Goal: Task Accomplishment & Management: Complete application form

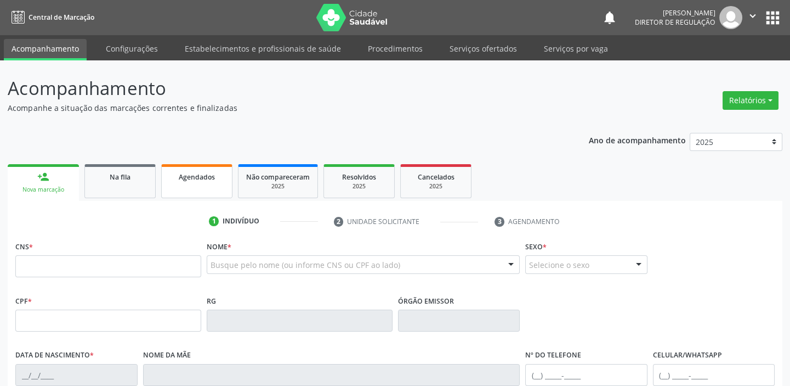
click at [200, 183] on link "Agendados" at bounding box center [196, 181] width 71 height 34
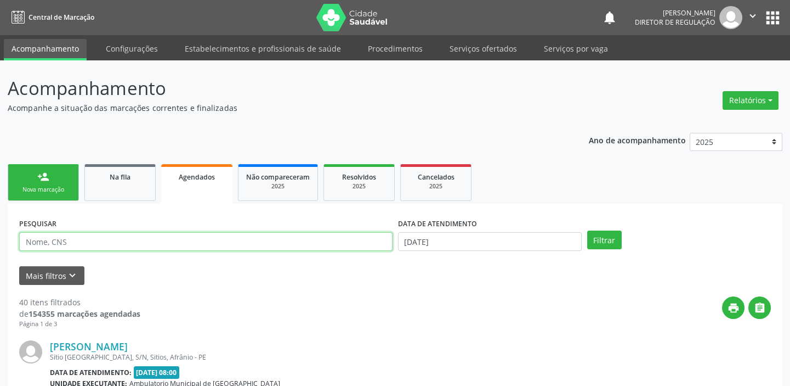
click at [96, 246] on input "text" at bounding box center [205, 241] width 373 height 19
type input "705000427531859"
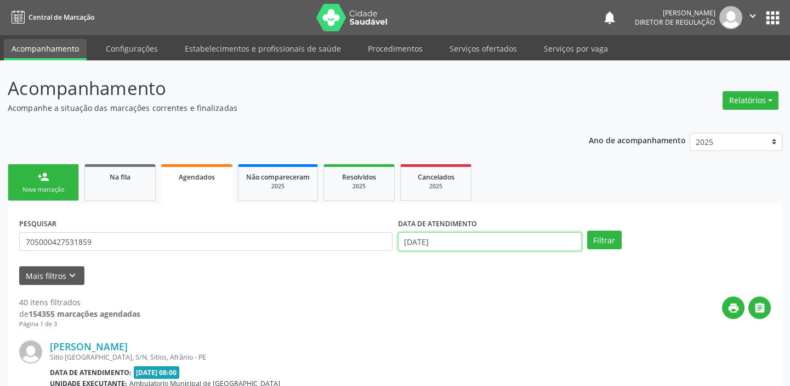
click at [459, 240] on input "[DATE]" at bounding box center [490, 241] width 184 height 19
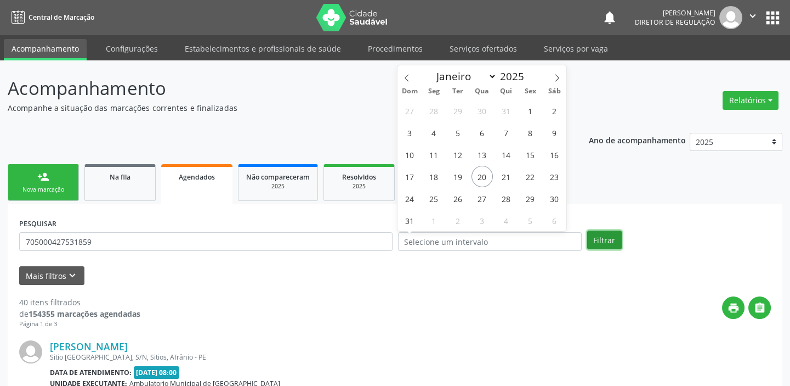
click at [599, 244] on button "Filtrar" at bounding box center [604, 239] width 35 height 19
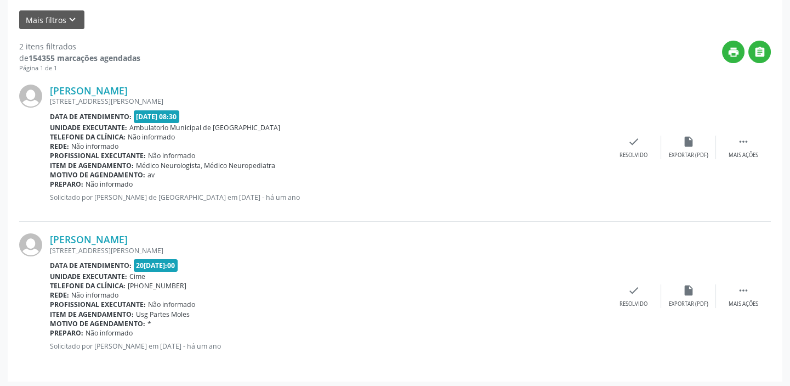
scroll to position [258, 0]
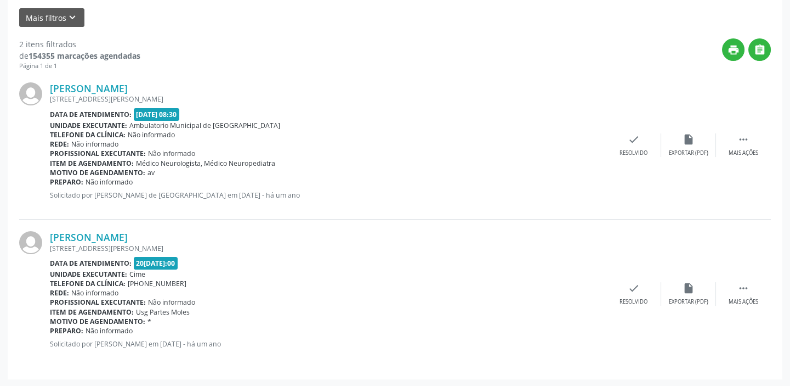
drag, startPoint x: 279, startPoint y: 302, endPoint x: 257, endPoint y: 14, distance: 288.8
click at [369, 16] on div "Mais filtros keyboard_arrow_down" at bounding box center [394, 17] width 757 height 19
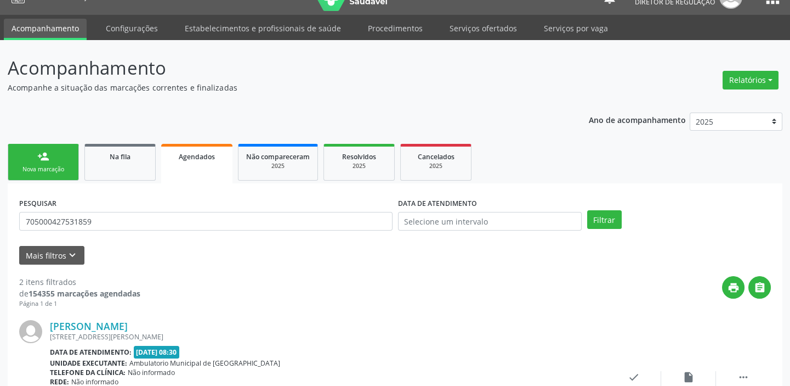
scroll to position [0, 0]
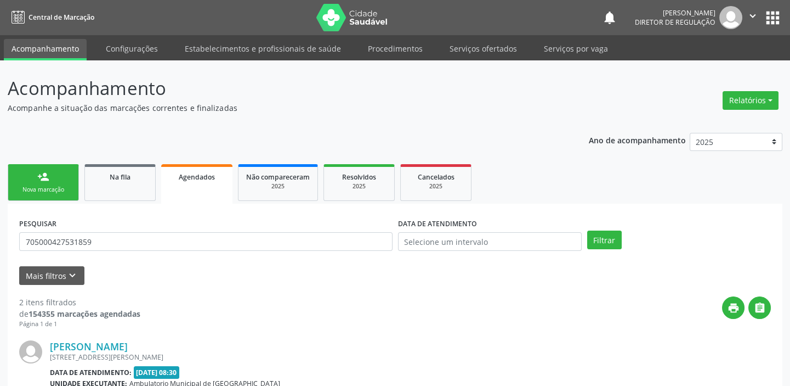
click at [51, 182] on link "person_add Nova marcação" at bounding box center [43, 182] width 71 height 37
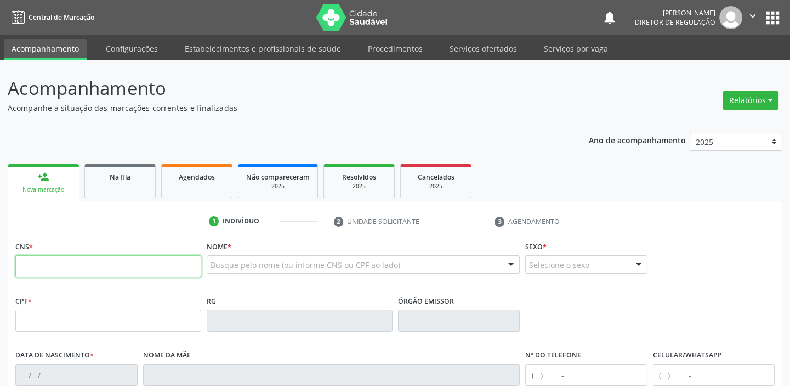
click at [115, 259] on input "text" at bounding box center [108, 266] width 186 height 22
type input "704 1001 0203 5772"
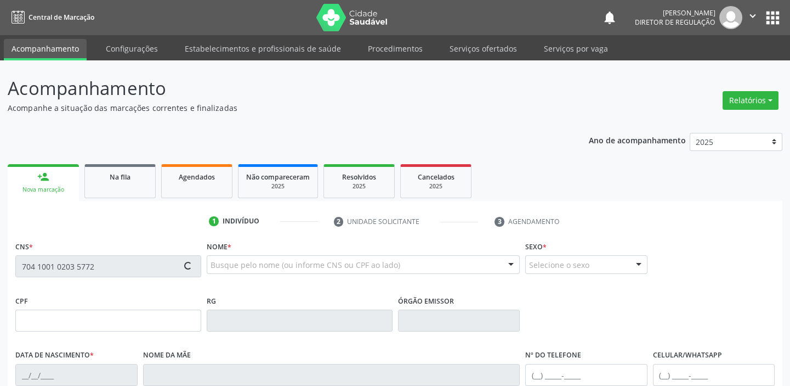
type input "066.506.214-12"
type input "30/05/1987"
type input "Rita da Silva Laranjeira"
type input "(87) 99912-6320"
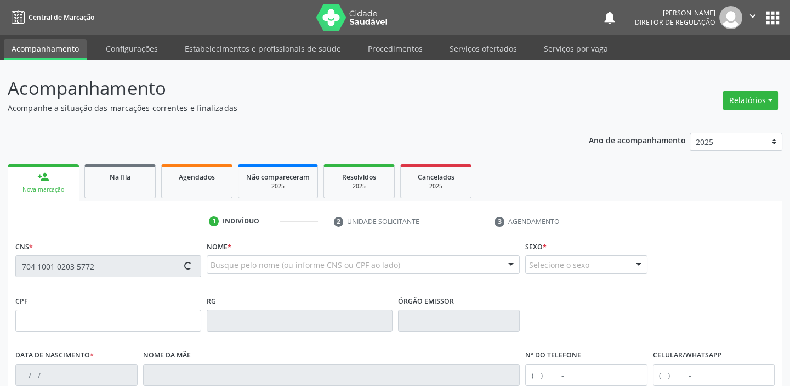
type input "711.728.284-31"
type input "120"
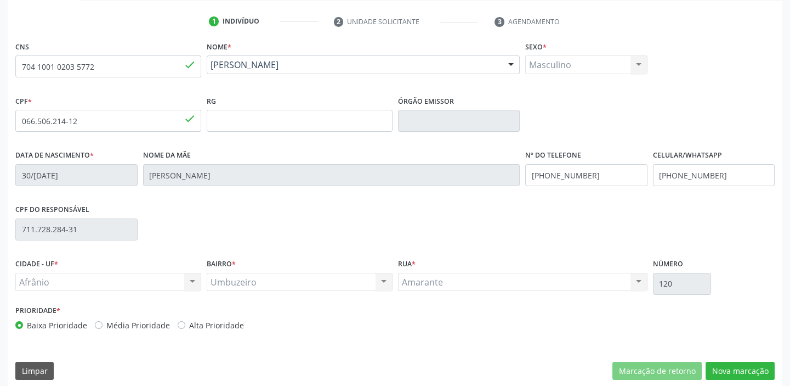
scroll to position [208, 0]
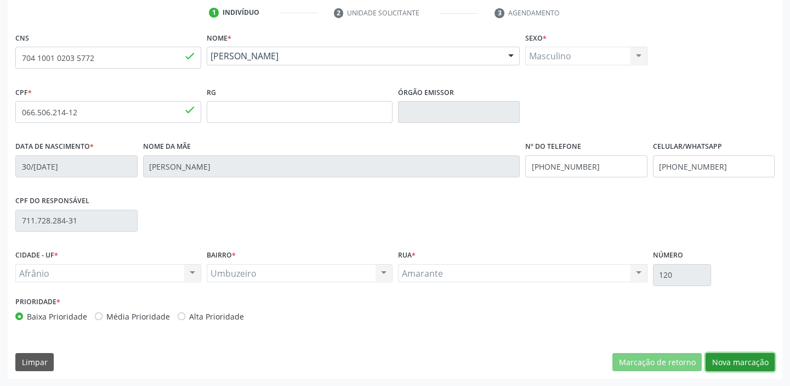
click at [736, 367] on button "Nova marcação" at bounding box center [740, 362] width 69 height 19
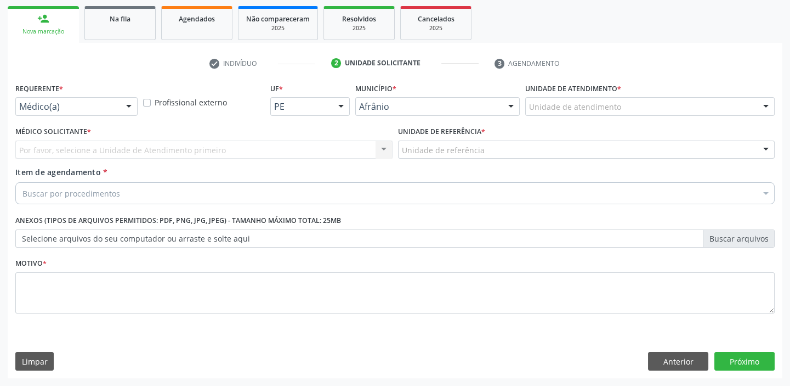
scroll to position [157, 0]
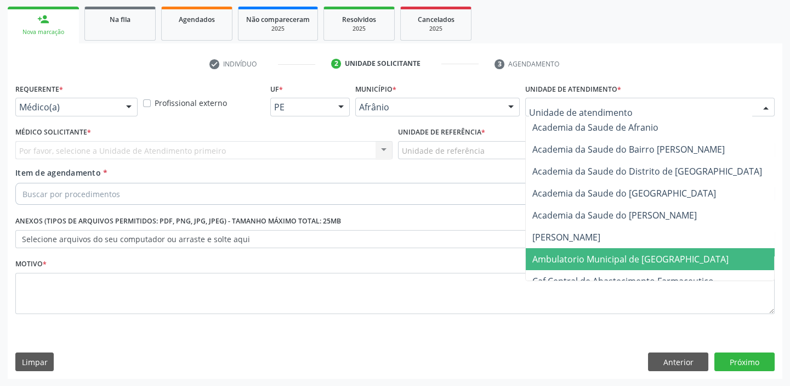
click at [570, 254] on span "Ambulatorio Municipal de [GEOGRAPHIC_DATA]" at bounding box center [631, 259] width 196 height 12
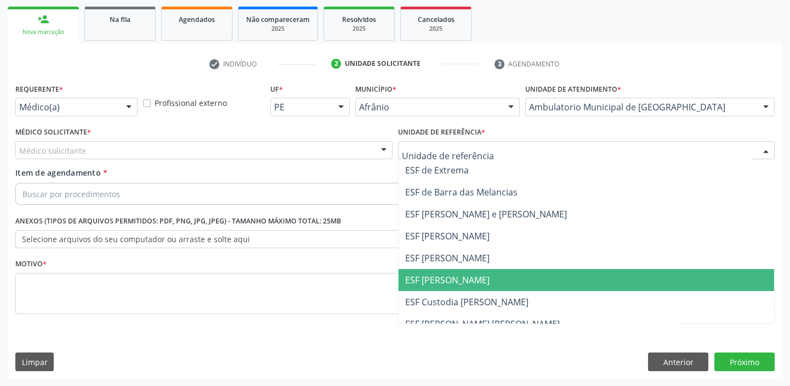
click at [446, 269] on span "ESF [PERSON_NAME]" at bounding box center [587, 280] width 376 height 22
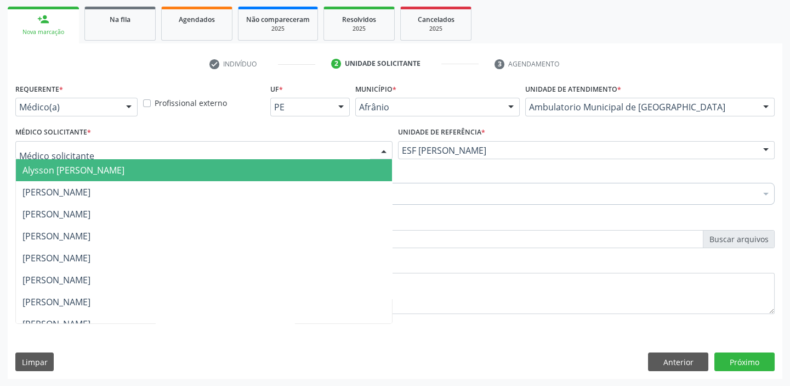
click at [67, 168] on span "Alysson [PERSON_NAME]" at bounding box center [73, 170] width 102 height 12
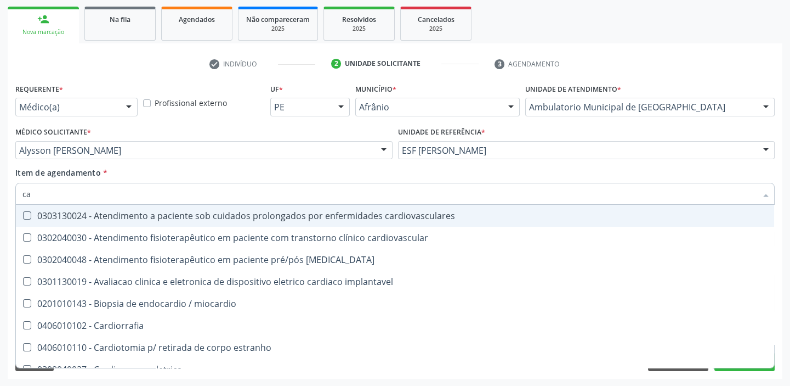
type input "c"
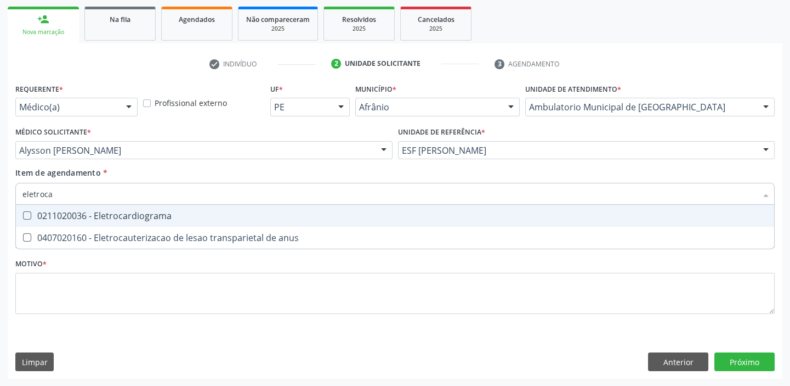
type input "eletrocar"
click at [77, 218] on div "0211020036 - Eletrocardiograma" at bounding box center [394, 215] width 745 height 9
checkbox Eletrocardiograma "true"
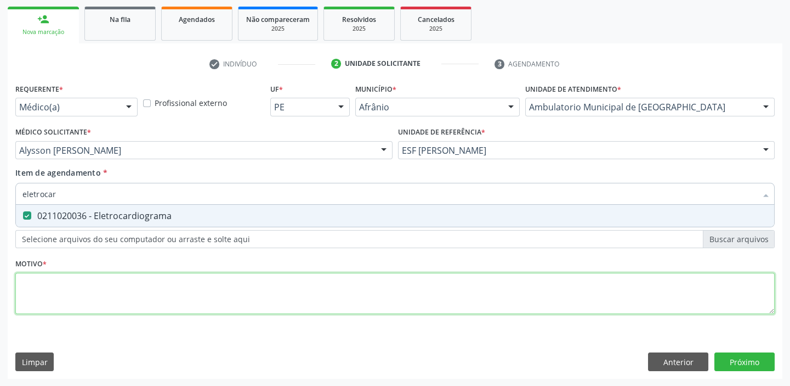
click at [42, 285] on div "Requerente * Médico(a) Médico(a) Enfermeiro(a) Paciente Nenhum resultado encont…" at bounding box center [395, 205] width 760 height 248
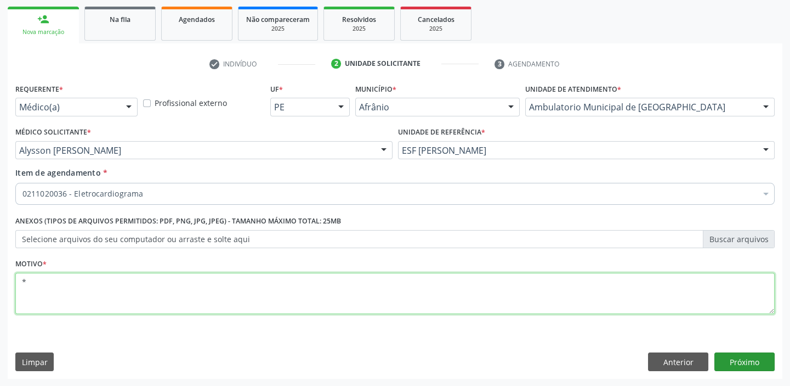
type textarea "*"
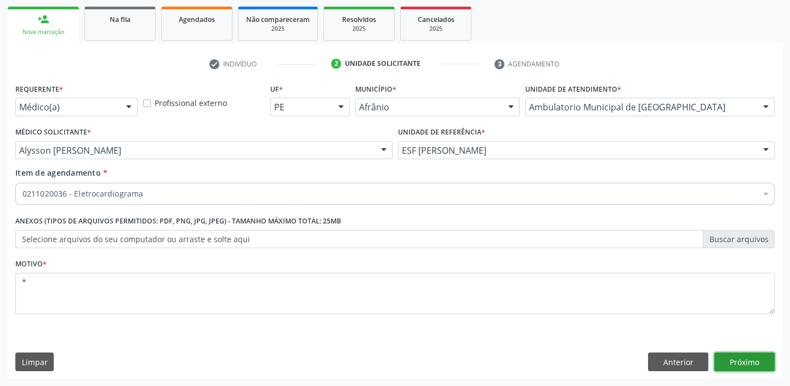
click at [743, 359] on button "Próximo" at bounding box center [745, 361] width 60 height 19
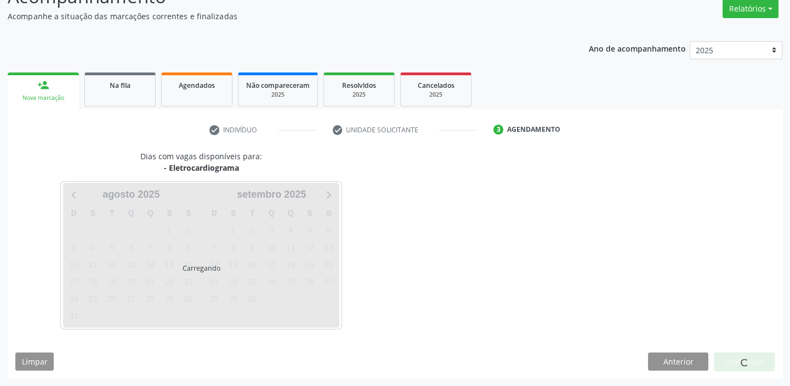
scroll to position [91, 0]
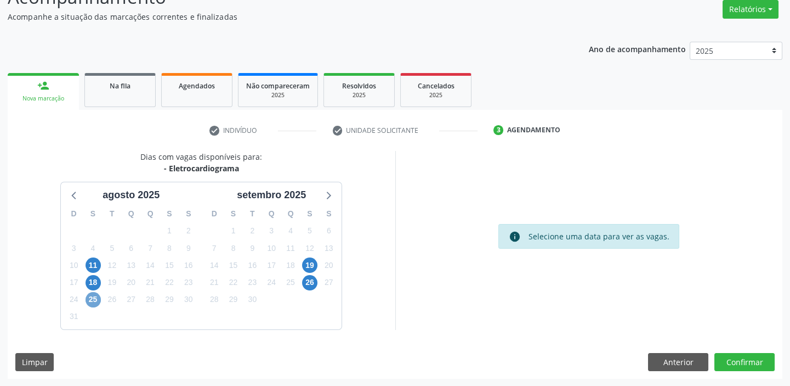
click at [97, 301] on span "25" at bounding box center [93, 299] width 15 height 15
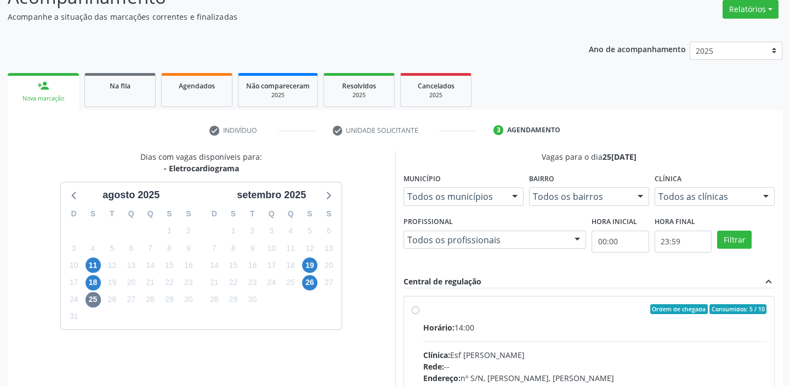
click at [420, 314] on input "Ordem de chegada Consumidos: 5 / 10 Horário: 14:00 Clínica: Esf Isabel Gomes Re…" at bounding box center [416, 309] width 8 height 10
radio input "true"
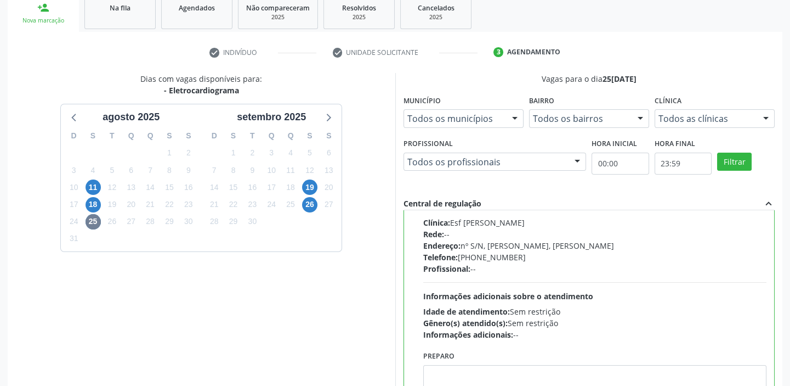
scroll to position [269, 0]
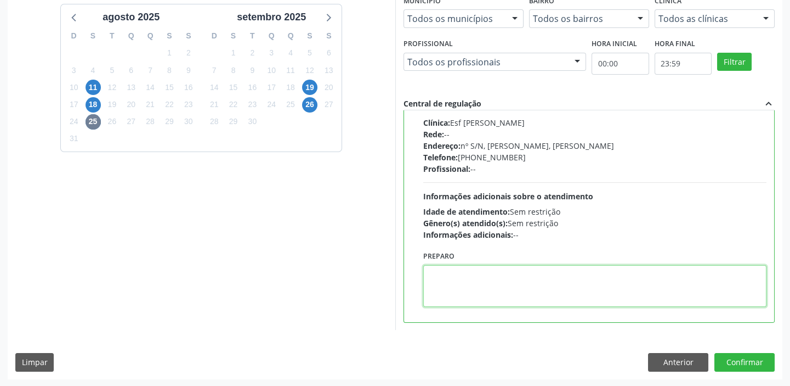
click at [499, 282] on textarea at bounding box center [595, 286] width 344 height 42
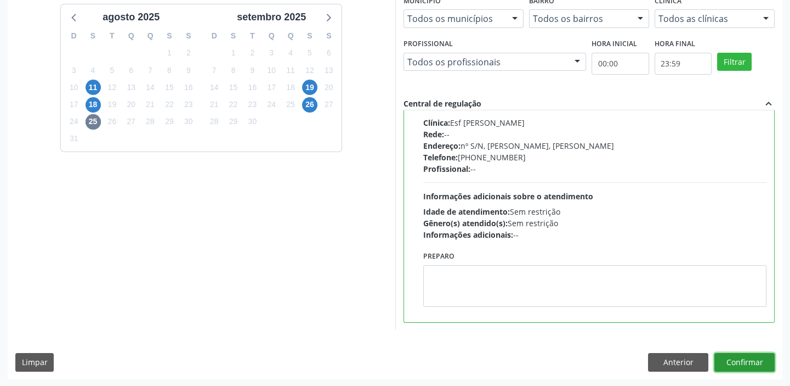
click at [723, 355] on button "Confirmar" at bounding box center [745, 362] width 60 height 19
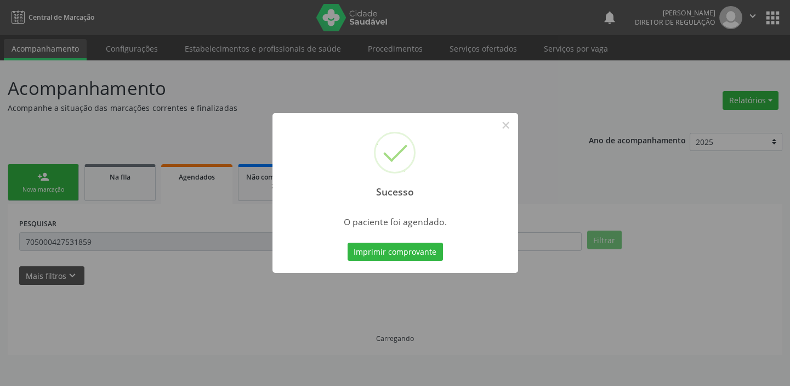
scroll to position [0, 0]
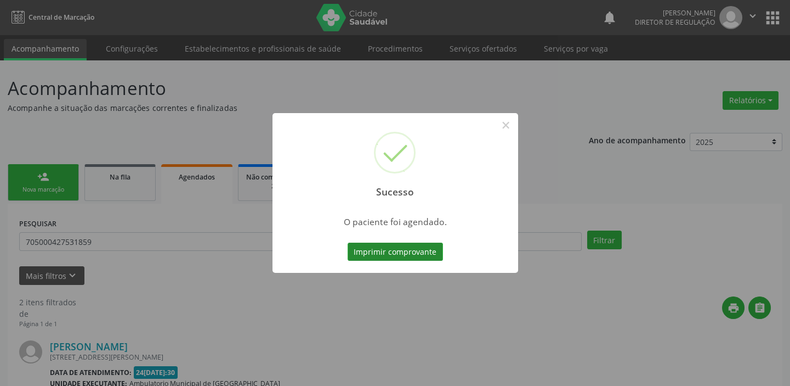
click at [392, 245] on button "Imprimir comprovante" at bounding box center [395, 251] width 95 height 19
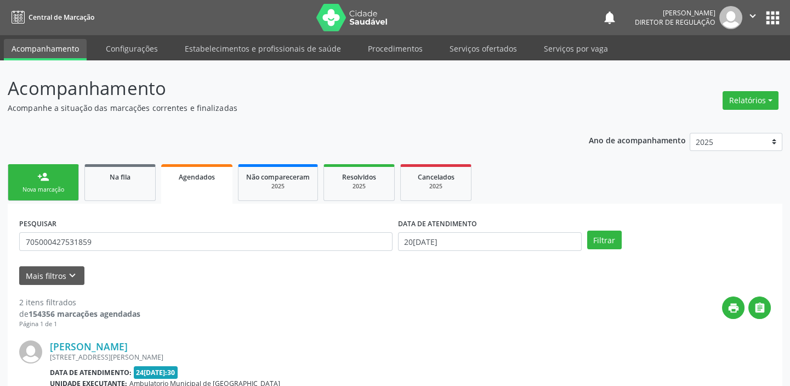
click at [53, 173] on link "person_add Nova marcação" at bounding box center [43, 182] width 71 height 37
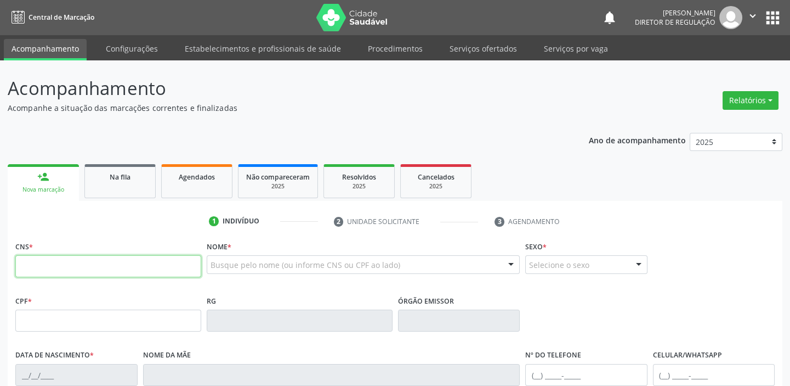
click at [57, 258] on input "text" at bounding box center [108, 266] width 186 height 22
type input "700 4033 3152 4450"
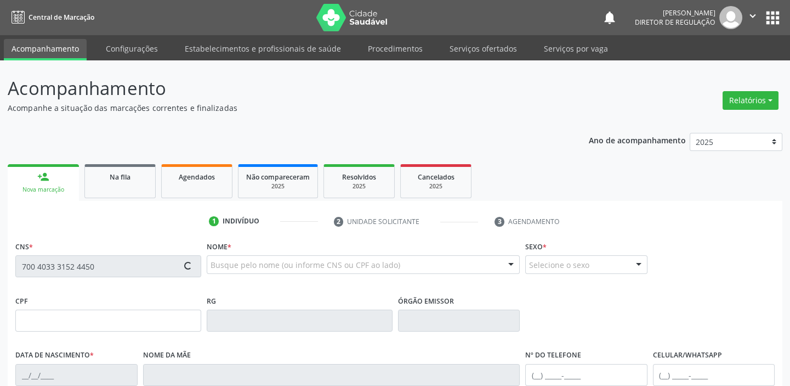
type input "018.432.964-70"
type input "27/07/1960"
type input "Maria Madalena da Silva"
type input "(87) 99912-6320"
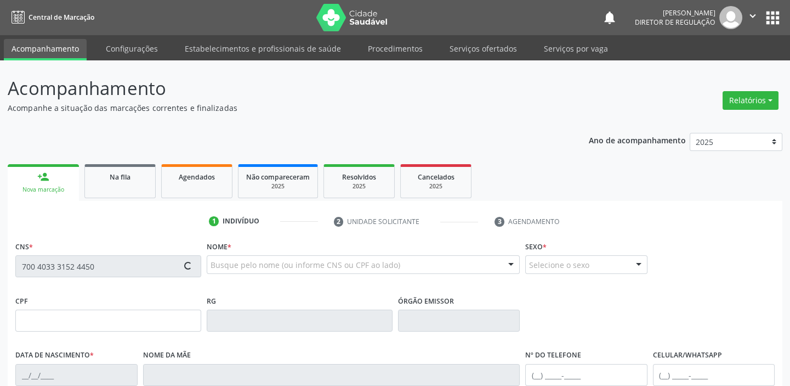
type input "104"
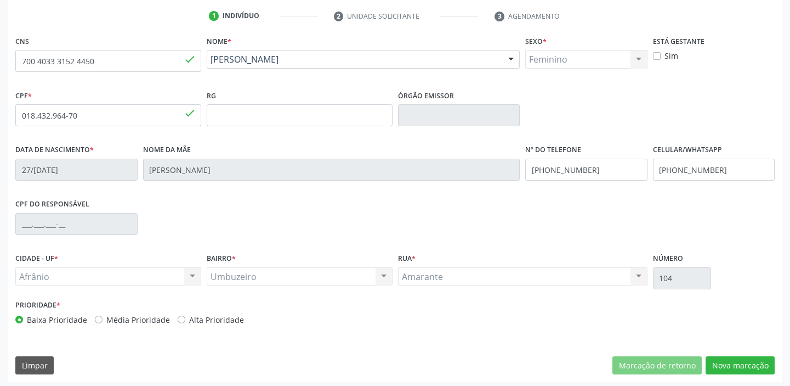
scroll to position [208, 0]
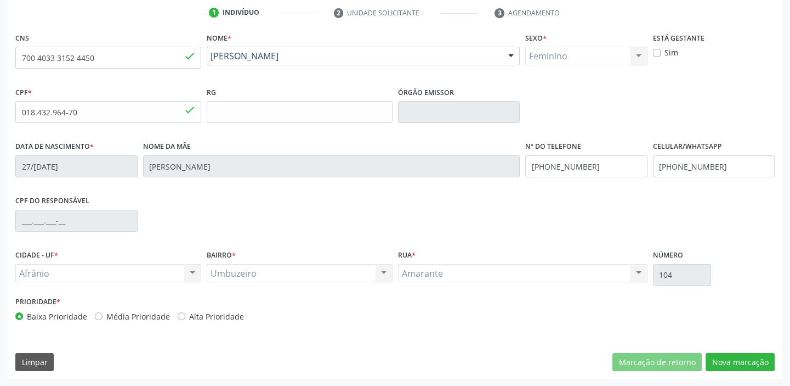
click at [727, 370] on div "CNS 700 4033 3152 4450 done Nome * Rita Silva Laranjeira Rita Silva Laranjeira …" at bounding box center [395, 204] width 775 height 349
click at [729, 363] on button "Nova marcação" at bounding box center [740, 362] width 69 height 19
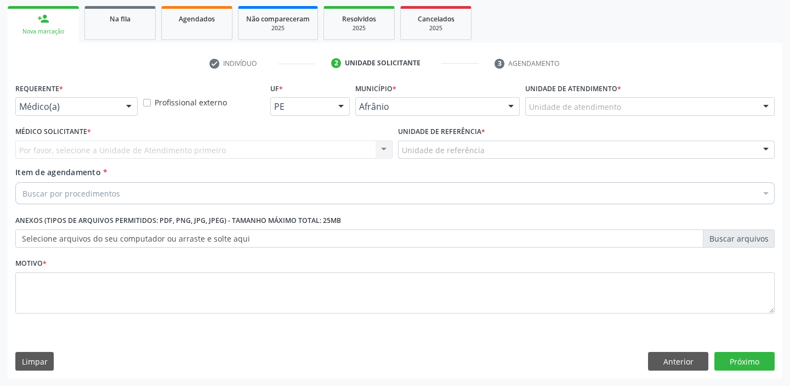
scroll to position [157, 0]
drag, startPoint x: 555, startPoint y: 103, endPoint x: 556, endPoint y: 132, distance: 29.1
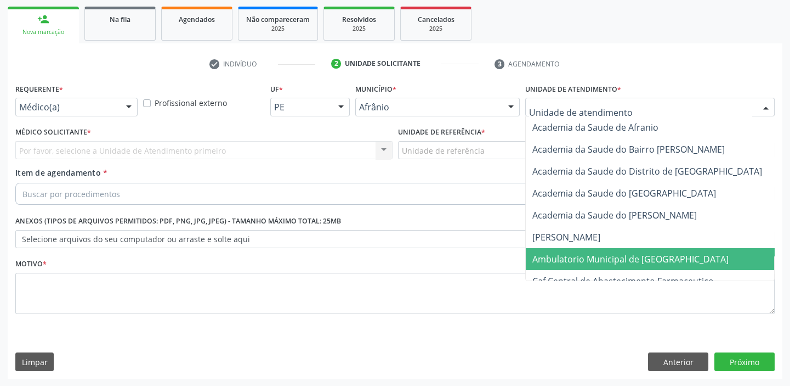
click at [582, 263] on span "Ambulatorio Municipal de [GEOGRAPHIC_DATA]" at bounding box center [631, 259] width 196 height 12
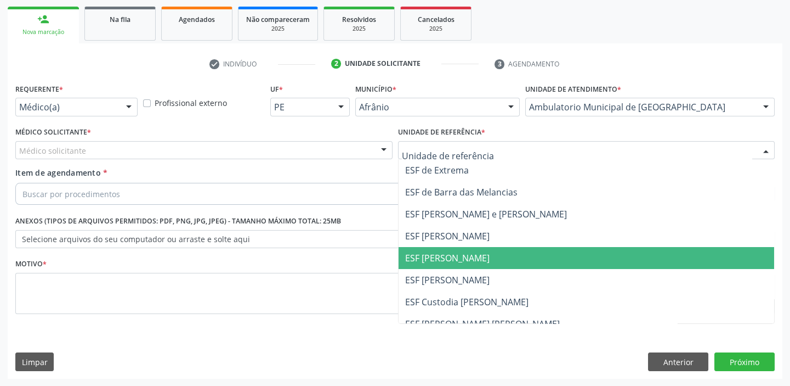
click at [439, 259] on span "ESF [PERSON_NAME]" at bounding box center [447, 258] width 84 height 12
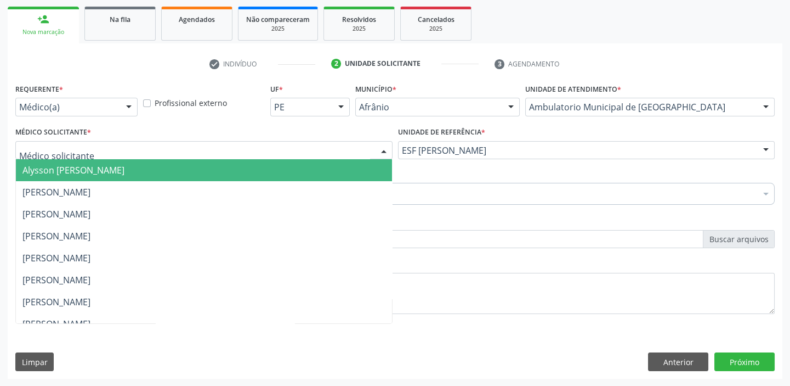
drag, startPoint x: 49, startPoint y: 155, endPoint x: 48, endPoint y: 165, distance: 9.3
click at [48, 156] on div at bounding box center [203, 150] width 377 height 19
click at [48, 165] on span "Alysson [PERSON_NAME]" at bounding box center [73, 170] width 102 height 12
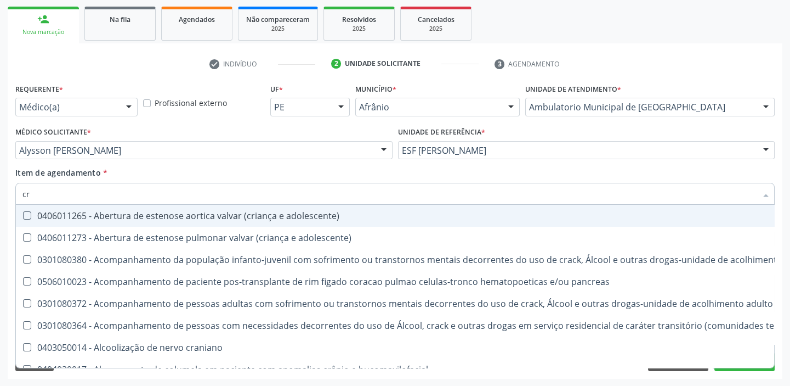
type input "c"
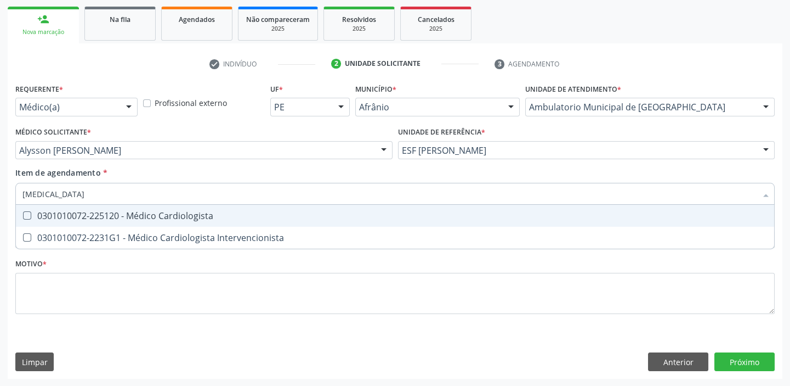
type input "cardiologista"
drag, startPoint x: 66, startPoint y: 213, endPoint x: 100, endPoint y: 242, distance: 44.7
click at [71, 211] on div "0301010072-225120 - Médico Cardiologista" at bounding box center [394, 215] width 745 height 9
checkbox Cardiologista "true"
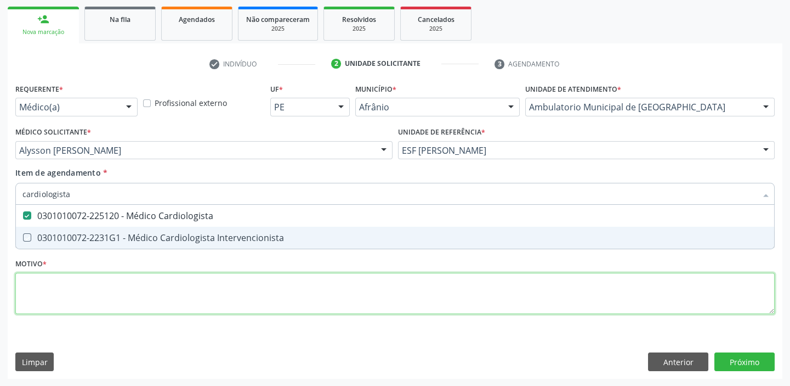
click at [84, 296] on div "Requerente * Médico(a) Médico(a) Enfermeiro(a) Paciente Nenhum resultado encont…" at bounding box center [395, 205] width 760 height 248
checkbox Intervencionista "true"
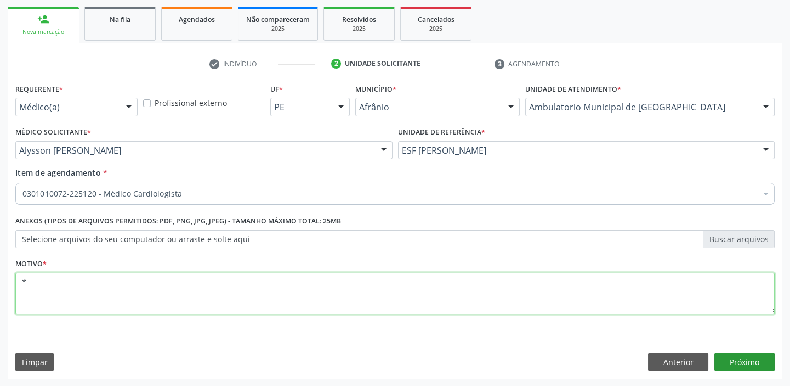
type textarea "*"
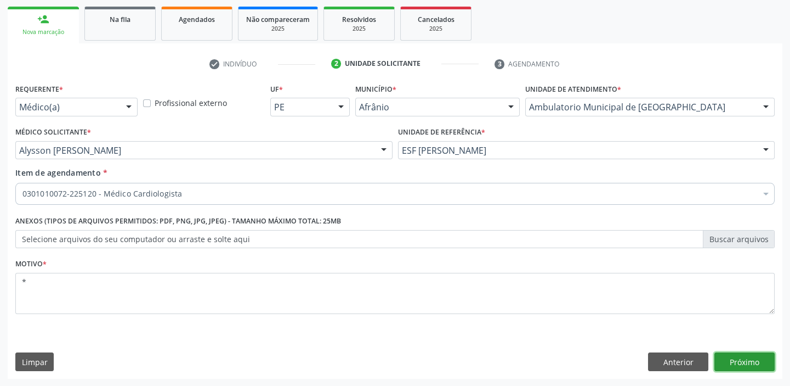
click at [735, 353] on button "Próximo" at bounding box center [745, 361] width 60 height 19
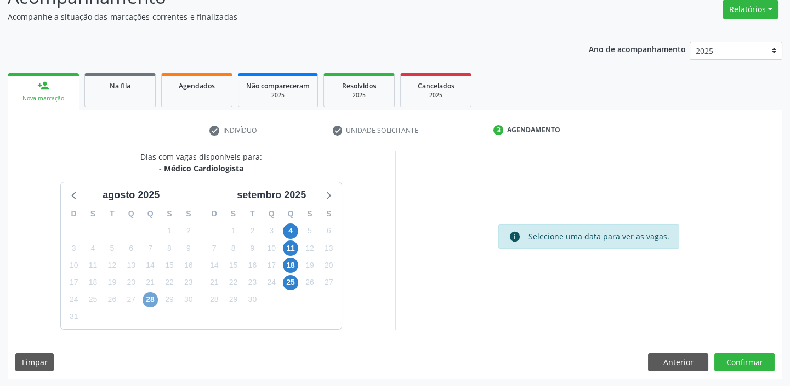
click at [148, 299] on span "28" at bounding box center [150, 299] width 15 height 15
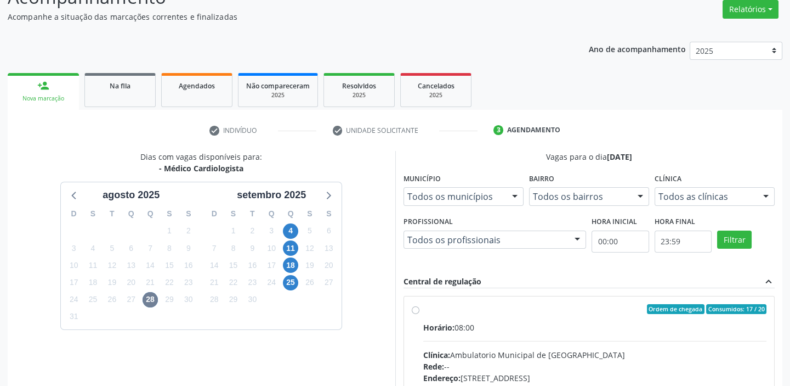
click at [605, 363] on div "Rede: --" at bounding box center [595, 366] width 344 height 12
click at [420, 314] on input "Ordem de chegada Consumidos: 17 / 20 Horário: 08:00 Clínica: Ambulatorio Munici…" at bounding box center [416, 309] width 8 height 10
radio input "true"
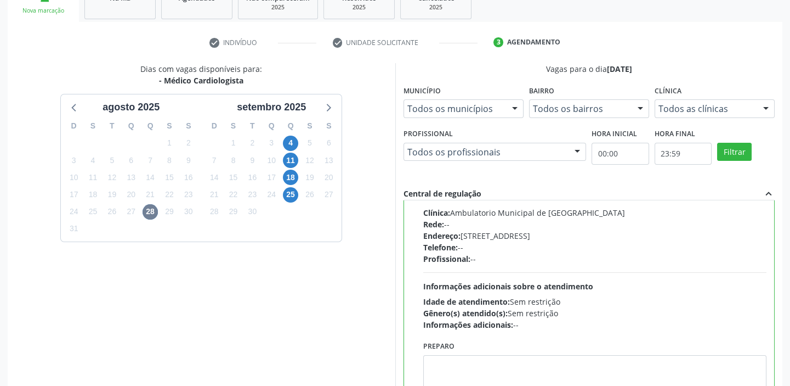
scroll to position [269, 0]
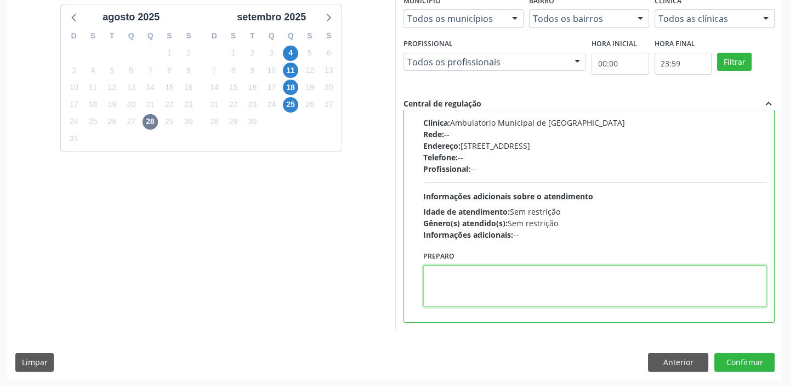
click at [455, 295] on textarea at bounding box center [595, 286] width 344 height 42
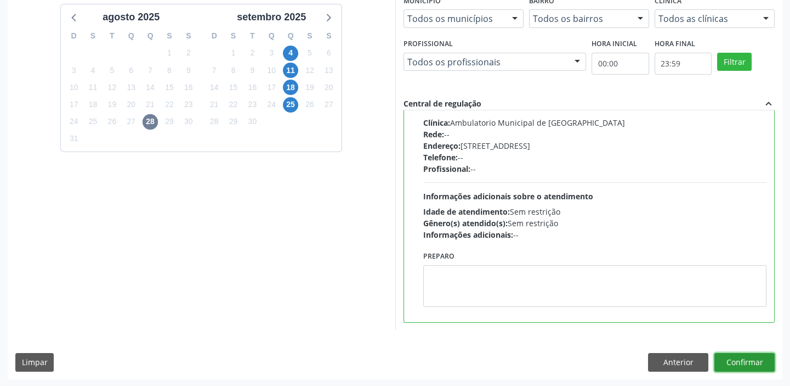
click at [737, 362] on button "Confirmar" at bounding box center [745, 362] width 60 height 19
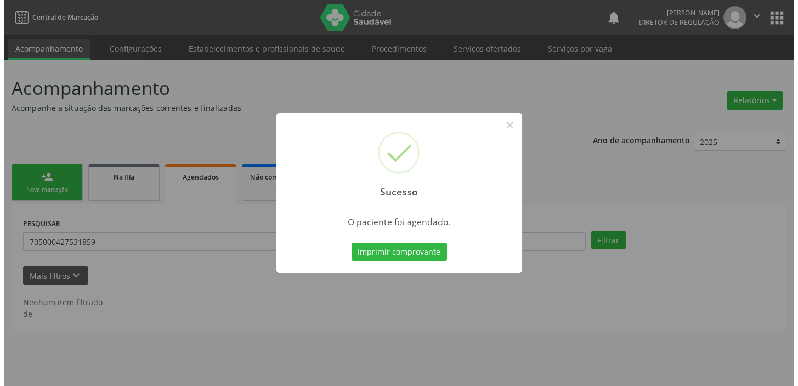
scroll to position [0, 0]
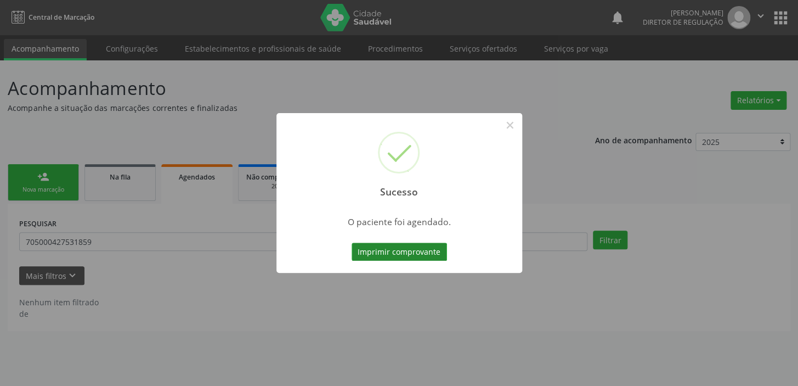
click at [391, 247] on button "Imprimir comprovante" at bounding box center [399, 251] width 95 height 19
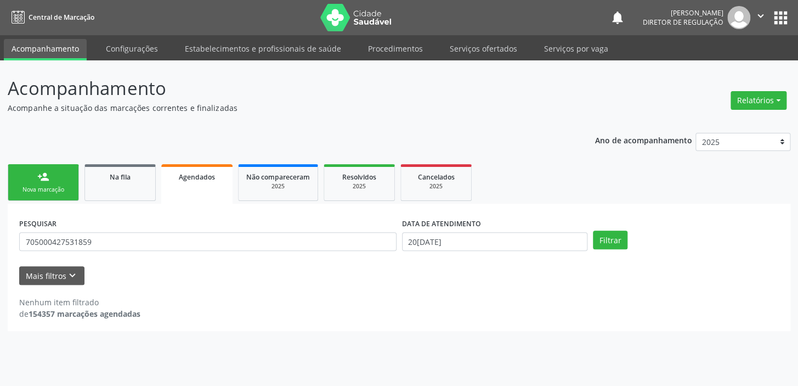
click at [48, 177] on div "person_add" at bounding box center [43, 177] width 12 height 12
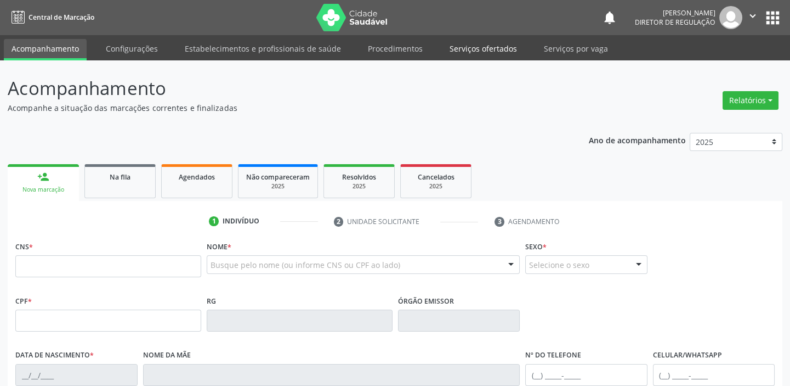
click at [484, 47] on link "Serviços ofertados" at bounding box center [483, 48] width 83 height 19
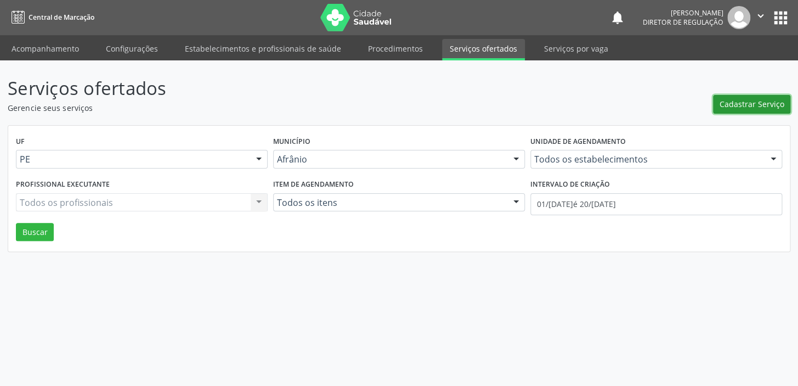
click at [737, 108] on span "Cadastrar Serviço" at bounding box center [752, 104] width 65 height 12
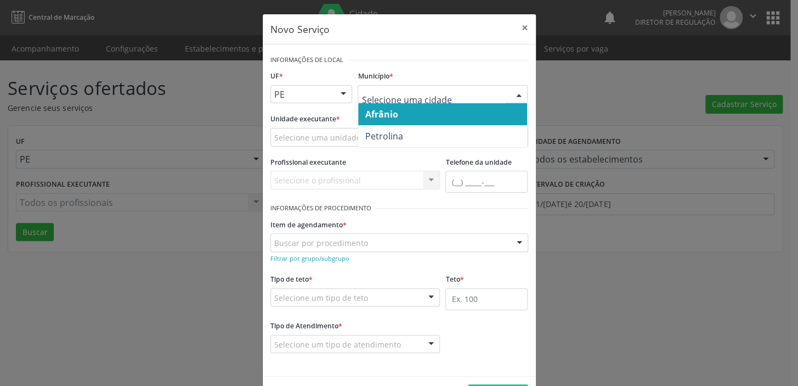
click at [381, 113] on span "Afrânio" at bounding box center [381, 114] width 33 height 12
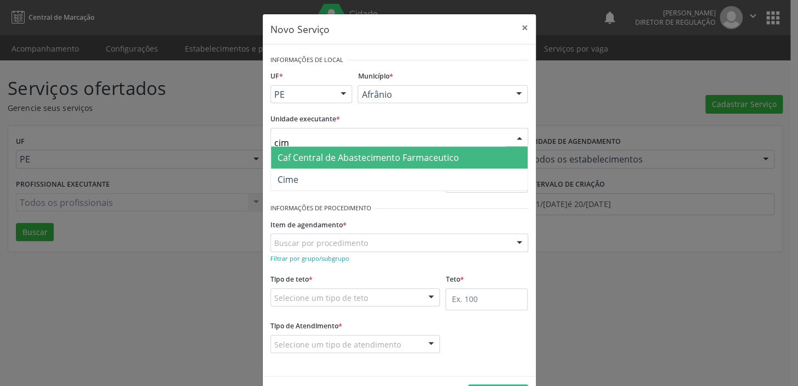
type input "cime"
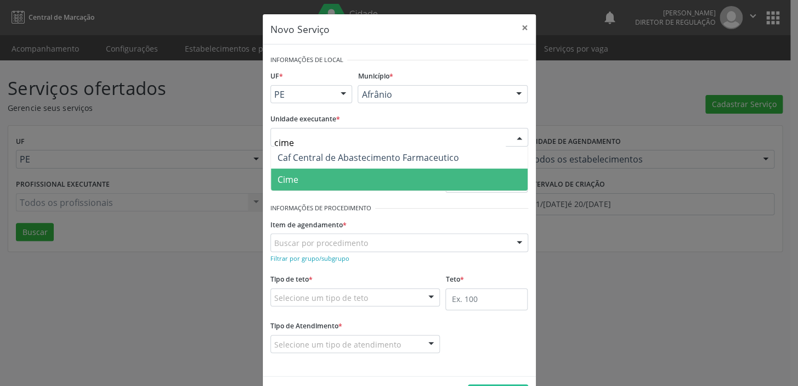
click at [298, 179] on span "Cime" at bounding box center [399, 179] width 257 height 22
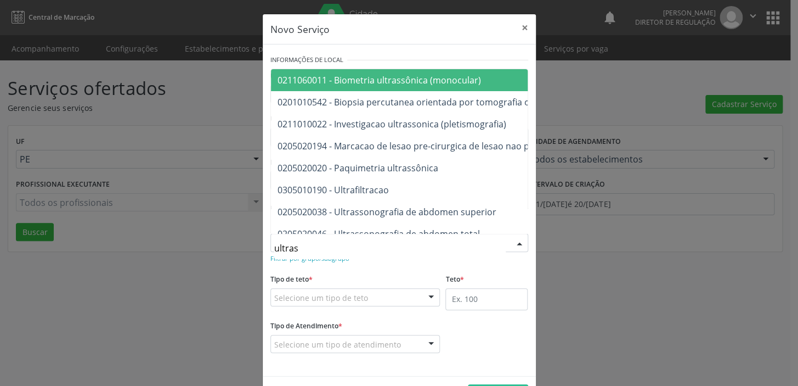
type input "ultrass"
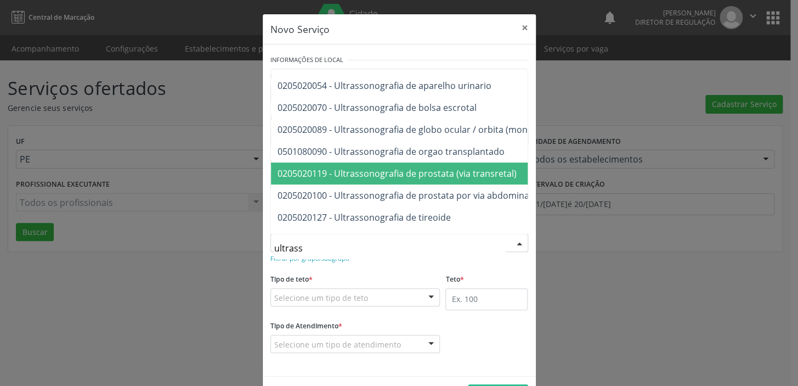
scroll to position [99, 0]
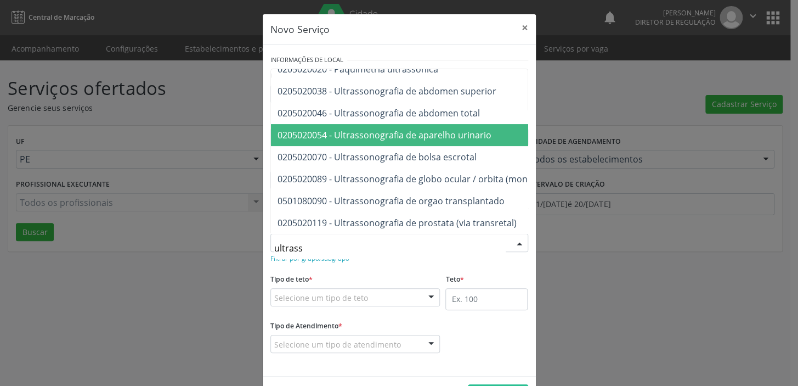
click at [420, 140] on span "0205020054 - Ultrassonografia de aparelho urinario" at bounding box center [543, 135] width 544 height 22
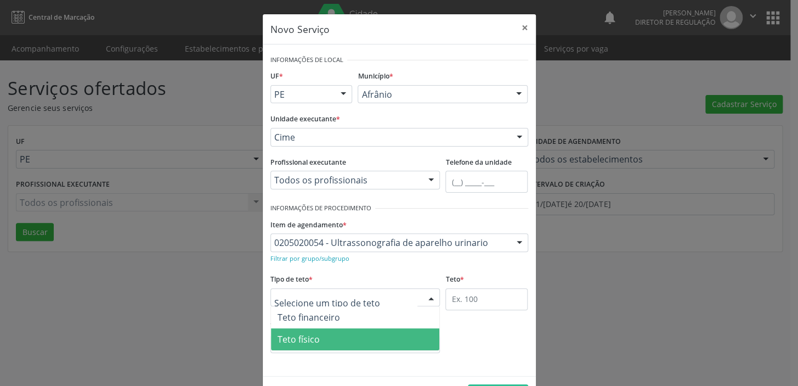
click at [308, 337] on span "Teto físico" at bounding box center [299, 339] width 42 height 12
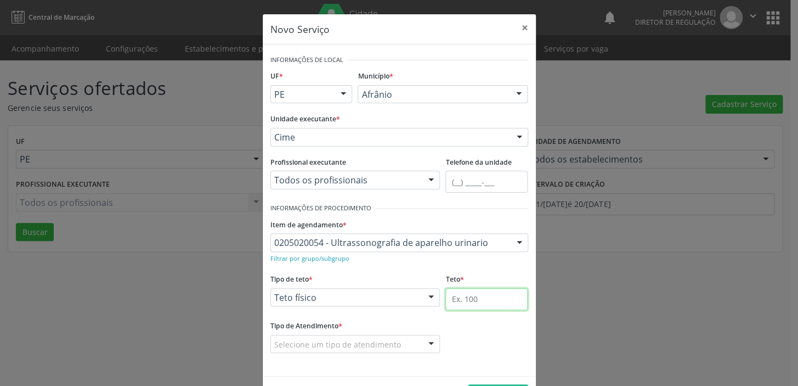
click at [455, 297] on input "text" at bounding box center [486, 299] width 82 height 22
type input "1"
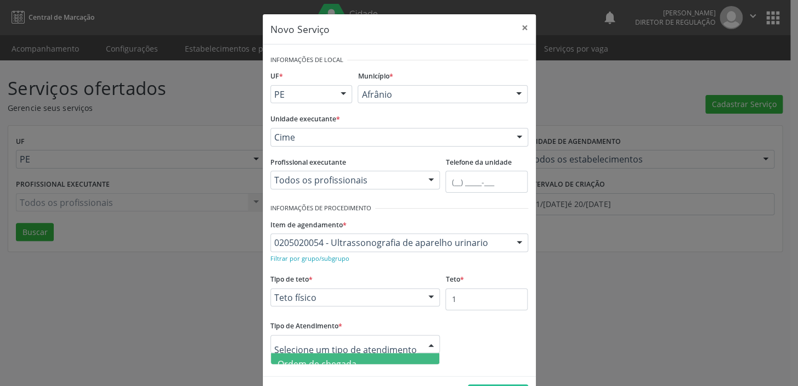
click at [299, 358] on span "Ordem de chegada" at bounding box center [317, 364] width 79 height 12
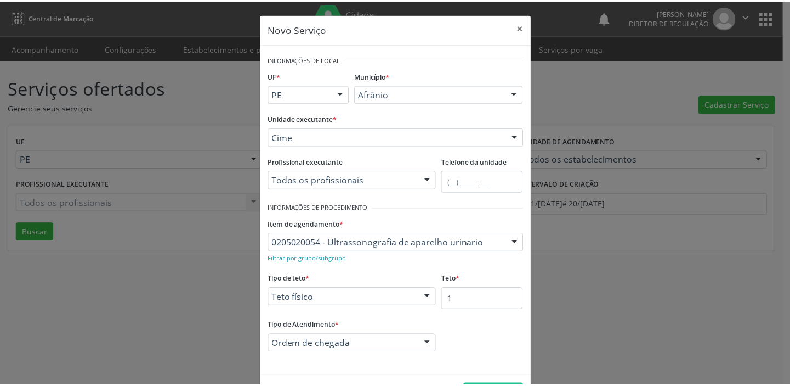
scroll to position [38, 0]
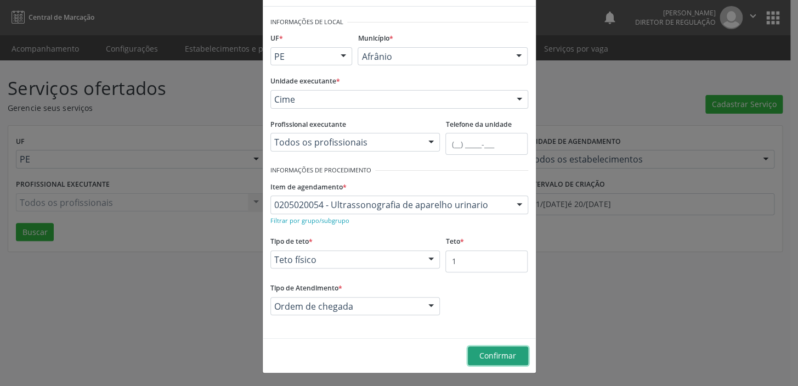
click at [488, 357] on span "Confirmar" at bounding box center [497, 355] width 37 height 10
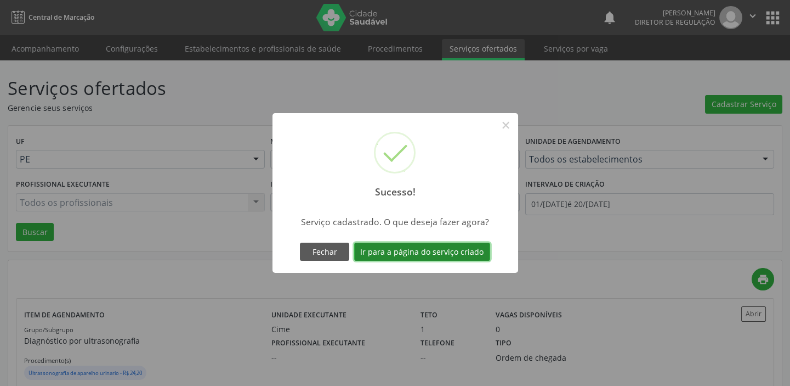
click at [392, 256] on button "Ir para a página do serviço criado" at bounding box center [422, 251] width 136 height 19
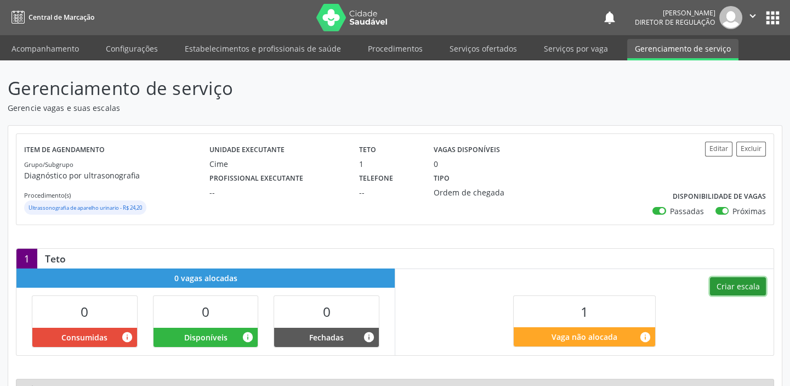
click at [739, 289] on button "Criar escala" at bounding box center [738, 286] width 56 height 19
select select "7"
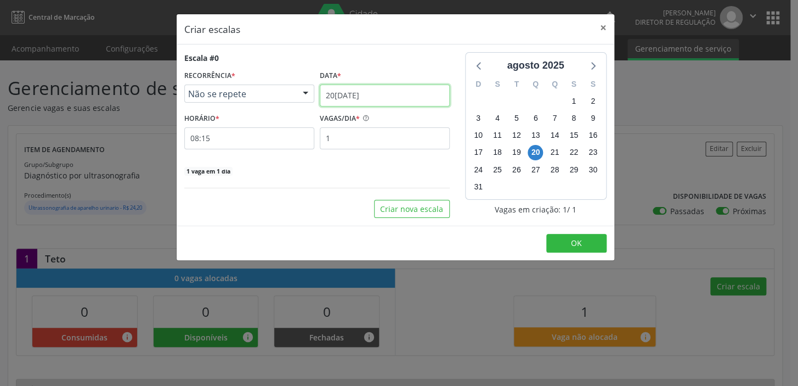
click at [347, 93] on input "[DATE]" at bounding box center [385, 95] width 130 height 22
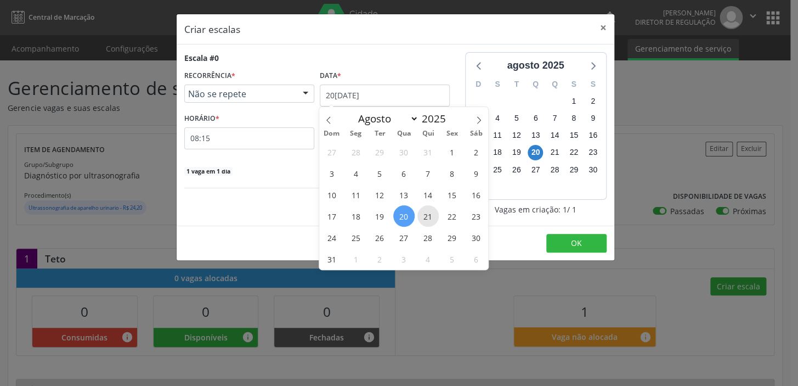
click at [429, 218] on span "21" at bounding box center [427, 215] width 21 height 21
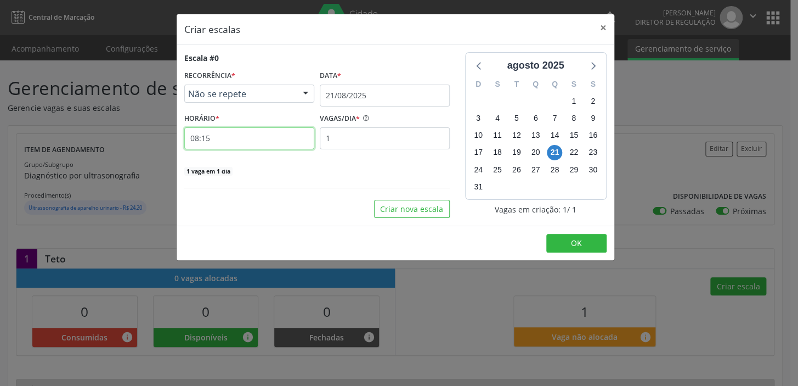
click at [214, 137] on input "08:15" at bounding box center [249, 138] width 130 height 22
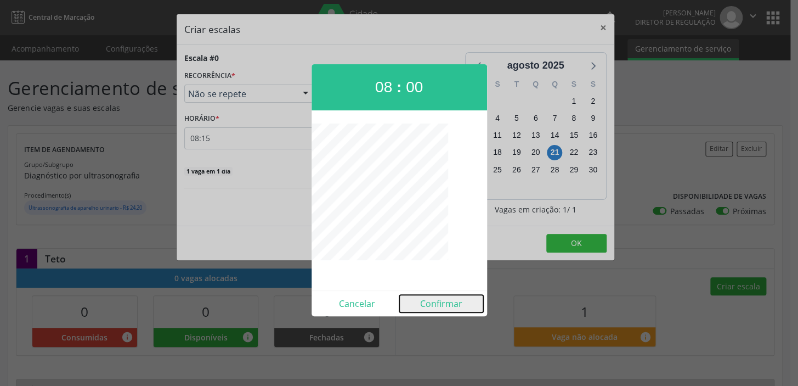
click at [437, 307] on button "Confirmar" at bounding box center [441, 304] width 84 height 18
type input "08:00"
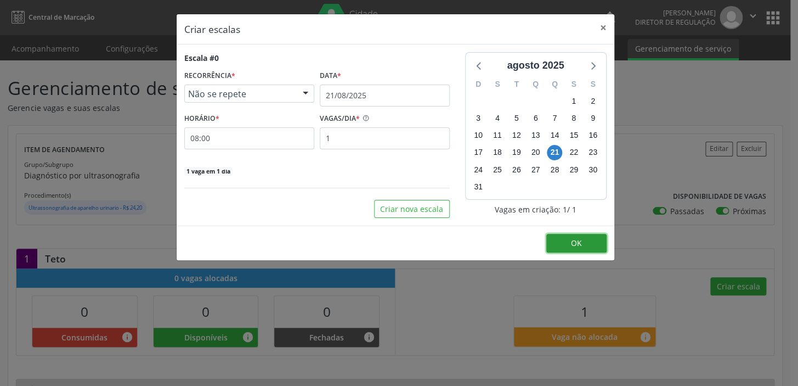
click at [591, 246] on button "OK" at bounding box center [576, 243] width 60 height 19
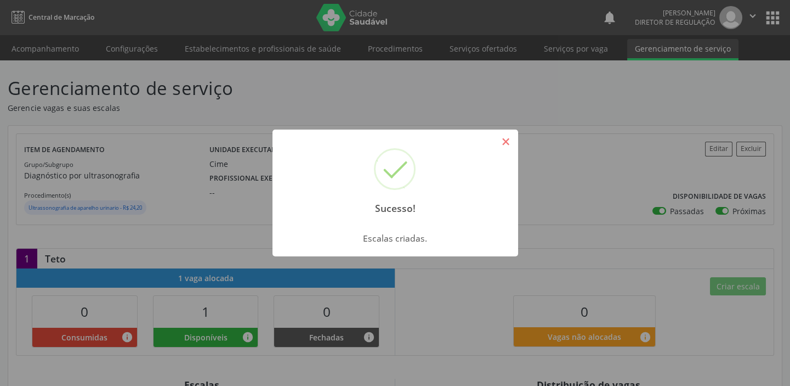
click at [506, 144] on button "×" at bounding box center [506, 141] width 19 height 19
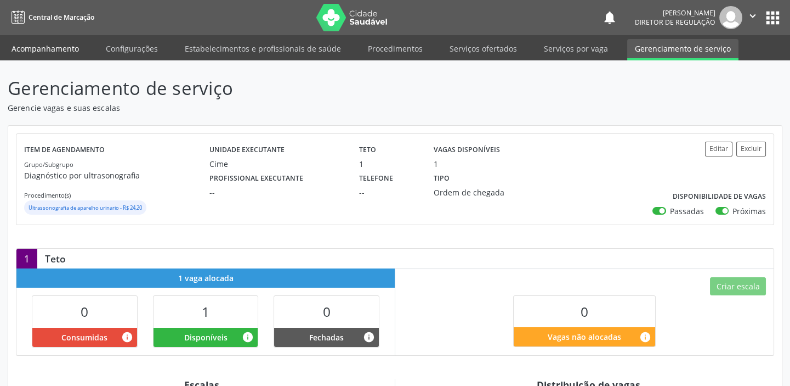
click at [32, 44] on link "Acompanhamento" at bounding box center [45, 48] width 83 height 19
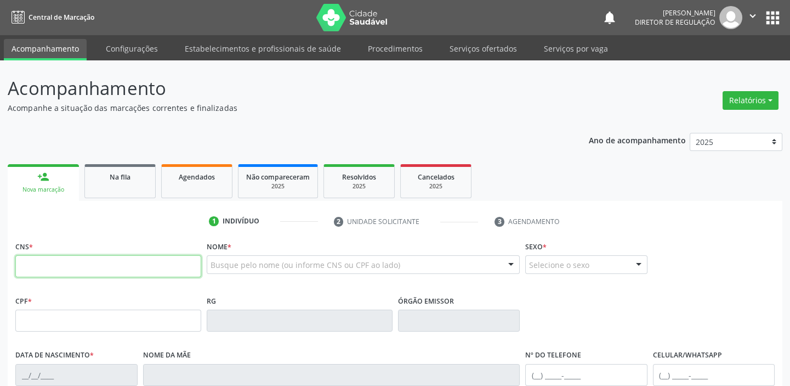
click at [78, 265] on input "text" at bounding box center [108, 266] width 186 height 22
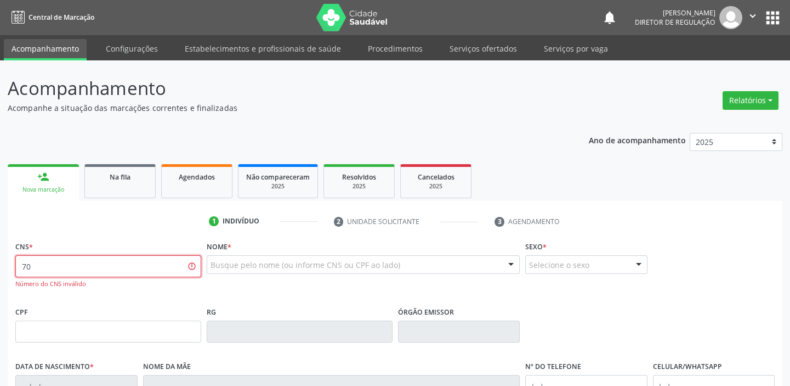
type input "7"
type input "700 5029 2930 4960"
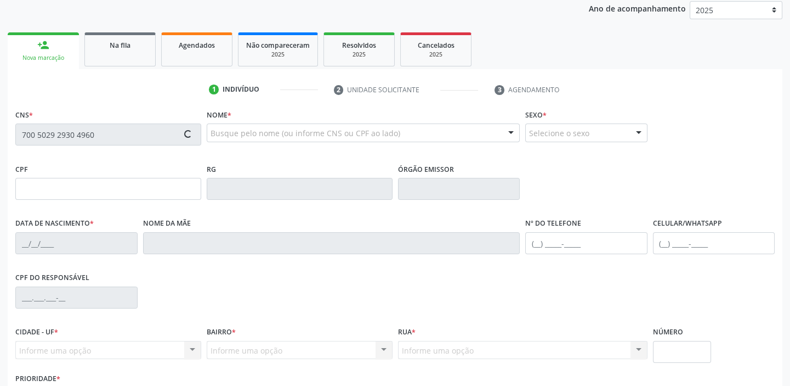
scroll to position [208, 0]
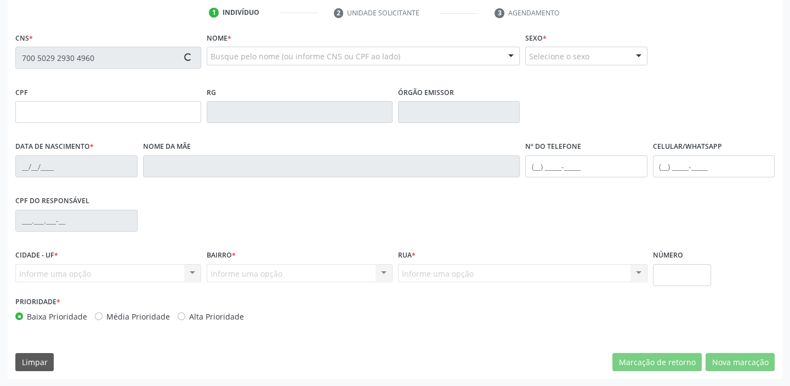
type input "077.897.624-60"
type input "25/02/1990"
type input "Ana Alves de Sousa"
type input "(87) 98826-1616"
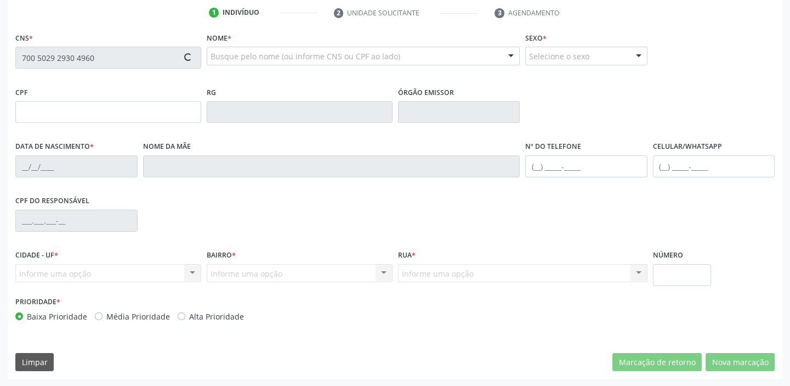
type input "755.315.184-04"
type input "54"
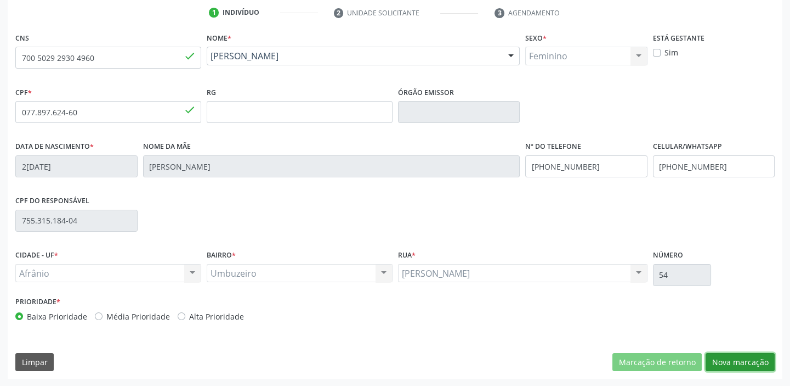
click at [728, 362] on button "Nova marcação" at bounding box center [740, 362] width 69 height 19
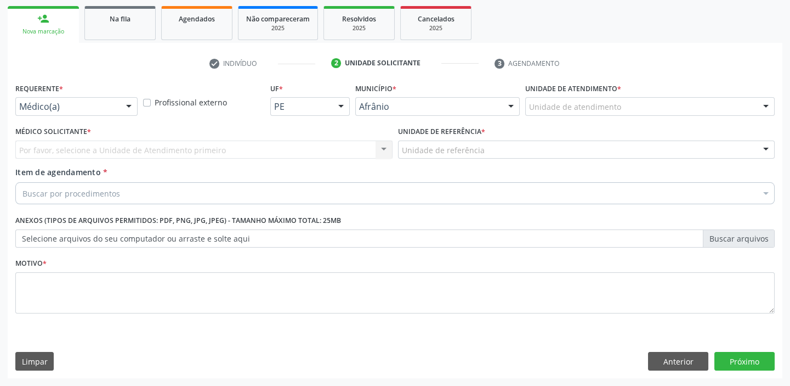
scroll to position [157, 0]
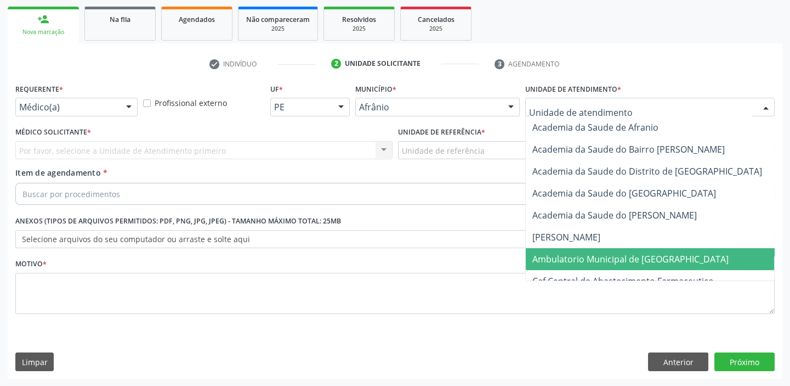
click at [551, 258] on span "Ambulatorio Municipal de [GEOGRAPHIC_DATA]" at bounding box center [631, 259] width 196 height 12
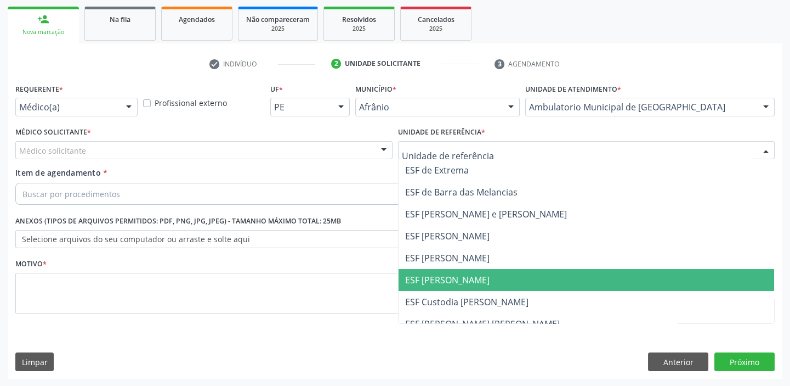
click at [428, 274] on span "ESF [PERSON_NAME]" at bounding box center [447, 280] width 84 height 12
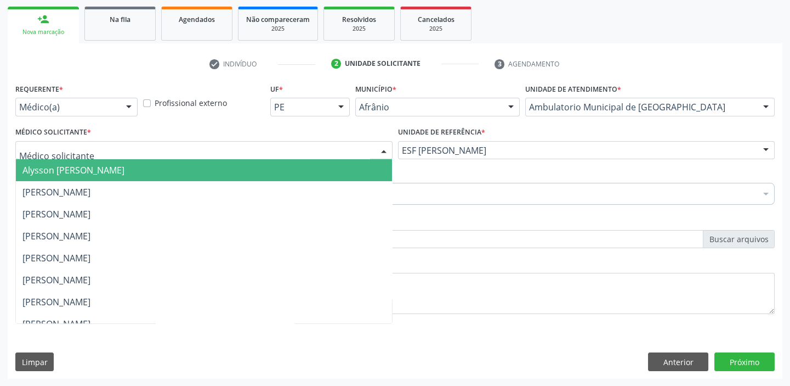
click at [56, 172] on span "Alysson [PERSON_NAME]" at bounding box center [73, 170] width 102 height 12
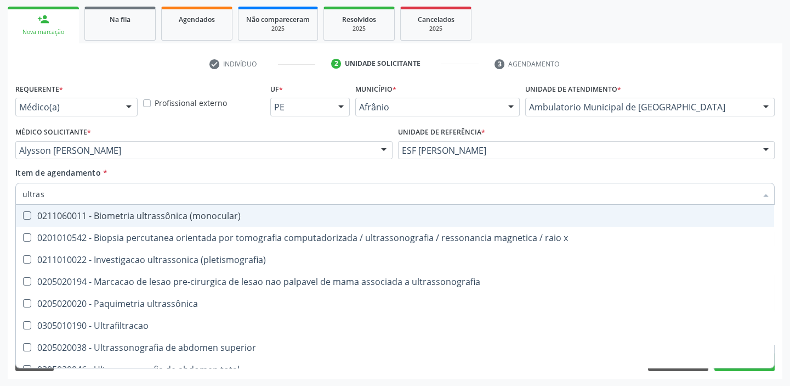
type input "ultrass"
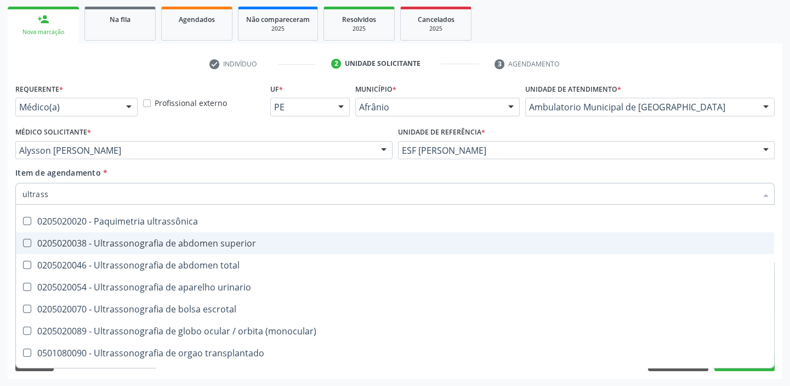
scroll to position [99, 0]
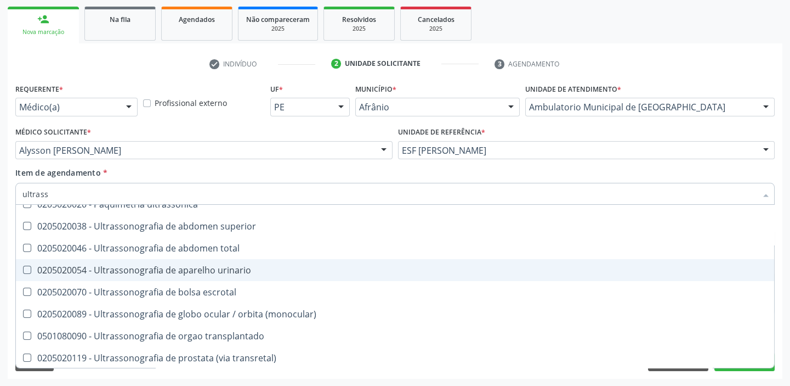
click at [141, 273] on div "0205020054 - Ultrassonografia de aparelho urinario" at bounding box center [394, 269] width 745 height 9
checkbox urinario "true"
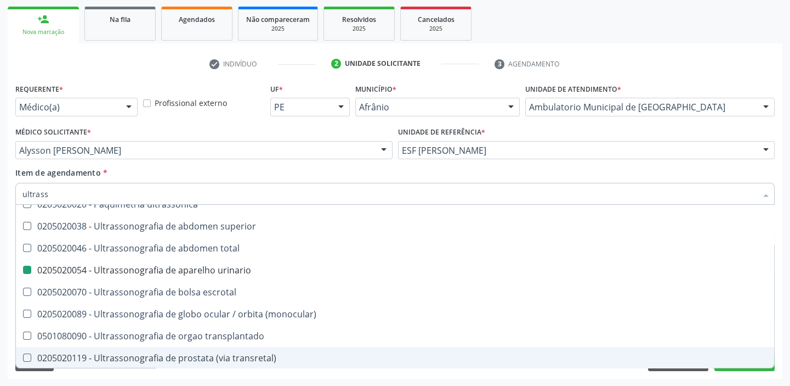
click at [68, 375] on div "Requerente * Médico(a) Médico(a) Enfermeiro(a) Paciente Nenhum resultado encont…" at bounding box center [395, 230] width 775 height 298
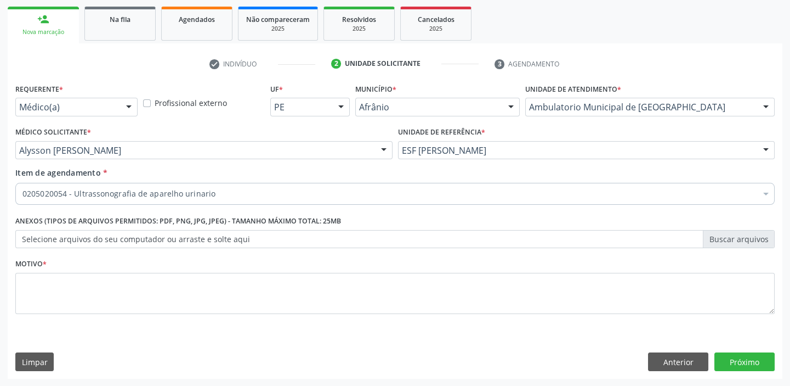
scroll to position [0, 0]
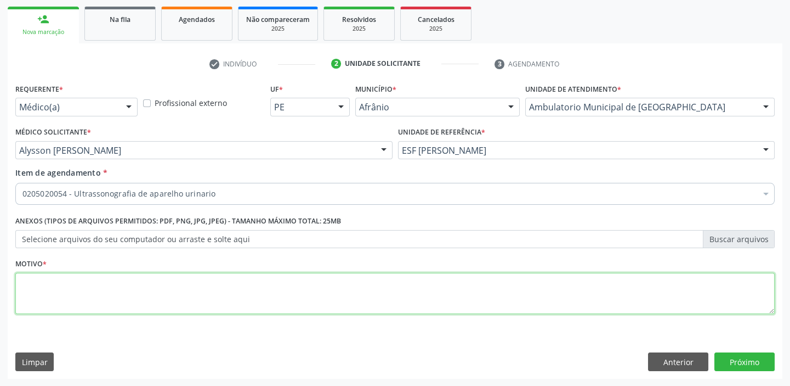
click at [46, 289] on textarea at bounding box center [395, 294] width 760 height 42
type textarea "*"
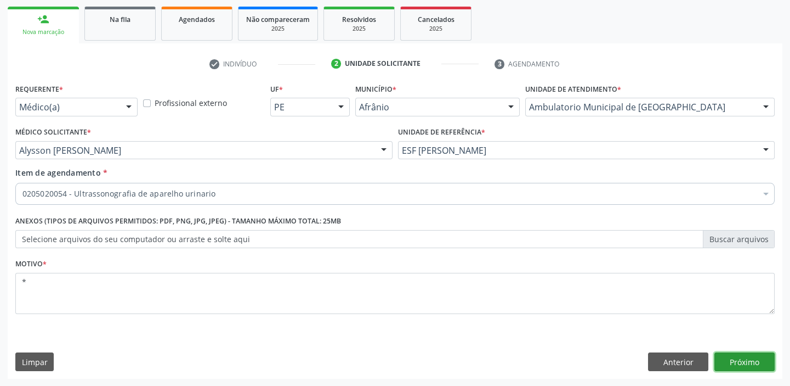
click at [731, 362] on button "Próximo" at bounding box center [745, 361] width 60 height 19
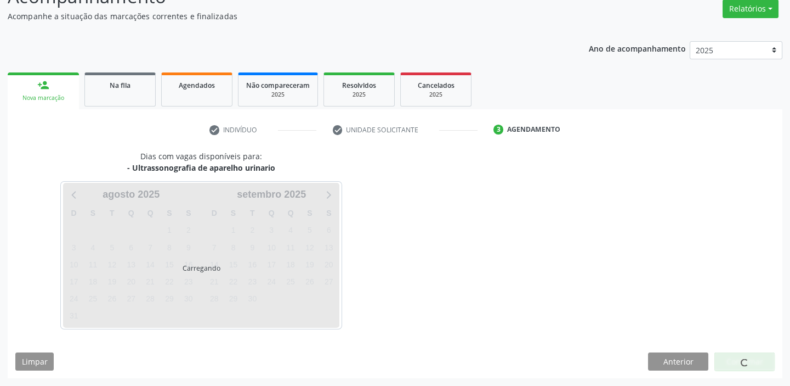
scroll to position [91, 0]
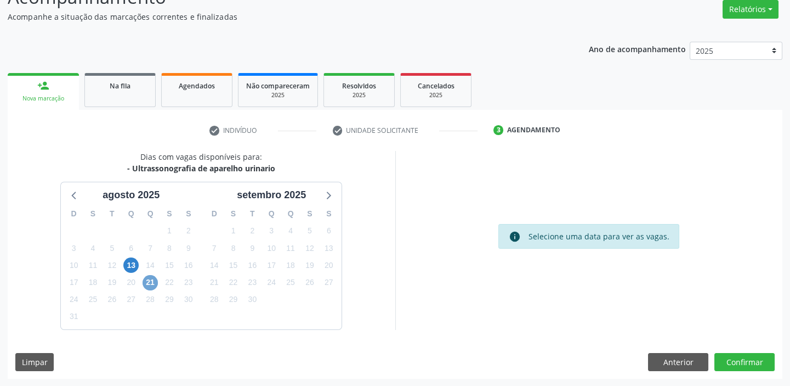
click at [150, 282] on span "21" at bounding box center [150, 282] width 15 height 15
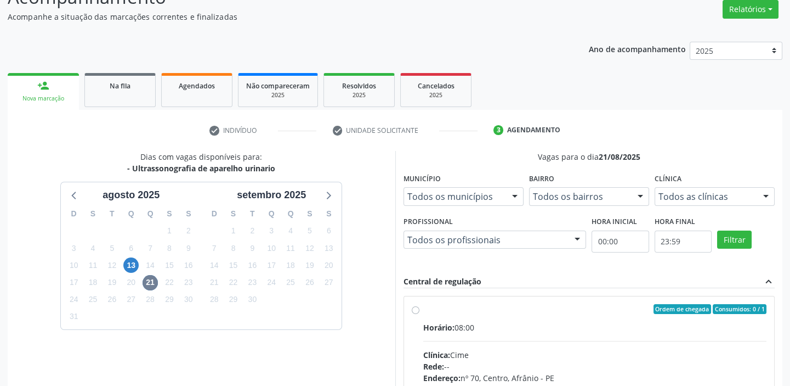
click at [573, 355] on div "Clínica: Cime" at bounding box center [595, 355] width 344 height 12
click at [420, 314] on input "Ordem de chegada Consumidos: 0 / 1 Horário: 08:00 Clínica: Cime Rede: -- Endere…" at bounding box center [416, 309] width 8 height 10
radio input "true"
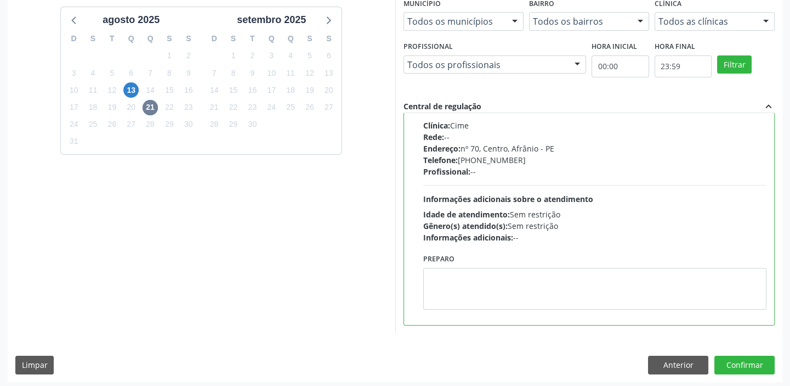
scroll to position [269, 0]
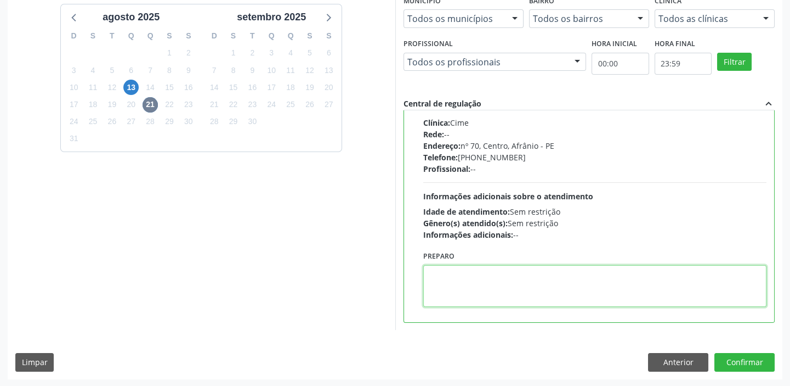
click at [442, 279] on textarea at bounding box center [595, 286] width 344 height 42
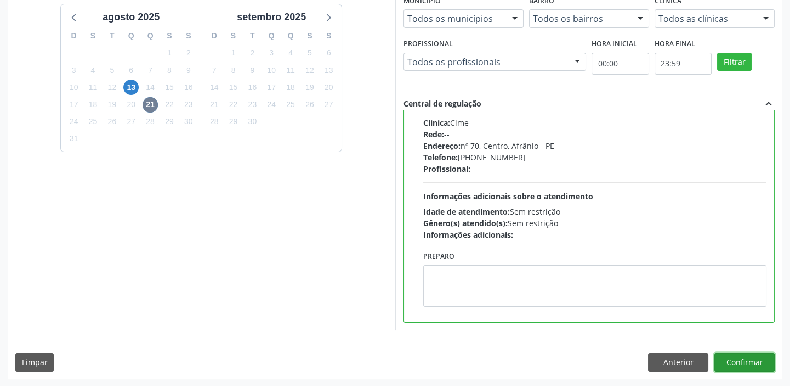
click at [728, 361] on button "Confirmar" at bounding box center [745, 362] width 60 height 19
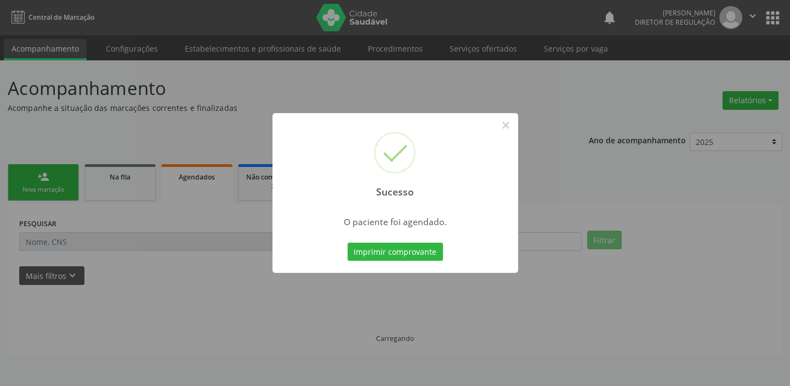
scroll to position [0, 0]
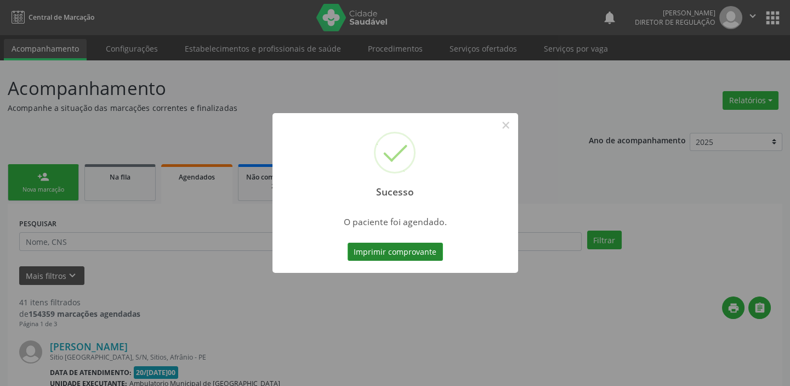
click at [398, 252] on button "Imprimir comprovante" at bounding box center [395, 251] width 95 height 19
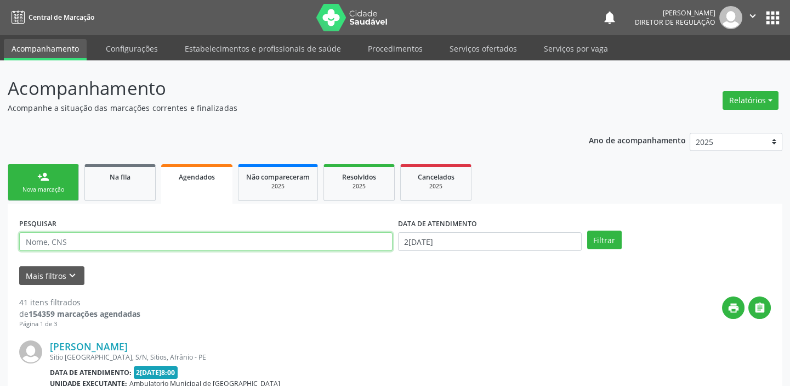
click at [56, 240] on input "text" at bounding box center [205, 241] width 373 height 19
type input "marizete"
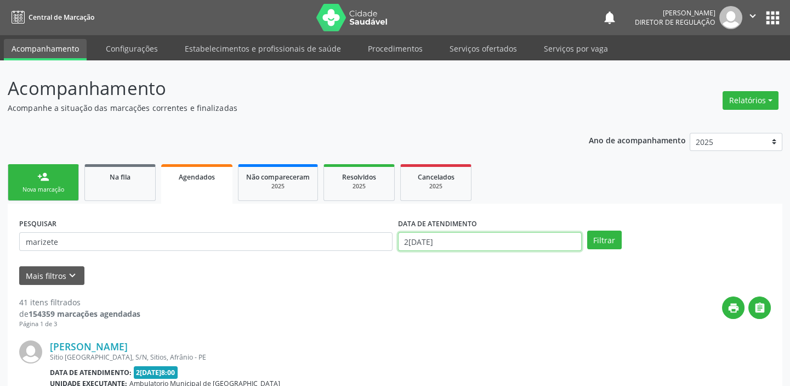
click at [456, 244] on input "[DATE]" at bounding box center [490, 241] width 184 height 19
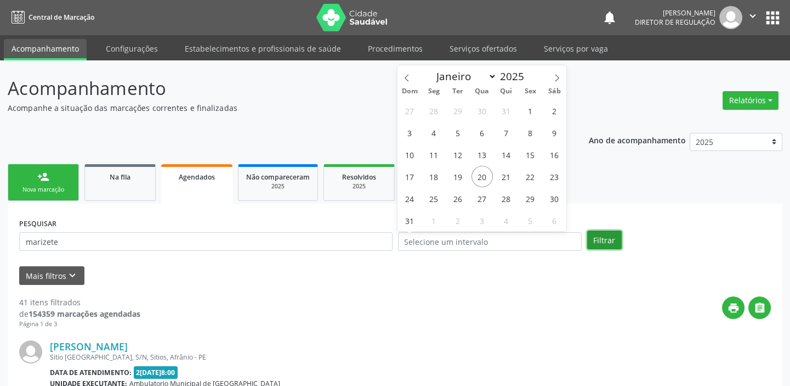
click at [608, 241] on button "Filtrar" at bounding box center [604, 239] width 35 height 19
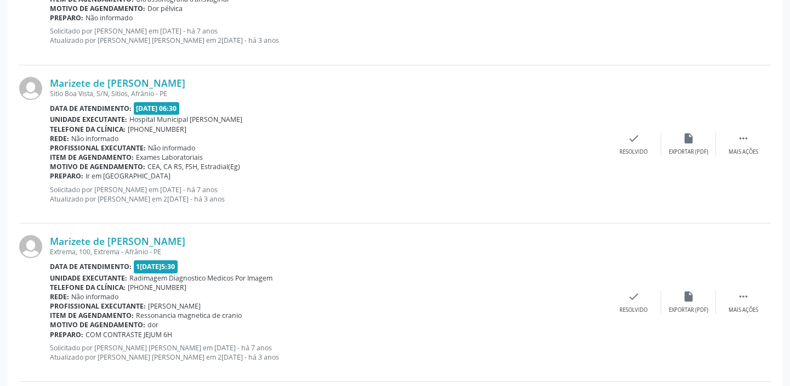
scroll to position [648, 0]
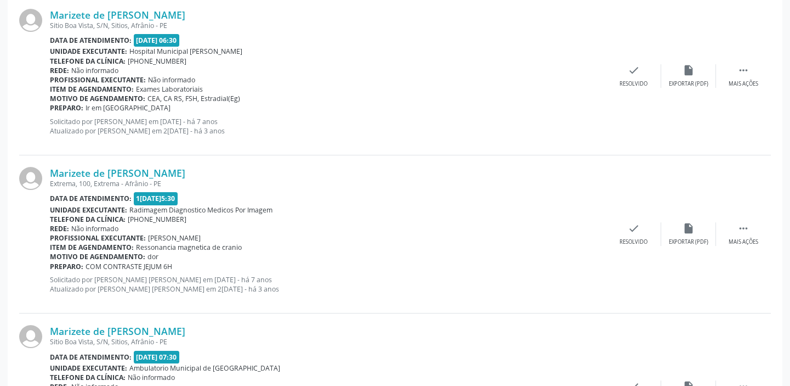
drag, startPoint x: 197, startPoint y: 171, endPoint x: 49, endPoint y: 172, distance: 147.5
click at [49, 172] on div "Marizete de [PERSON_NAME] Extrema, 100, Extrema - Afrânio - PE Data de atendime…" at bounding box center [395, 234] width 752 height 158
copy div "Marizete de [PERSON_NAME]"
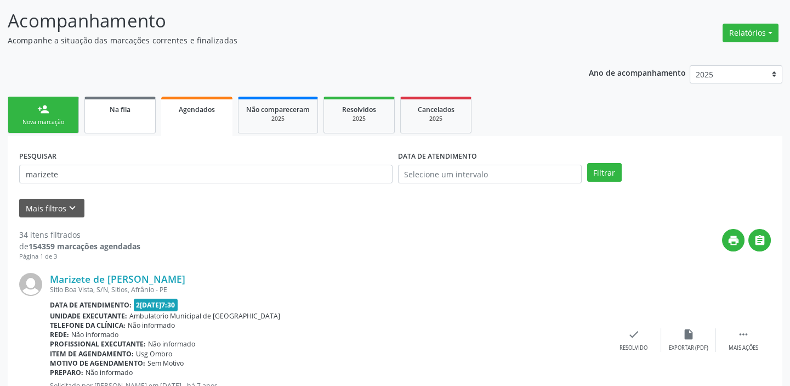
scroll to position [49, 0]
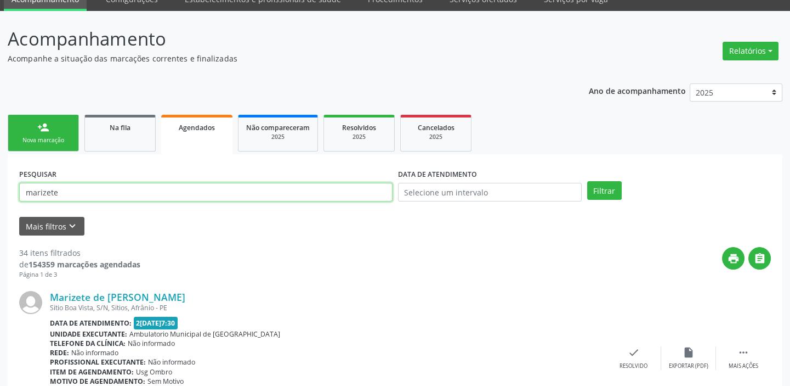
click at [71, 193] on input "marizete" at bounding box center [205, 192] width 373 height 19
type input "m"
paste input "Marizete de [PERSON_NAME]"
type input "Marizete de [PERSON_NAME]"
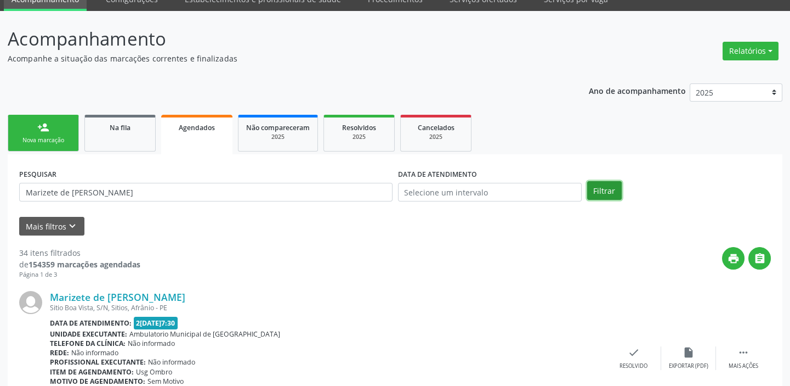
click at [600, 193] on button "Filtrar" at bounding box center [604, 190] width 35 height 19
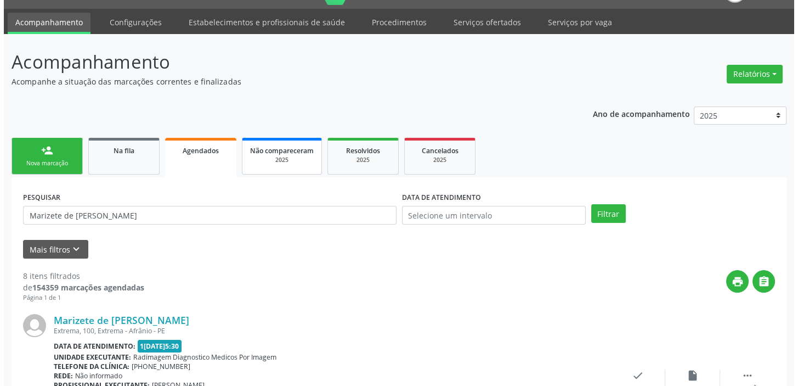
scroll to position [0, 0]
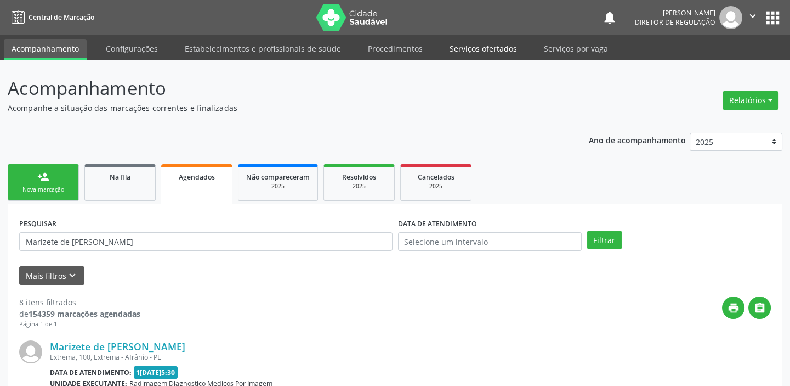
click at [469, 44] on link "Serviços ofertados" at bounding box center [483, 48] width 83 height 19
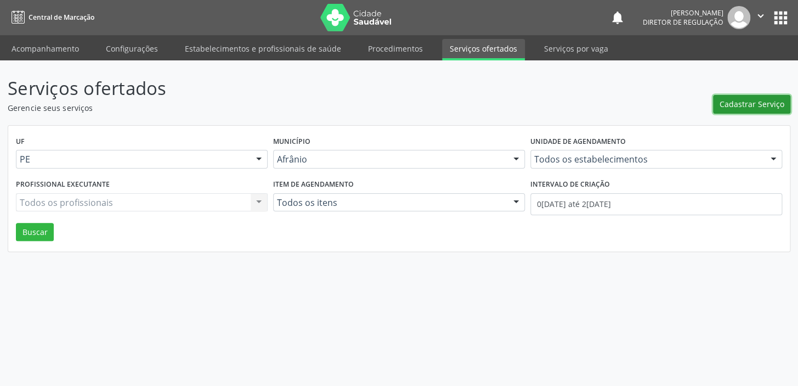
click at [740, 104] on span "Cadastrar Serviço" at bounding box center [752, 104] width 65 height 12
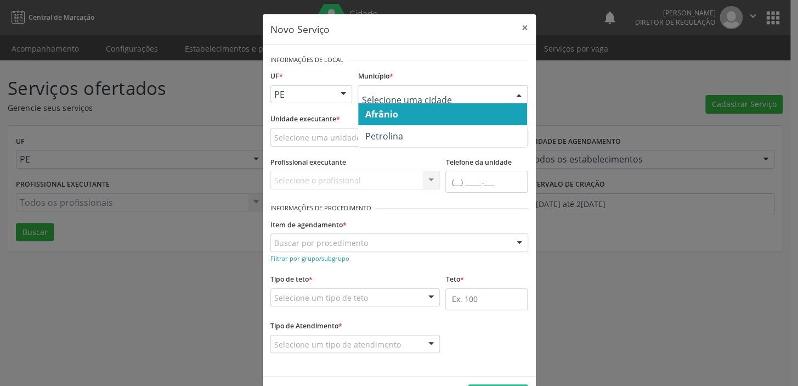
click at [376, 115] on span "Afrânio" at bounding box center [381, 114] width 33 height 12
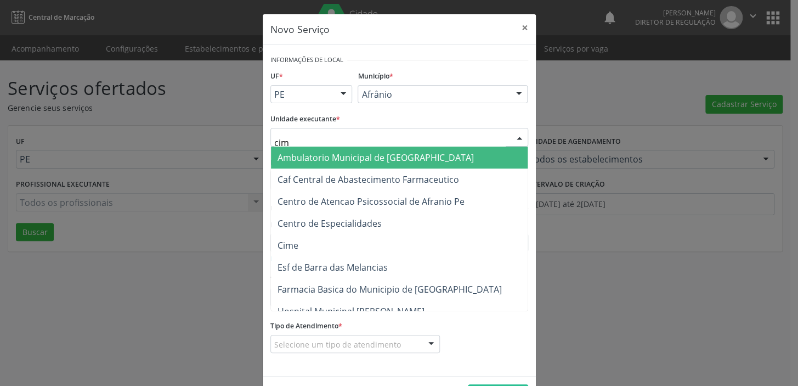
type input "cime"
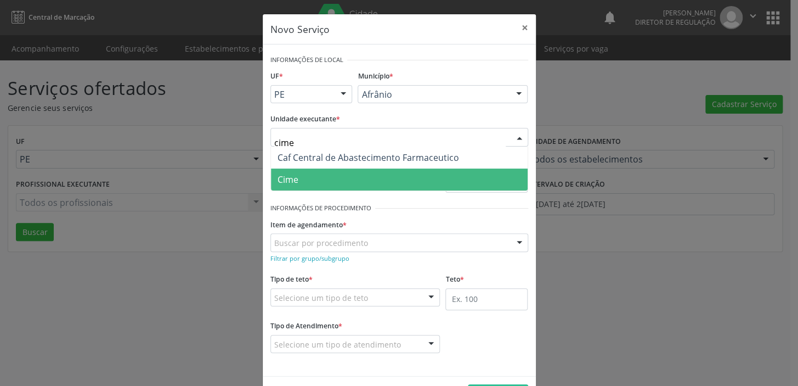
click at [317, 172] on span "Cime" at bounding box center [399, 179] width 257 height 22
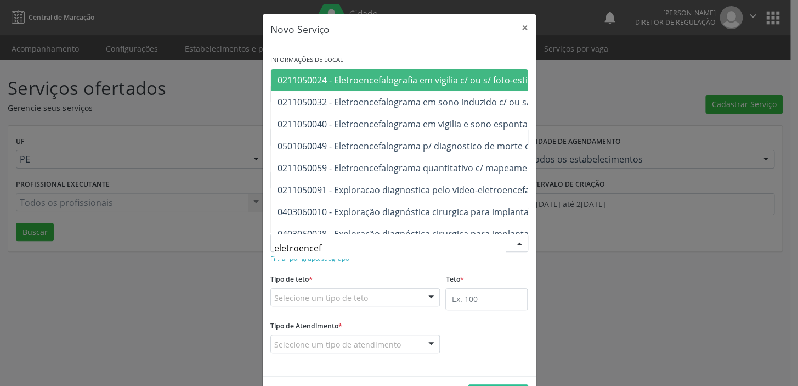
type input "eletroencefa"
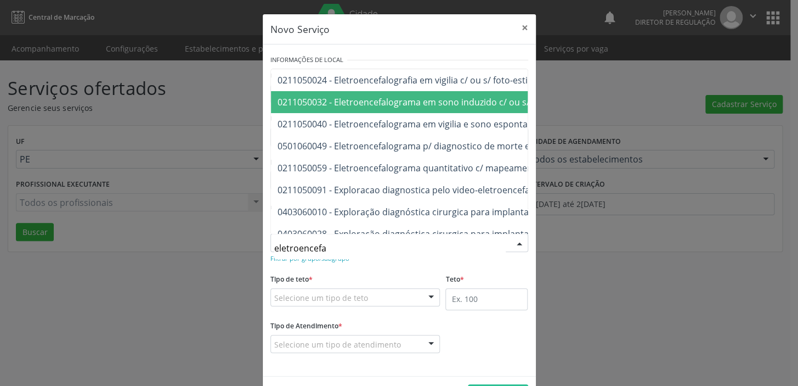
click at [343, 103] on span "0211050032 - Eletroencefalograma em sono induzido c/ ou s/ medicamento (eeg)" at bounding box center [445, 102] width 335 height 12
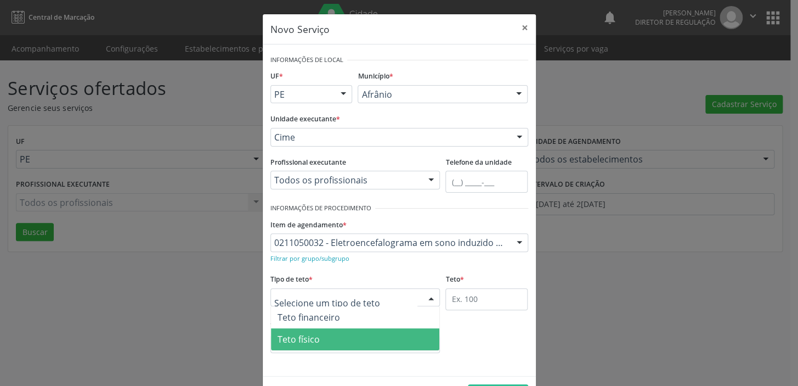
click at [324, 337] on span "Teto físico" at bounding box center [355, 339] width 169 height 22
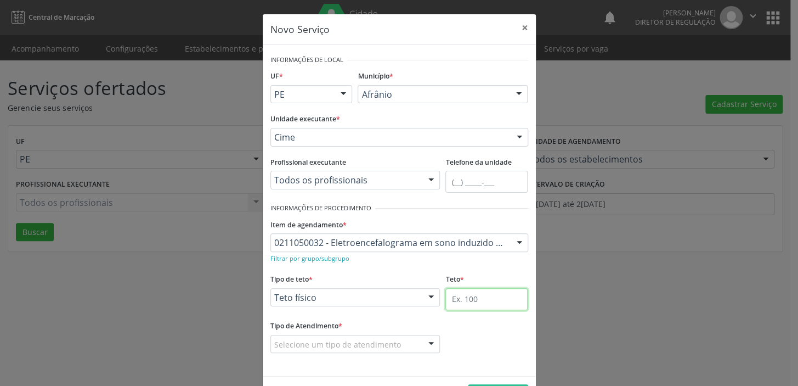
click at [455, 303] on input "text" at bounding box center [486, 299] width 82 height 22
type input "1"
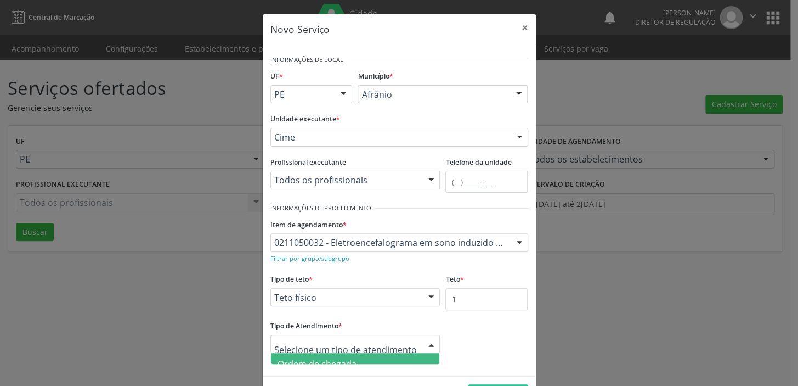
click at [346, 358] on span "Ordem de chegada" at bounding box center [317, 364] width 79 height 12
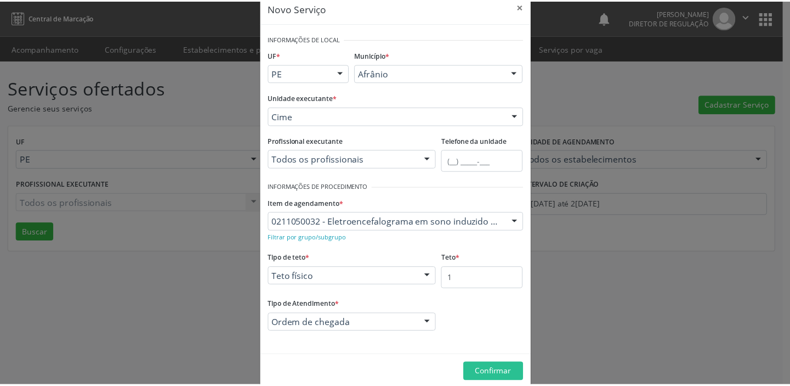
scroll to position [38, 0]
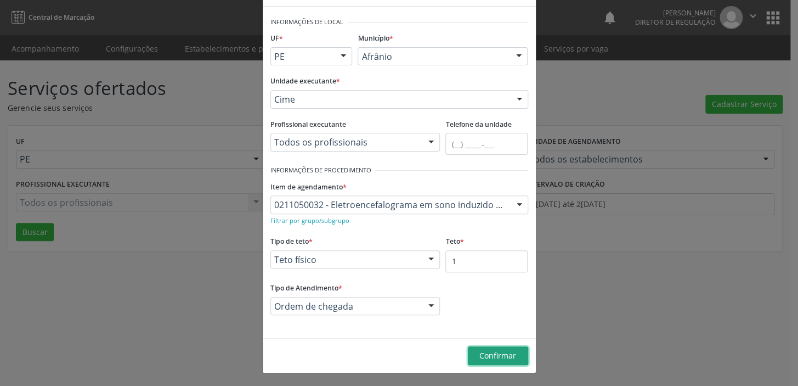
click at [483, 356] on span "Confirmar" at bounding box center [497, 355] width 37 height 10
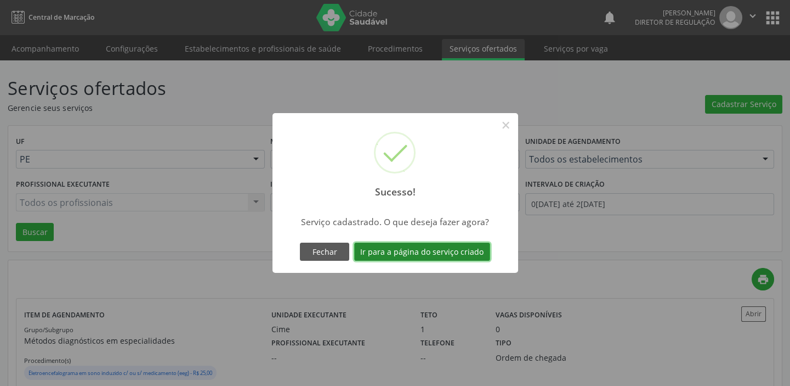
click at [386, 250] on button "Ir para a página do serviço criado" at bounding box center [422, 251] width 136 height 19
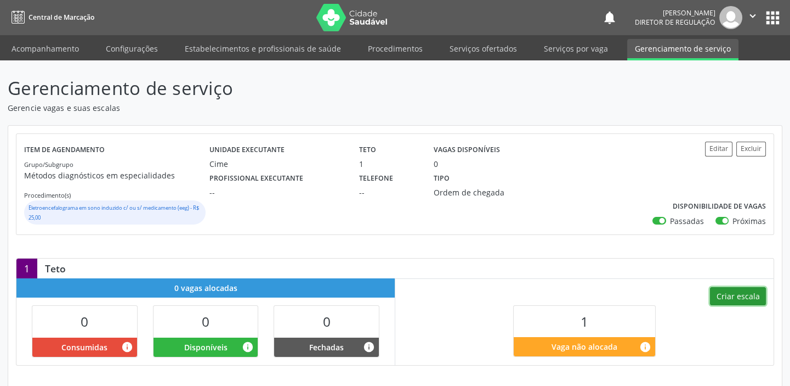
click at [735, 299] on button "Criar escala" at bounding box center [738, 296] width 56 height 19
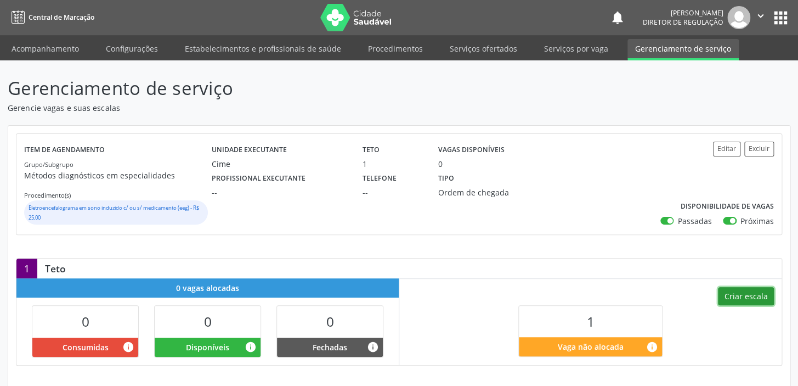
select select "7"
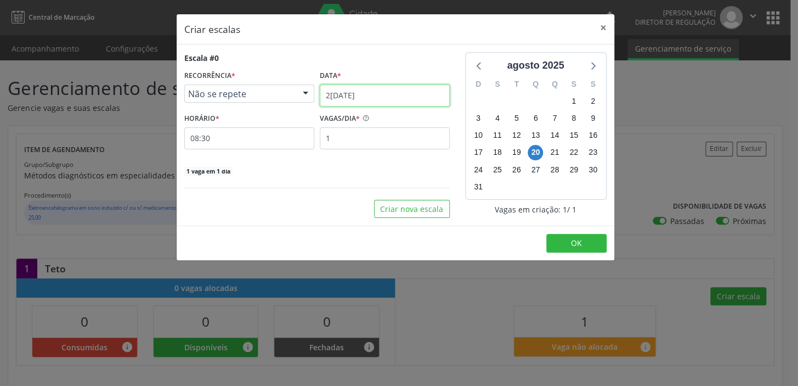
click at [335, 94] on input "[DATE]" at bounding box center [385, 95] width 130 height 22
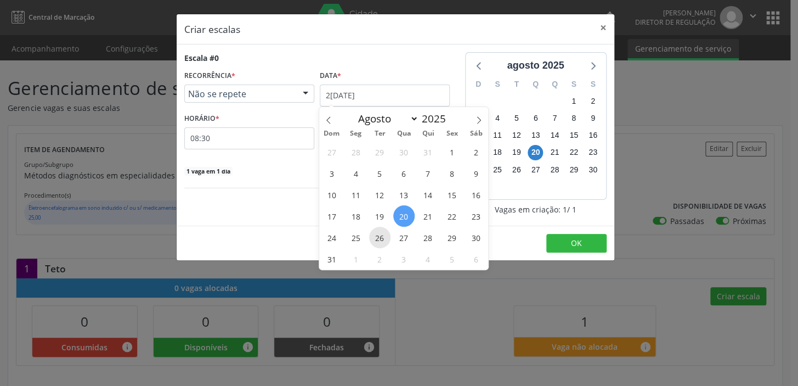
click at [382, 237] on span "26" at bounding box center [379, 237] width 21 height 21
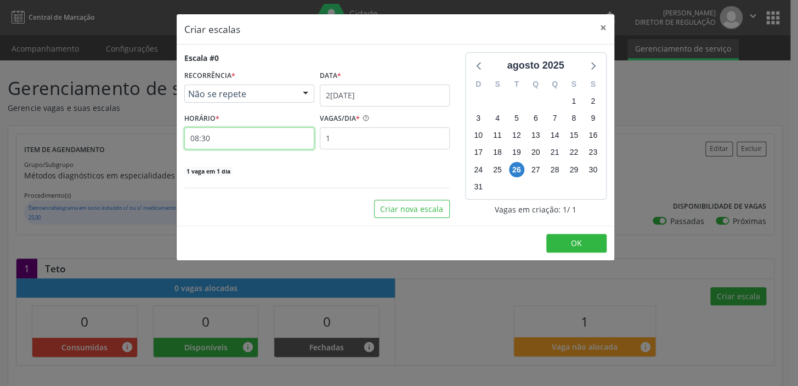
click at [248, 141] on input "08:30" at bounding box center [249, 138] width 130 height 22
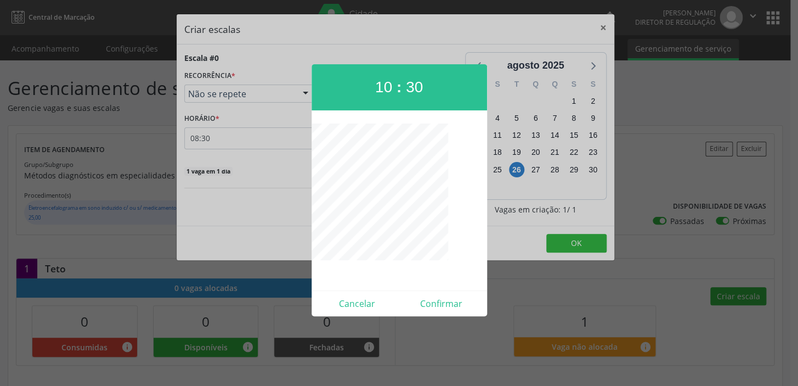
click at [228, 135] on div at bounding box center [399, 193] width 798 height 386
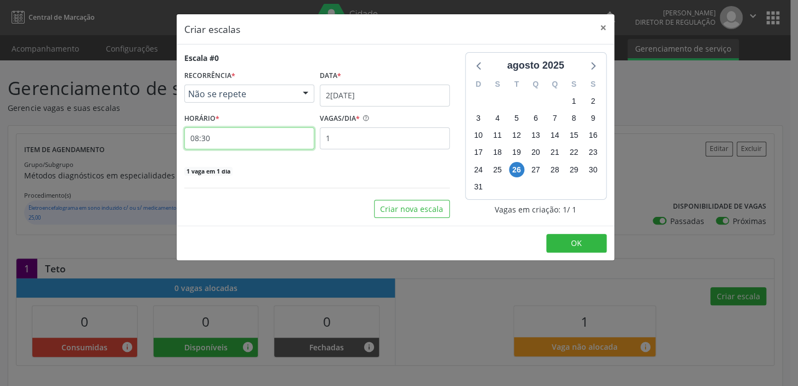
click at [240, 137] on input "08:30" at bounding box center [249, 138] width 130 height 22
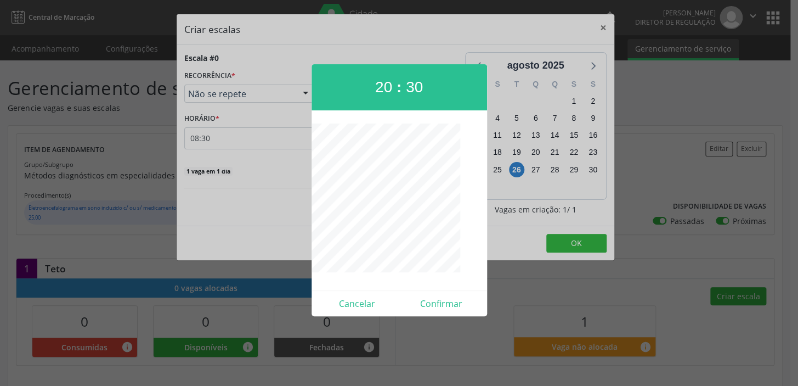
click at [273, 142] on div at bounding box center [399, 193] width 798 height 386
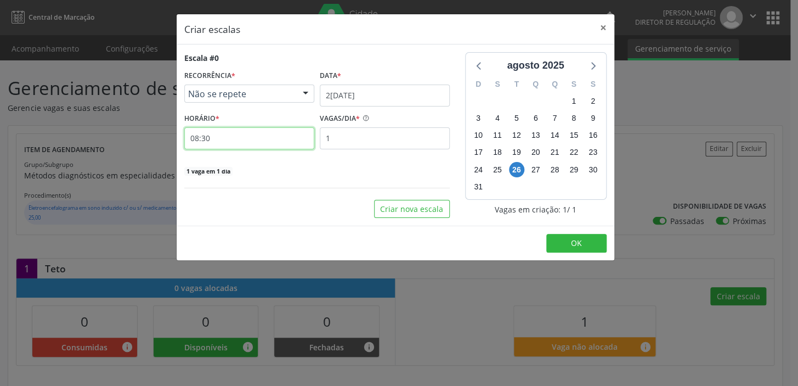
click at [246, 135] on input "08:30" at bounding box center [249, 138] width 130 height 22
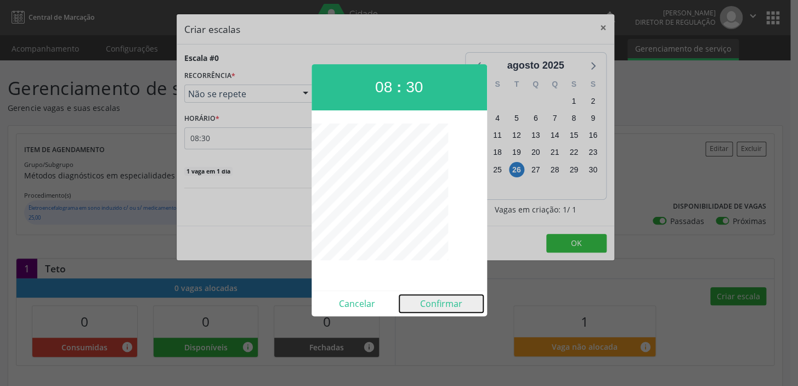
click at [438, 303] on button "Confirmar" at bounding box center [441, 304] width 84 height 18
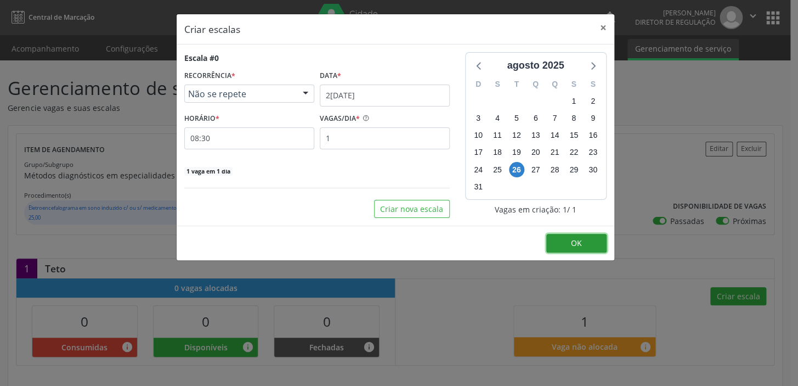
click at [558, 240] on button "OK" at bounding box center [576, 243] width 60 height 19
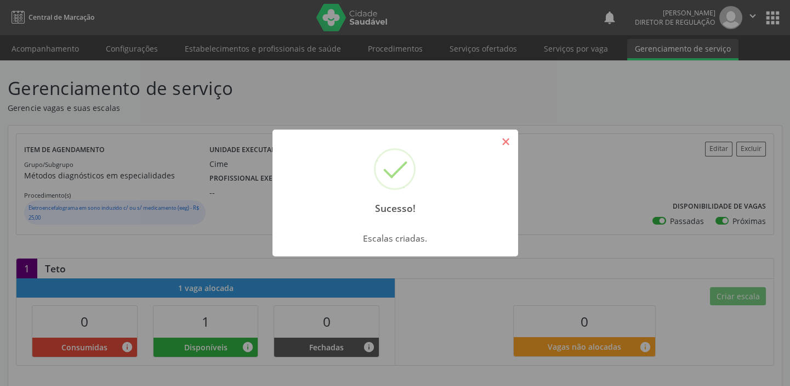
click at [505, 145] on button "×" at bounding box center [506, 141] width 19 height 19
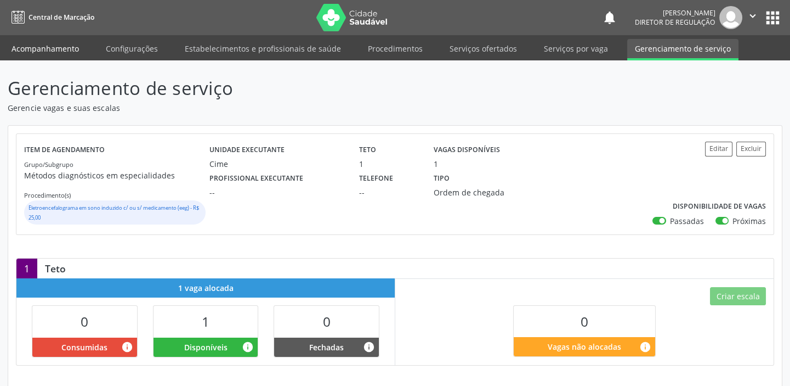
click at [36, 45] on link "Acompanhamento" at bounding box center [45, 48] width 83 height 19
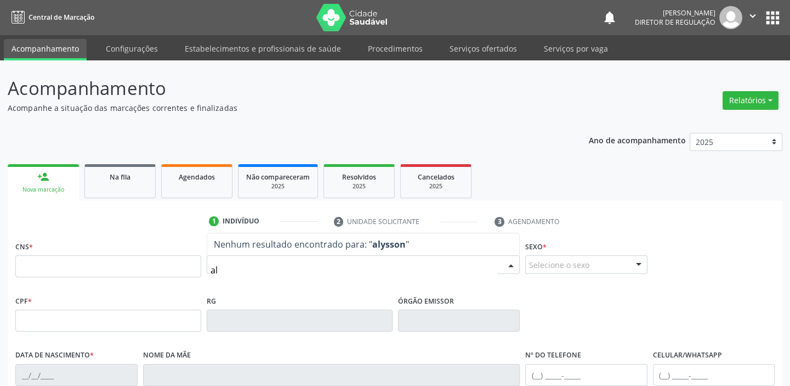
type input "a"
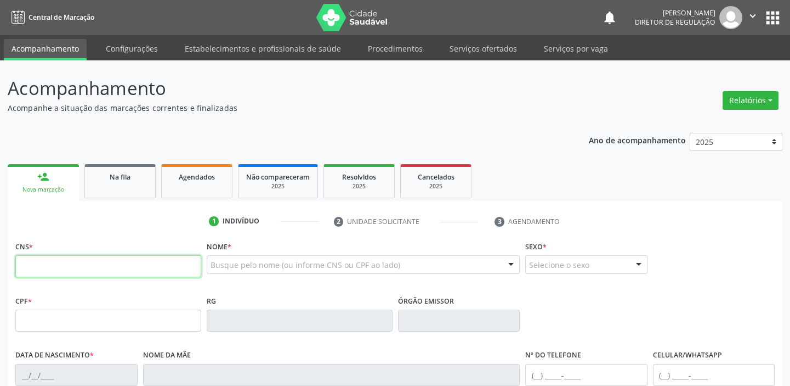
click at [57, 269] on input "text" at bounding box center [108, 266] width 186 height 22
type input "705 5004 0062 8210"
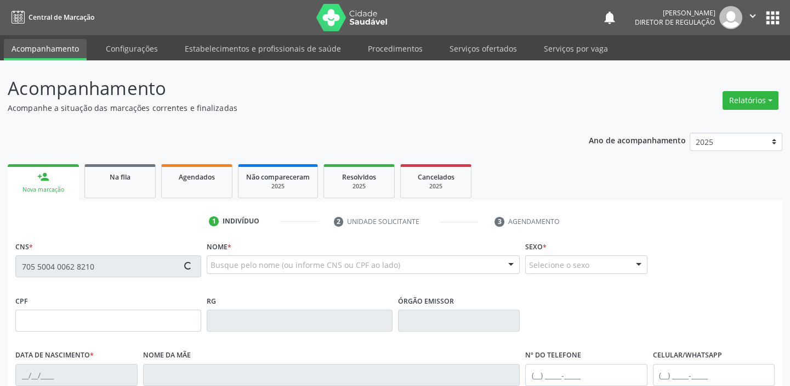
type input "[DATE]"
type input "[PERSON_NAME]"
type input "[PHONE_NUMBER]"
type input "S/N"
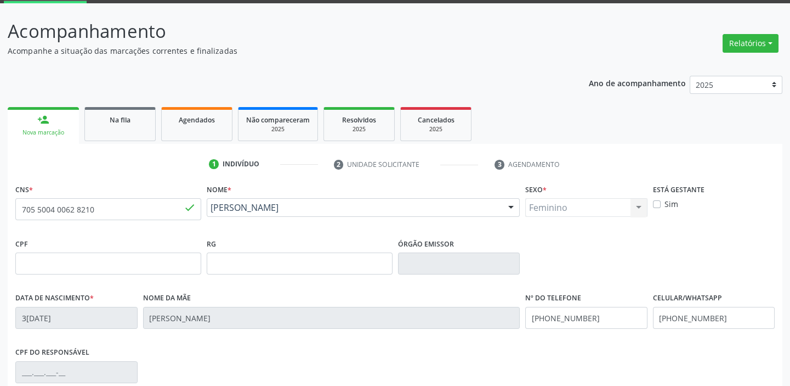
scroll to position [208, 0]
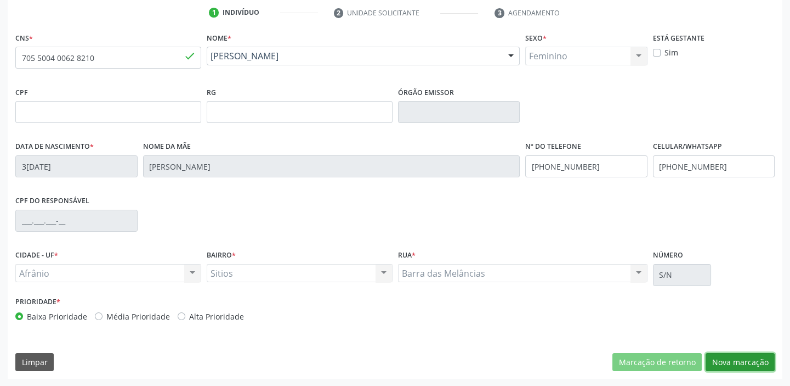
click at [734, 355] on button "Nova marcação" at bounding box center [740, 362] width 69 height 19
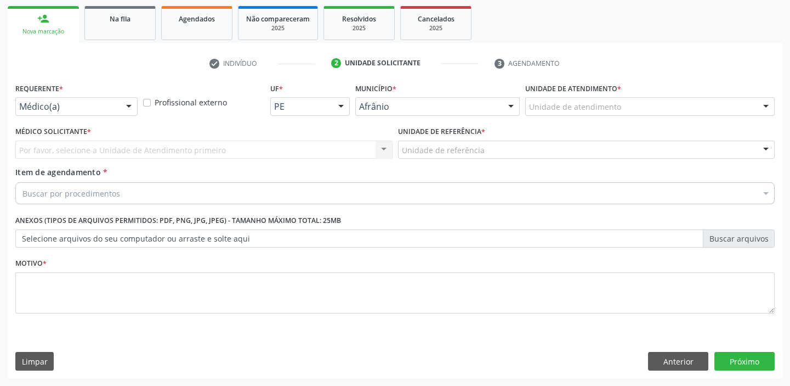
scroll to position [157, 0]
drag, startPoint x: 548, startPoint y: 103, endPoint x: 550, endPoint y: 132, distance: 29.7
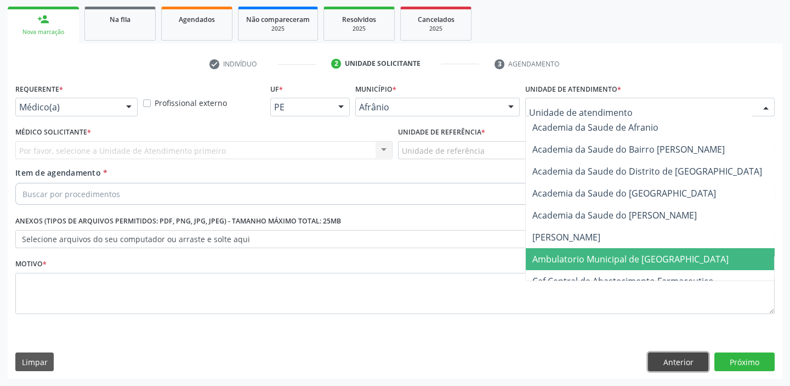
click at [661, 360] on button "Anterior" at bounding box center [678, 361] width 60 height 19
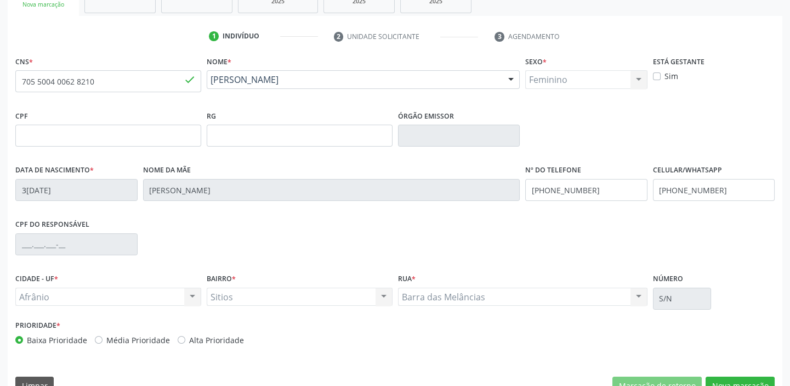
scroll to position [208, 0]
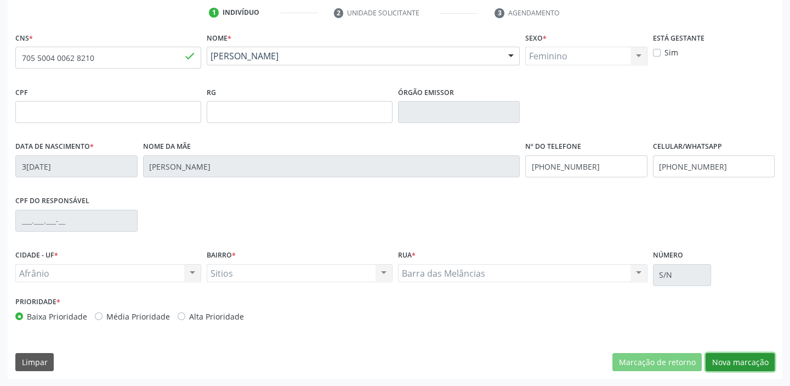
click at [746, 361] on button "Nova marcação" at bounding box center [740, 362] width 69 height 19
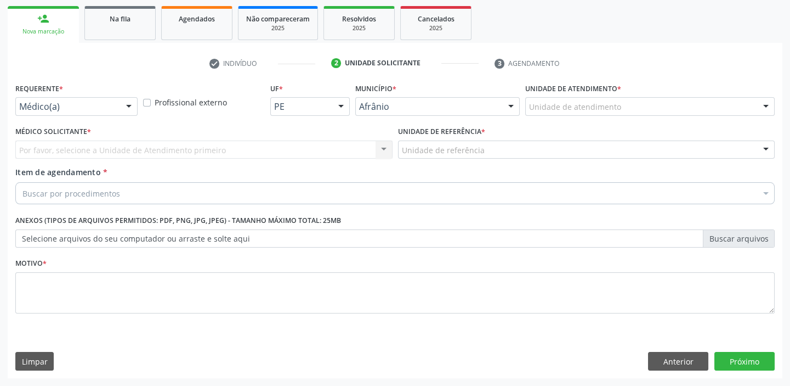
scroll to position [157, 0]
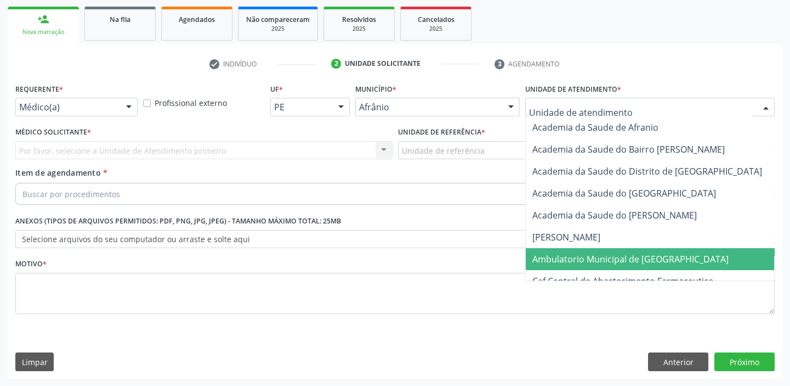
click at [583, 256] on span "Ambulatorio Municipal de [GEOGRAPHIC_DATA]" at bounding box center [631, 259] width 196 height 12
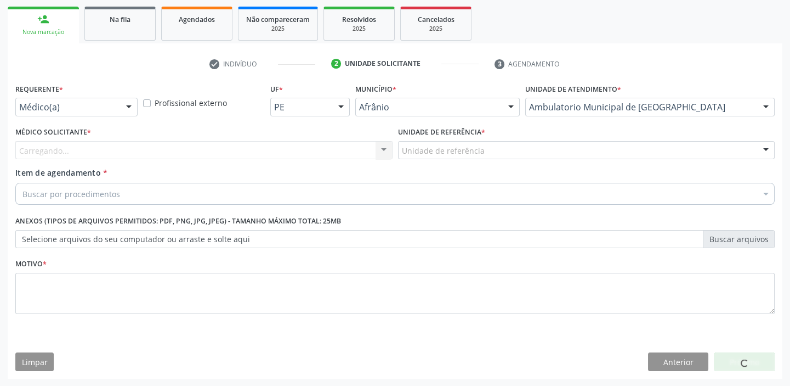
drag, startPoint x: 424, startPoint y: 154, endPoint x: 424, endPoint y: 161, distance: 7.1
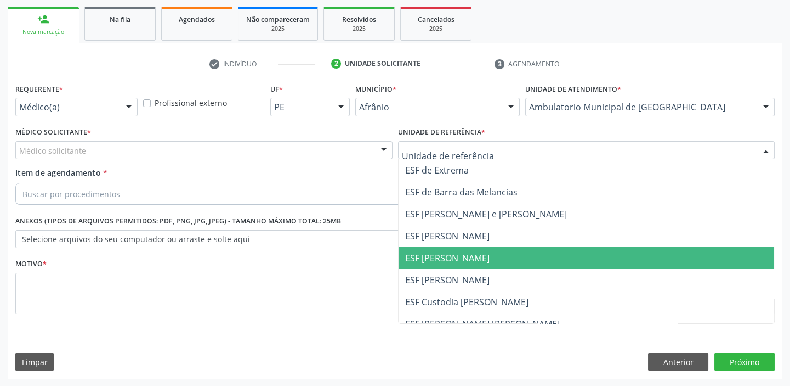
click at [444, 261] on span "ESF [PERSON_NAME]" at bounding box center [447, 258] width 84 height 12
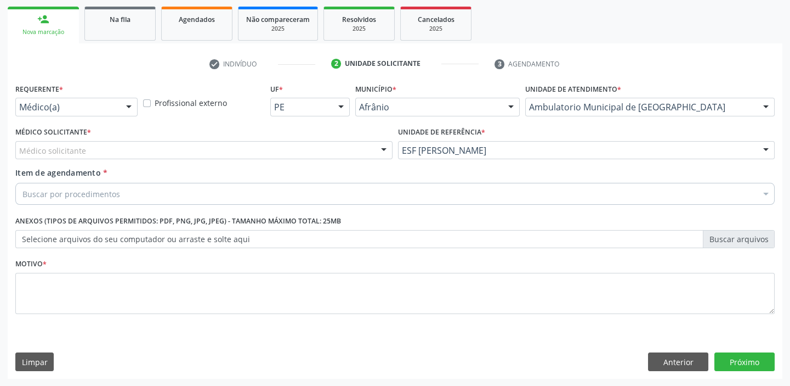
click at [93, 159] on div "Médico solicitante [PERSON_NAME] [PERSON_NAME] [PERSON_NAME] Reis [PERSON_NAME]…" at bounding box center [203, 150] width 377 height 19
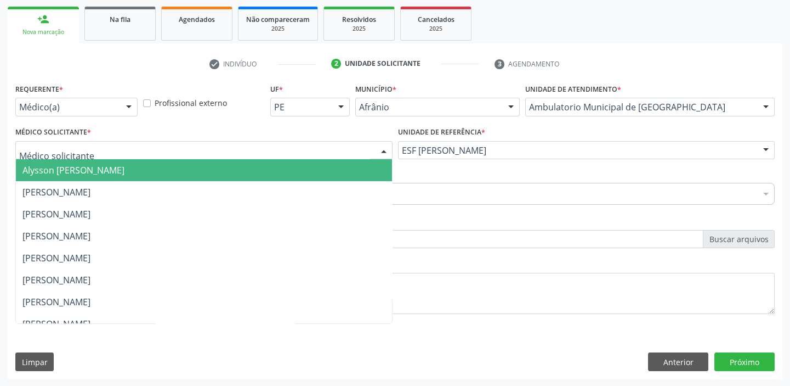
click at [93, 176] on span "Alysson [PERSON_NAME]" at bounding box center [204, 170] width 376 height 22
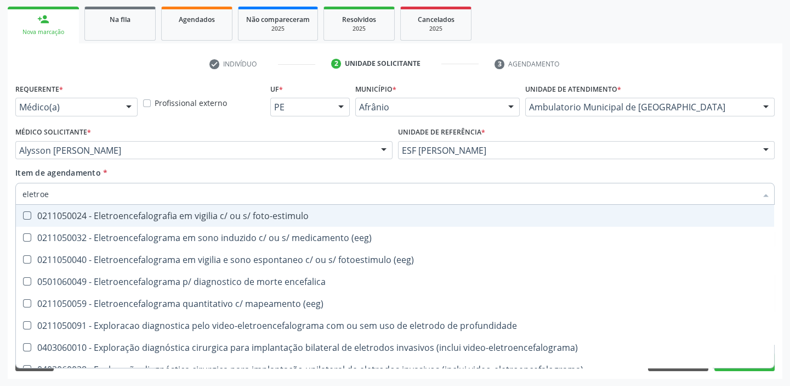
type input "eletroen"
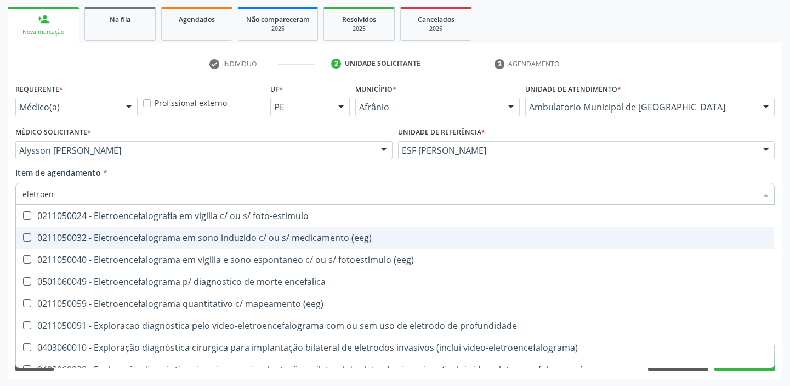
click at [200, 243] on span "0211050032 - Eletroencefalograma em sono induzido c/ ou s/ medicamento (eeg)" at bounding box center [395, 238] width 758 height 22
checkbox \(eeg\) "true"
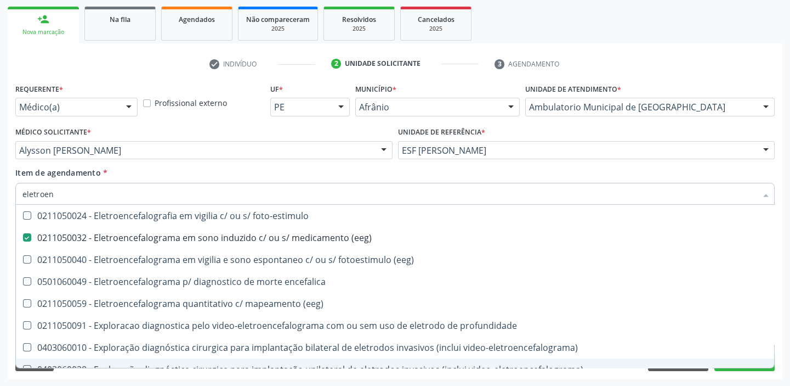
click at [92, 375] on div "Requerente * Médico(a) Médico(a) Enfermeiro(a) Paciente Nenhum resultado encont…" at bounding box center [395, 230] width 775 height 298
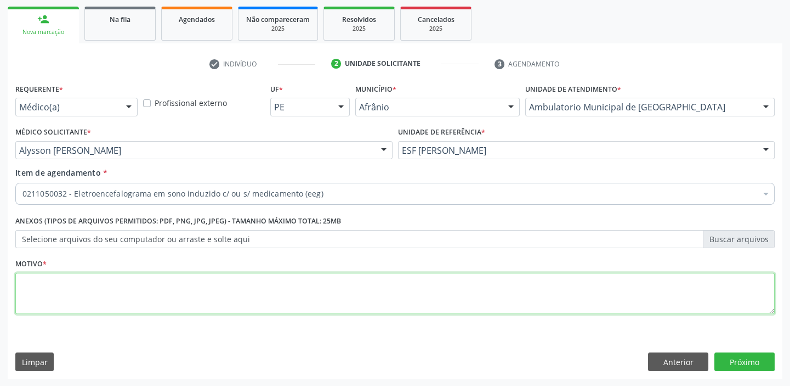
click at [66, 300] on textarea at bounding box center [395, 294] width 760 height 42
type textarea "*"
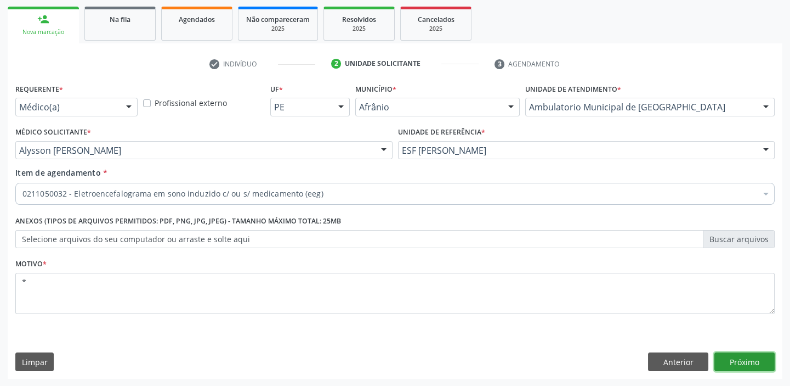
click at [726, 359] on button "Próximo" at bounding box center [745, 361] width 60 height 19
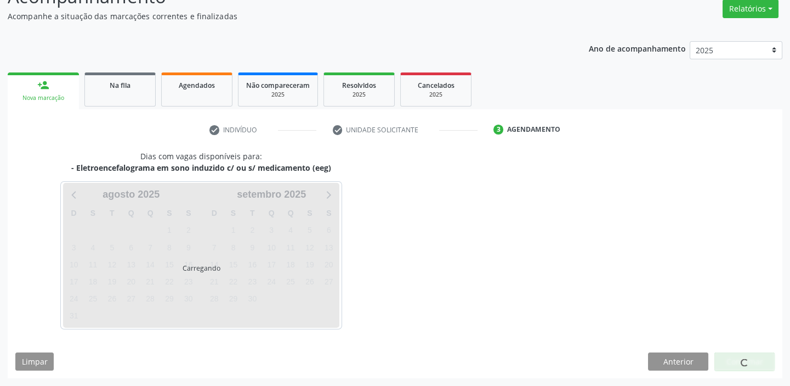
scroll to position [91, 0]
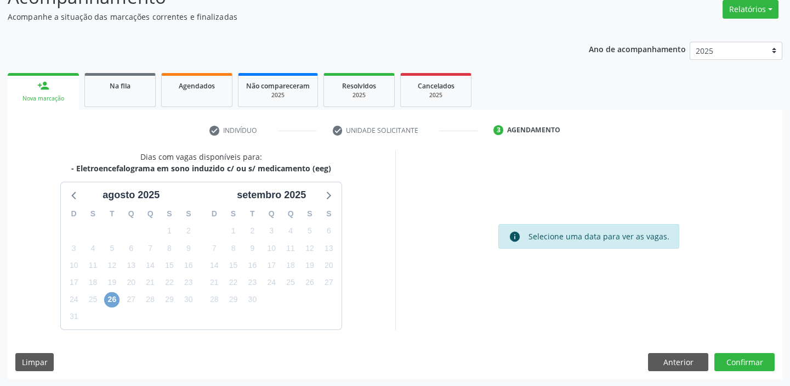
click at [115, 298] on span "26" at bounding box center [111, 299] width 15 height 15
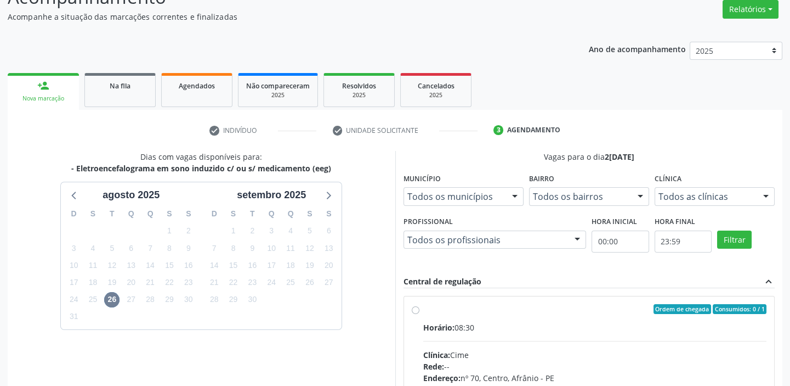
click at [420, 314] on input "Ordem de chegada Consumidos: 0 / 1 Horário: 08:30 Clínica: Cime Rede: -- Endere…" at bounding box center [416, 309] width 8 height 10
radio input "true"
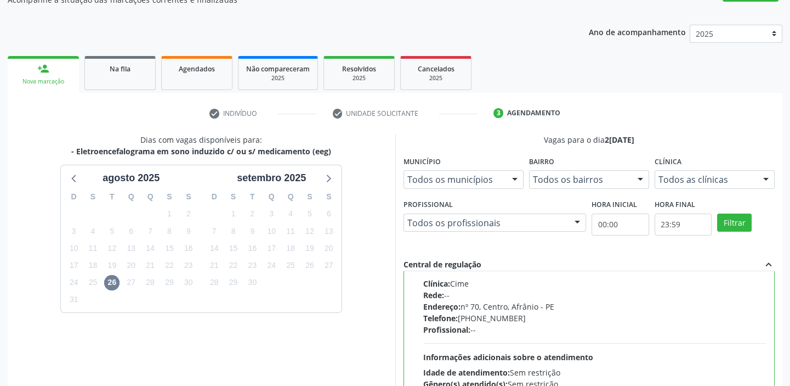
scroll to position [269, 0]
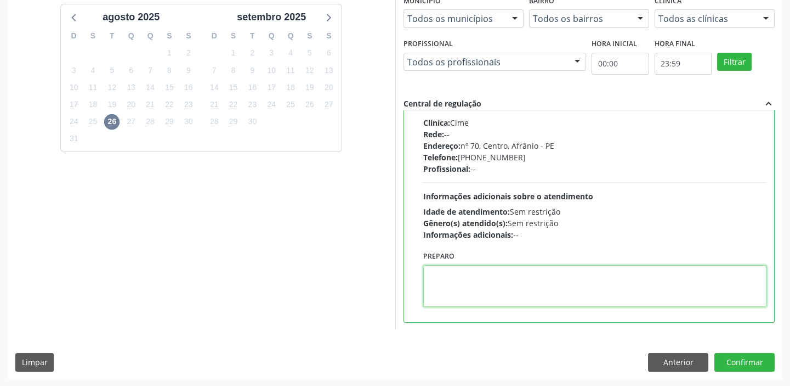
click at [463, 288] on textarea at bounding box center [595, 286] width 344 height 42
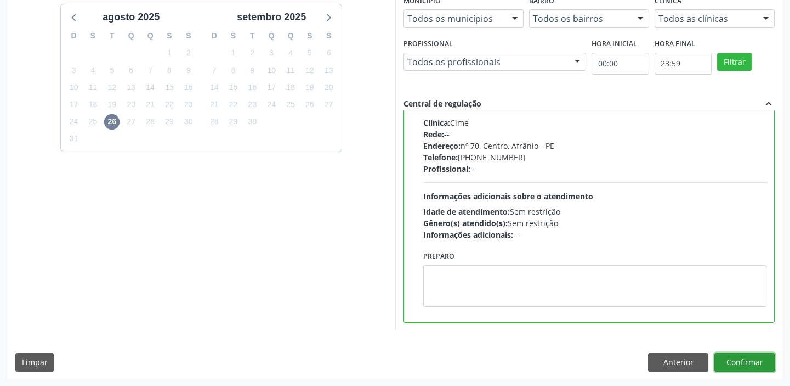
click at [740, 362] on button "Confirmar" at bounding box center [745, 362] width 60 height 19
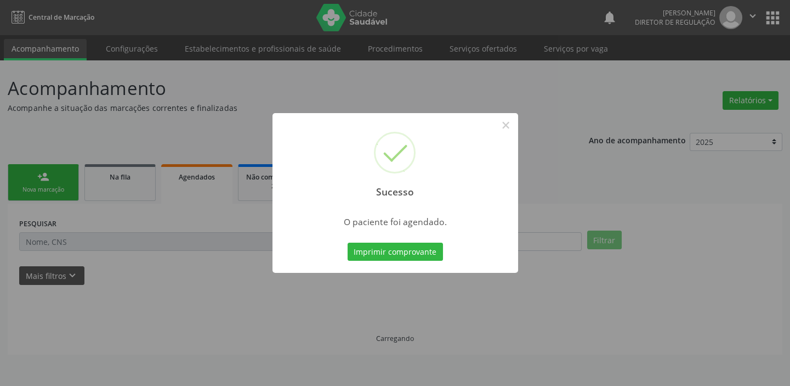
scroll to position [0, 0]
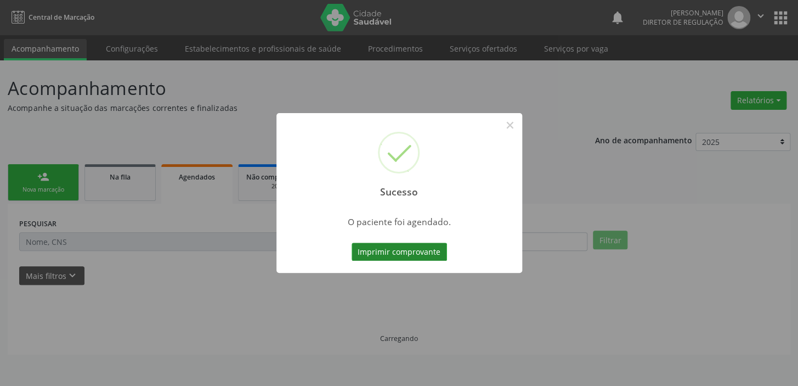
click at [418, 251] on button "Imprimir comprovante" at bounding box center [399, 251] width 95 height 19
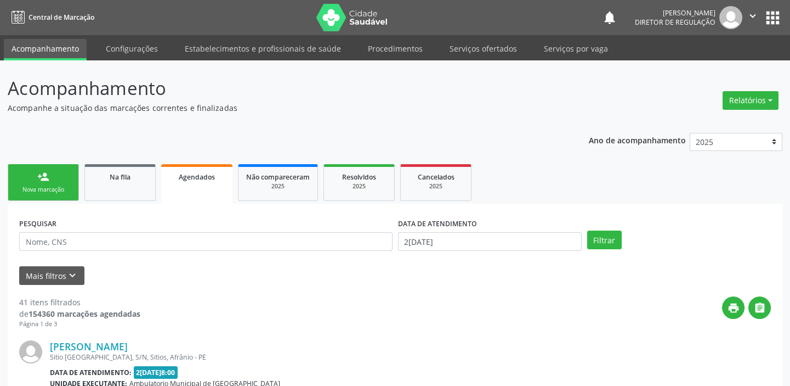
click at [44, 179] on div "person_add" at bounding box center [43, 177] width 12 height 12
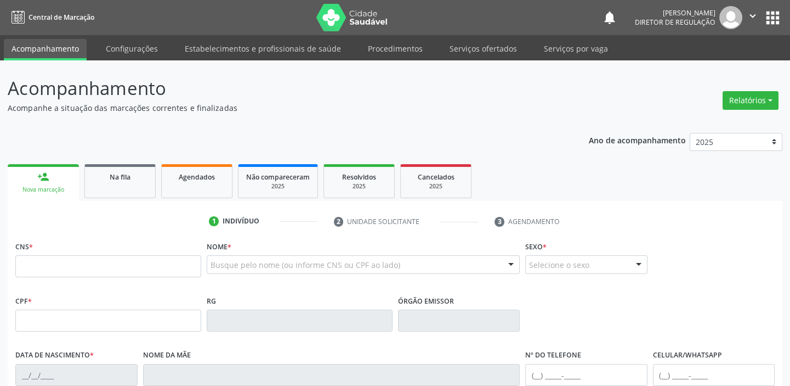
click at [44, 179] on div "person_add" at bounding box center [43, 177] width 12 height 12
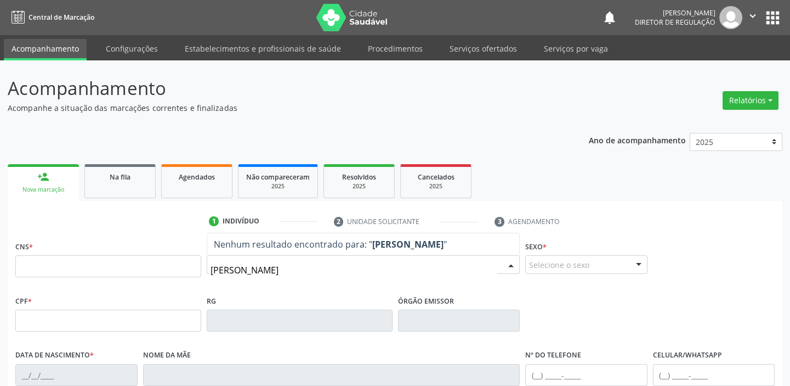
type input "[PERSON_NAME]"
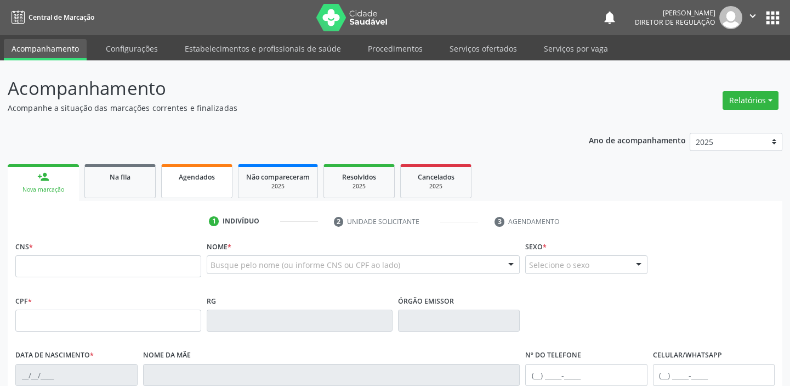
click at [183, 182] on link "Agendados" at bounding box center [196, 181] width 71 height 34
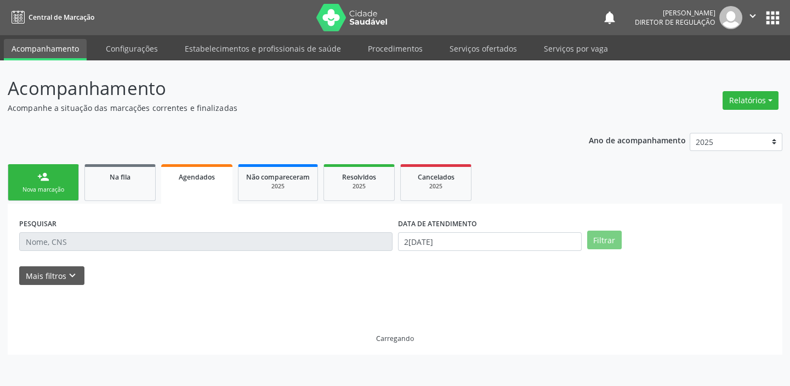
click at [183, 182] on link "Agendados" at bounding box center [196, 183] width 71 height 39
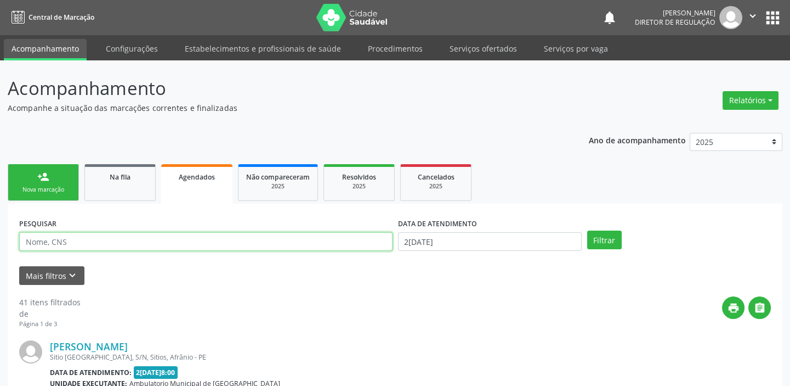
click at [70, 241] on input "text" at bounding box center [205, 241] width 373 height 19
type input "706805793782520"
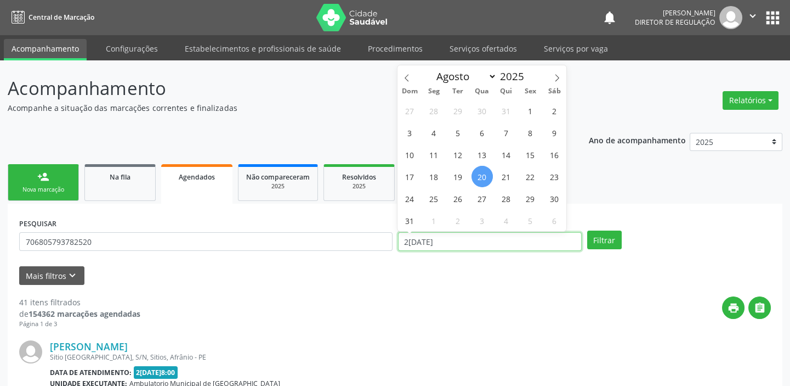
click at [474, 243] on input "[DATE]" at bounding box center [490, 241] width 184 height 19
click at [614, 238] on button "Filtrar" at bounding box center [604, 239] width 35 height 19
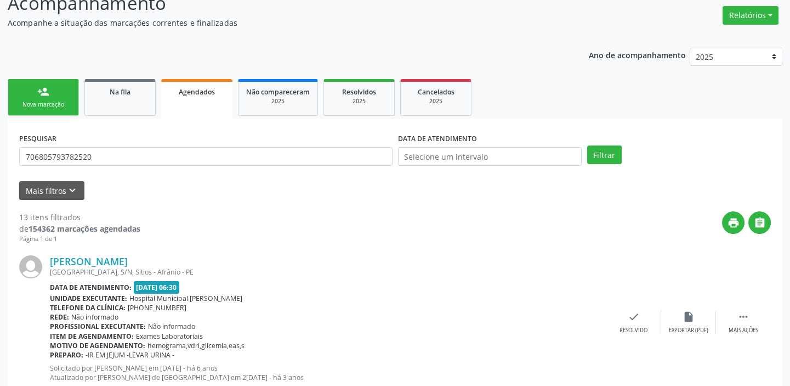
scroll to position [60, 0]
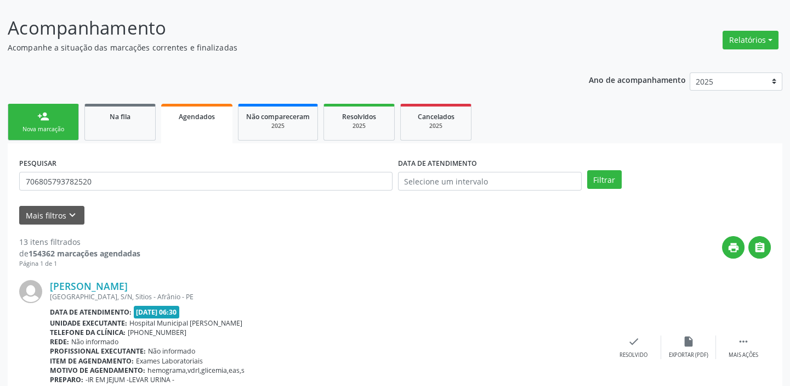
click at [60, 121] on link "person_add Nova marcação" at bounding box center [43, 122] width 71 height 37
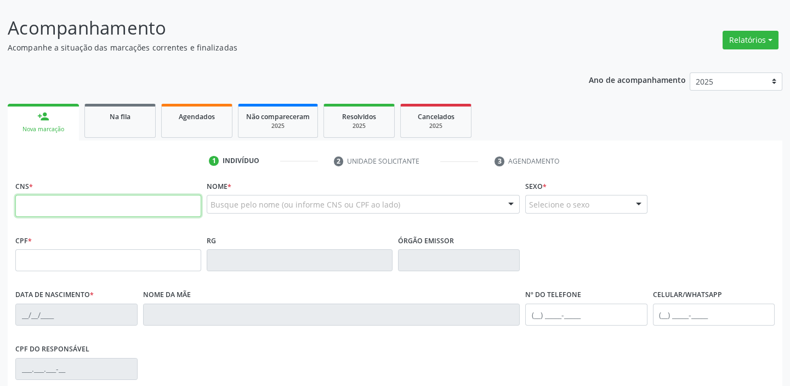
click at [93, 200] on input "text" at bounding box center [108, 206] width 186 height 22
type input "706 8057 9378 2520"
type input "120.842.854-37"
type input "[DATE]"
type input "[PERSON_NAME]"
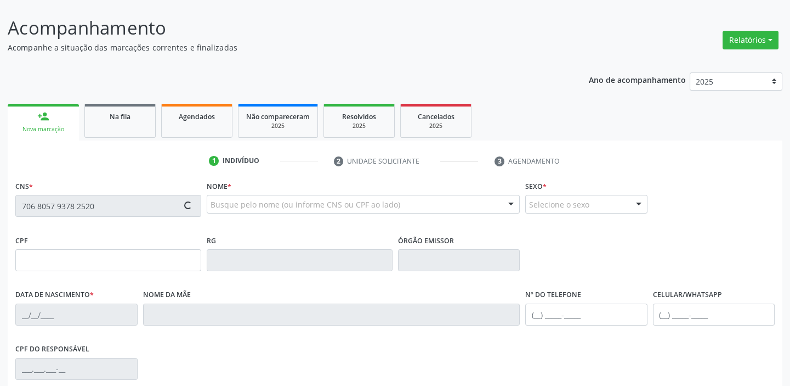
type input "[PHONE_NUMBER]"
type input "S/N"
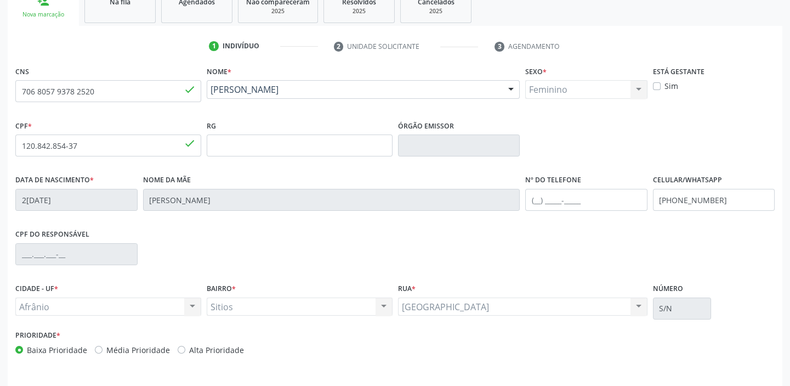
scroll to position [208, 0]
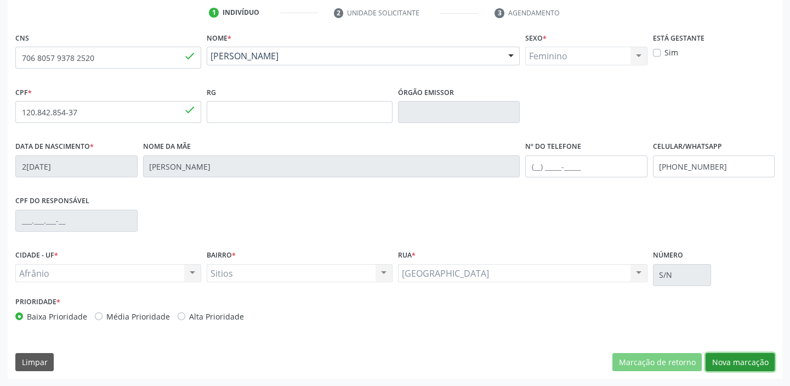
click at [729, 359] on button "Nova marcação" at bounding box center [740, 362] width 69 height 19
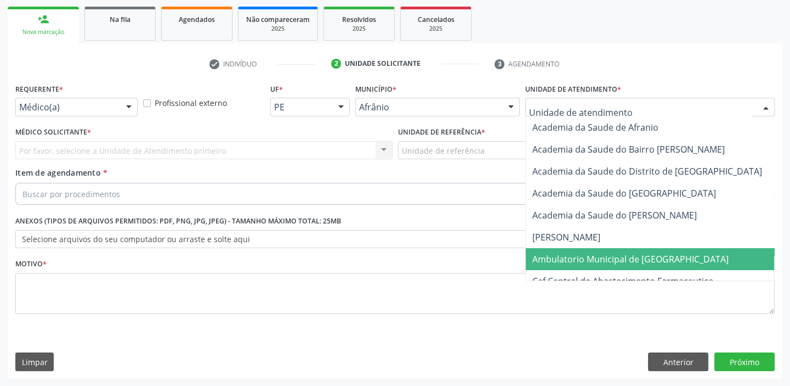
click at [550, 265] on span "Ambulatorio Municipal de [GEOGRAPHIC_DATA]" at bounding box center [660, 259] width 268 height 22
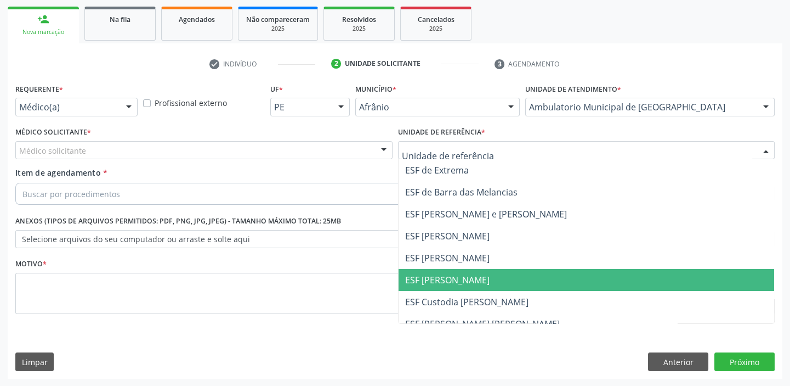
click at [432, 274] on span "ESF [PERSON_NAME]" at bounding box center [447, 280] width 84 height 12
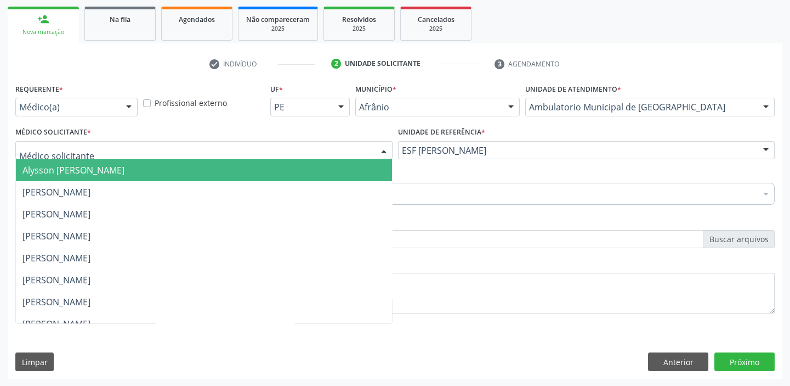
drag, startPoint x: 76, startPoint y: 157, endPoint x: 71, endPoint y: 170, distance: 13.5
click at [76, 159] on div "Alysson [PERSON_NAME] [PERSON_NAME] [PERSON_NAME] [PERSON_NAME] [PERSON_NAME] […" at bounding box center [203, 150] width 377 height 19
click at [71, 173] on span "Alysson [PERSON_NAME]" at bounding box center [73, 170] width 102 height 12
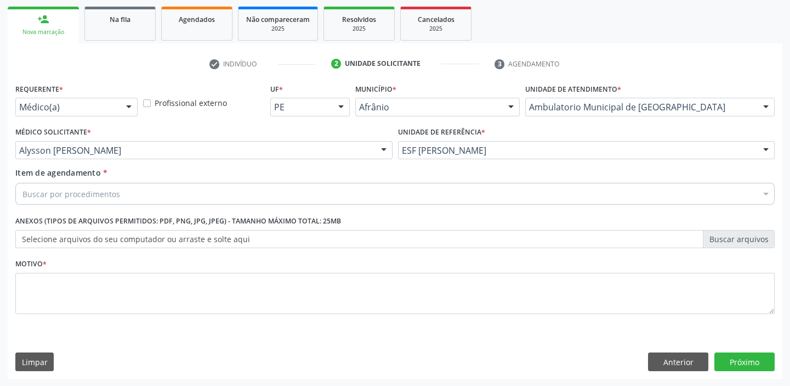
click at [67, 185] on div "Buscar por procedimentos" at bounding box center [395, 194] width 760 height 22
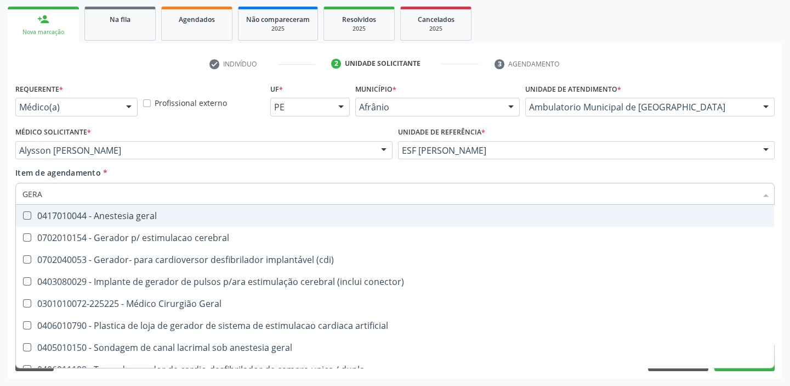
type input "GERAL"
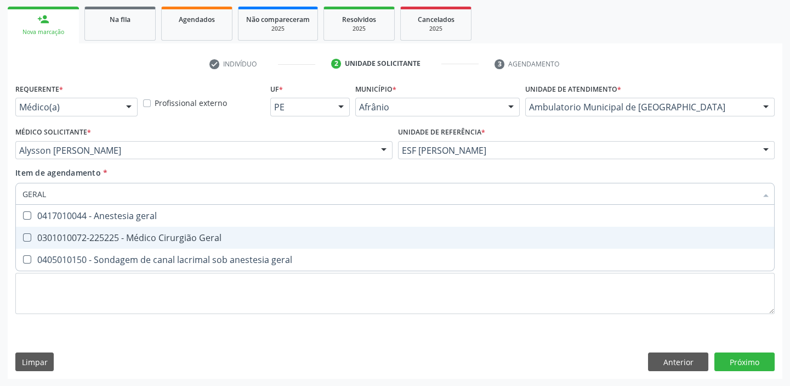
click at [79, 237] on div "0301010072-225225 - Médico Cirurgião Geral" at bounding box center [394, 237] width 745 height 9
checkbox Geral "true"
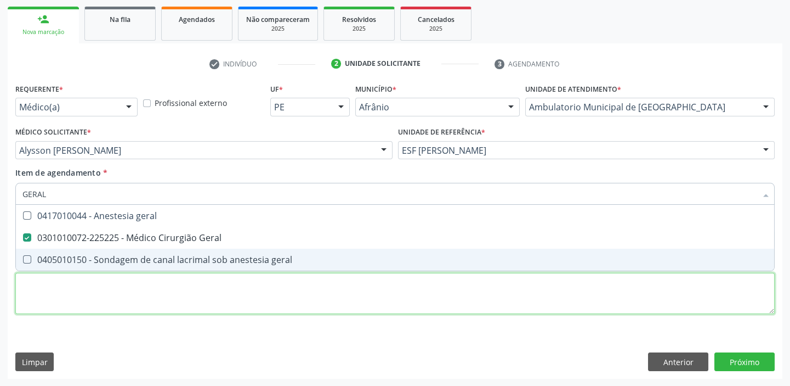
click at [53, 301] on div "Requerente * Médico(a) Médico(a) Enfermeiro(a) Paciente Nenhum resultado encont…" at bounding box center [395, 205] width 760 height 248
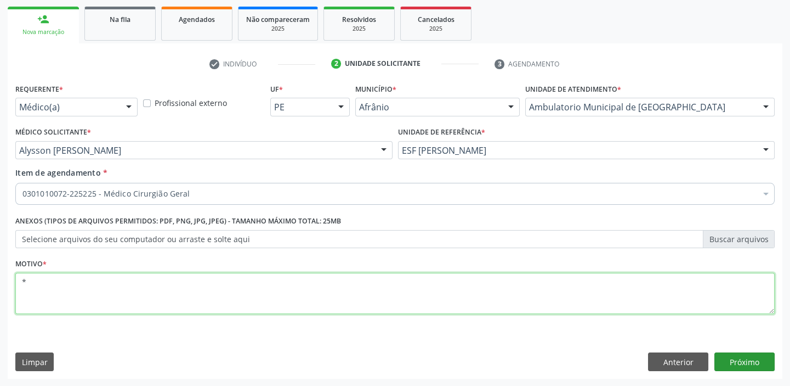
type textarea "*"
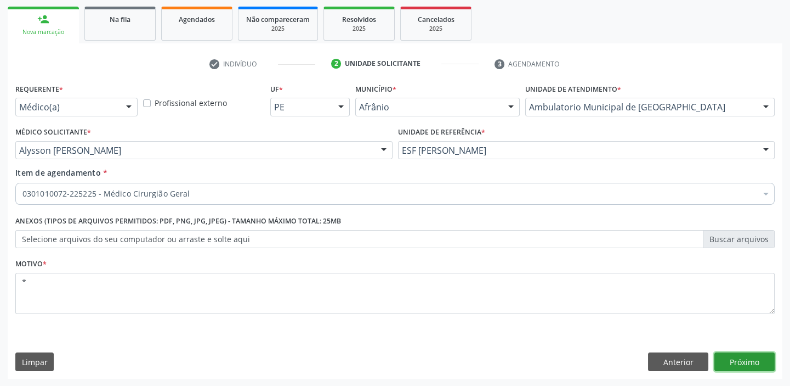
click at [733, 356] on button "Próximo" at bounding box center [745, 361] width 60 height 19
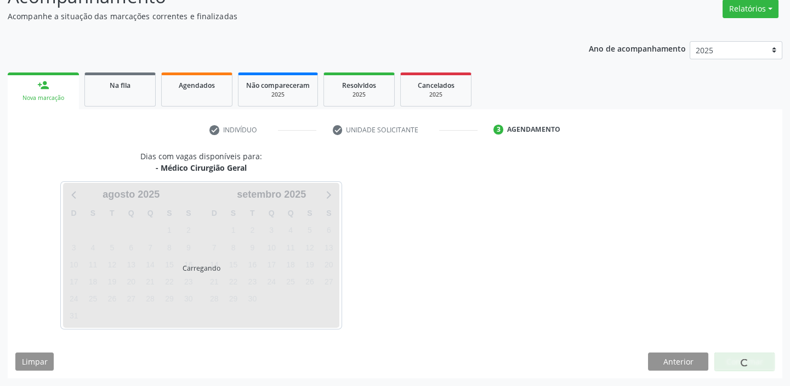
scroll to position [91, 0]
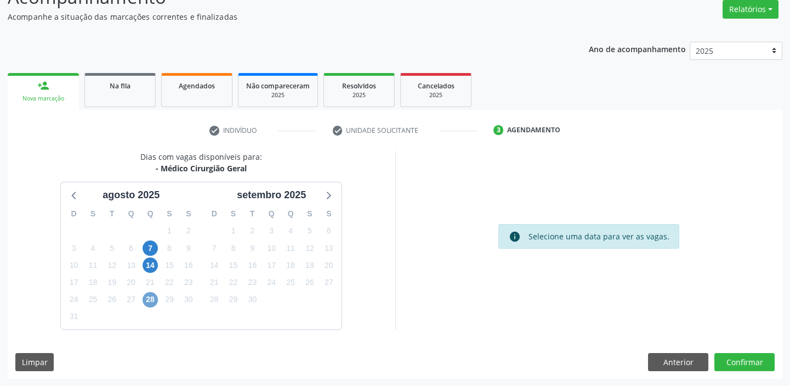
click at [149, 300] on span "28" at bounding box center [150, 299] width 15 height 15
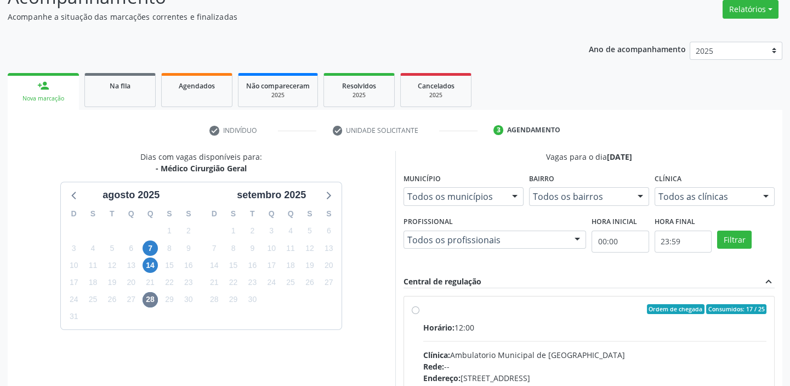
click at [621, 328] on div "Horário: 12:00" at bounding box center [595, 327] width 344 height 12
click at [420, 314] on input "Ordem de chegada Consumidos: 17 / 25 Horário: 12:00 Clínica: Ambulatorio Munici…" at bounding box center [416, 309] width 8 height 10
radio input "true"
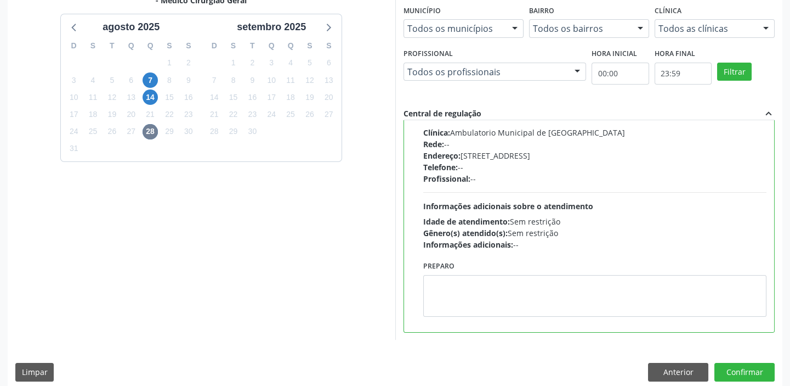
scroll to position [269, 0]
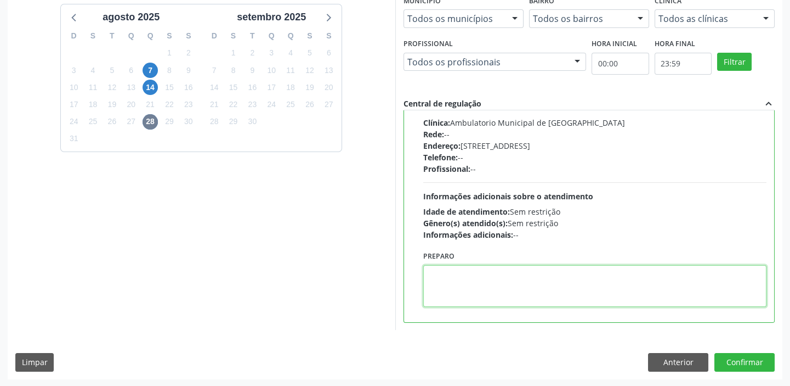
click at [507, 302] on textarea at bounding box center [595, 286] width 344 height 42
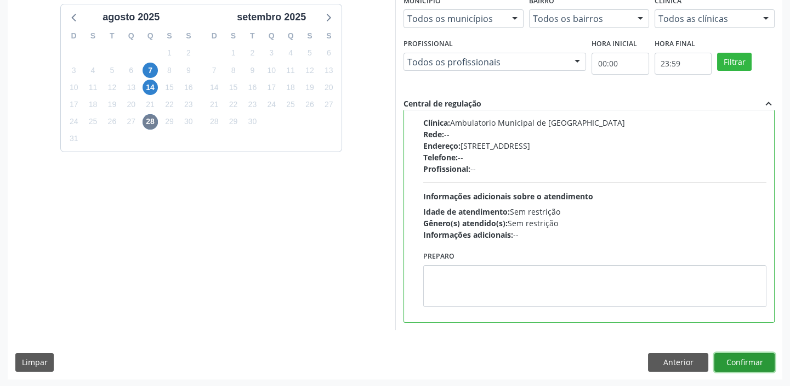
click at [725, 357] on button "Confirmar" at bounding box center [745, 362] width 60 height 19
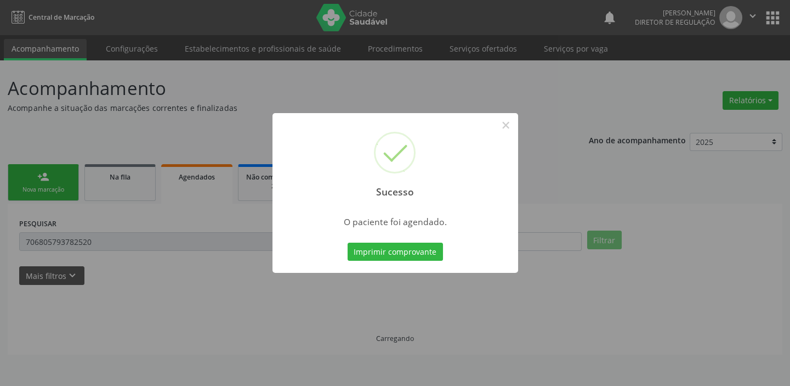
scroll to position [0, 0]
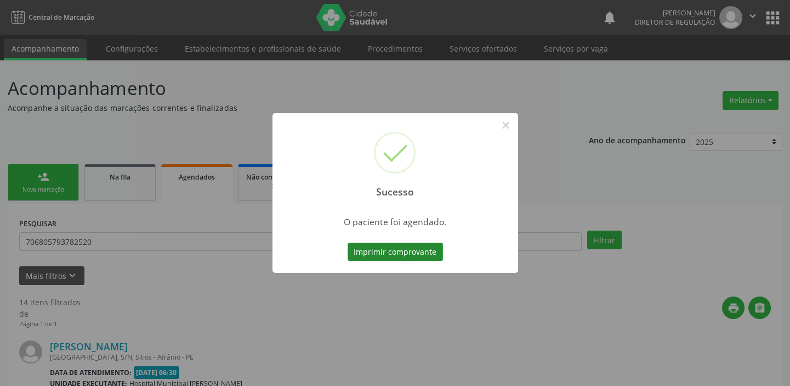
click at [398, 252] on button "Imprimir comprovante" at bounding box center [395, 251] width 95 height 19
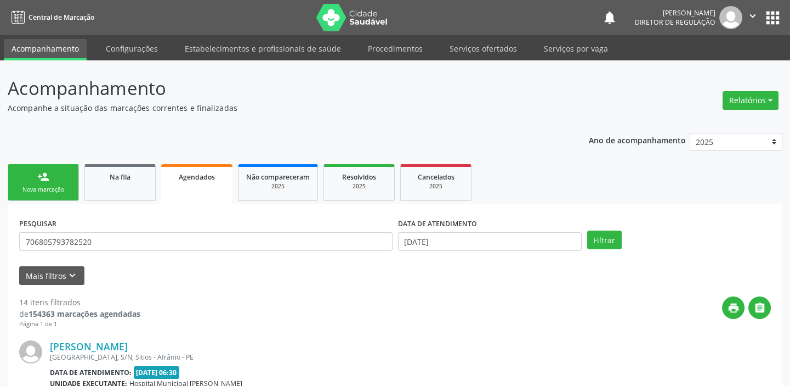
click at [35, 181] on link "person_add Nova marcação" at bounding box center [43, 182] width 71 height 37
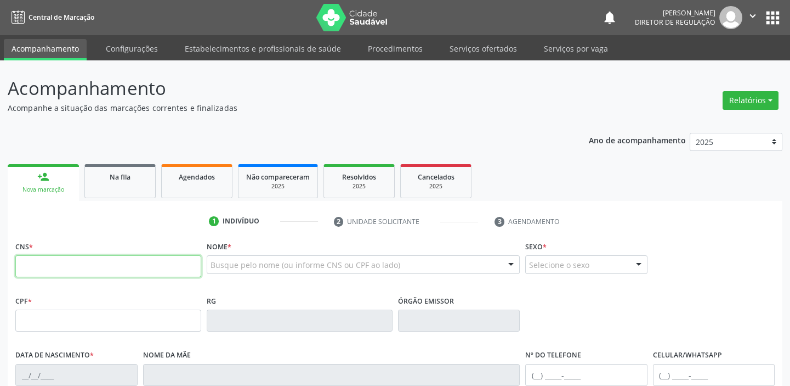
click at [49, 261] on input "text" at bounding box center [108, 266] width 186 height 22
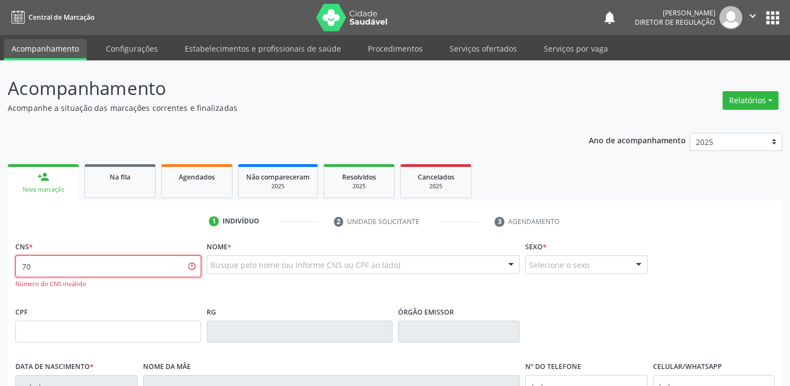
type input "7"
type input "708 0013 3260 4722"
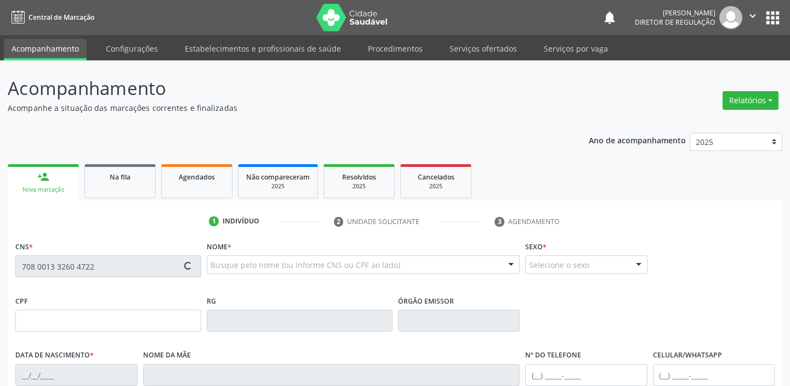
type input "172.583.004-30"
type input "[DATE]"
type input "[PERSON_NAME]"
type input "[PHONE_NUMBER]"
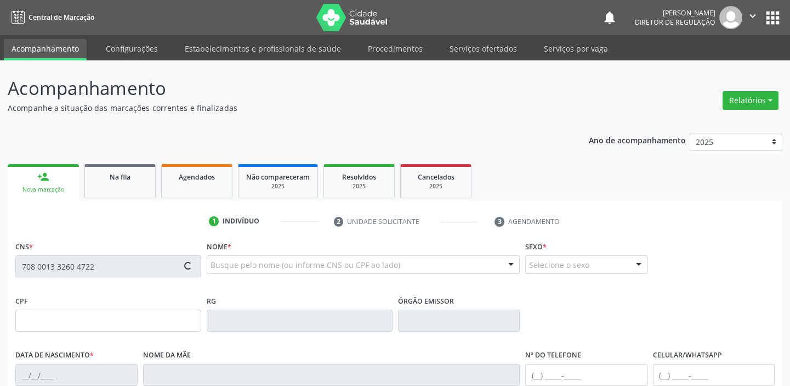
type input "128.349.604-61"
type input "S/N"
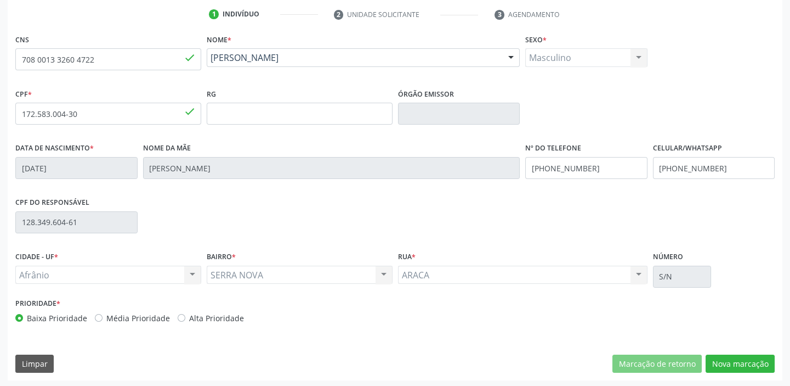
scroll to position [208, 0]
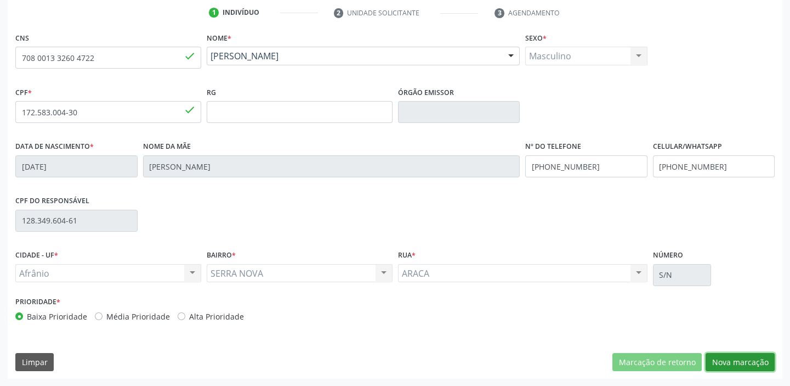
click at [734, 367] on button "Nova marcação" at bounding box center [740, 362] width 69 height 19
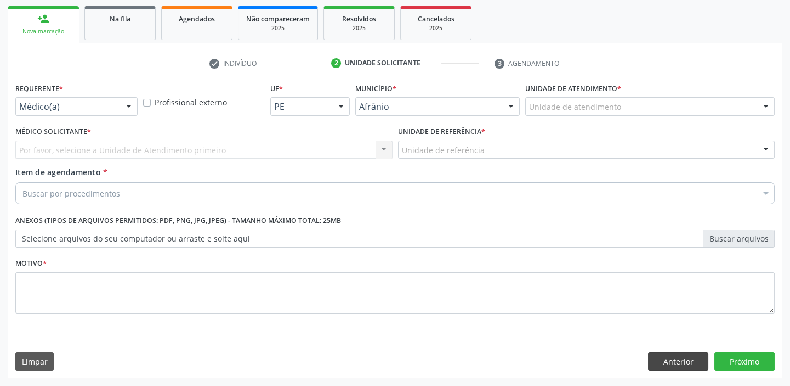
scroll to position [157, 0]
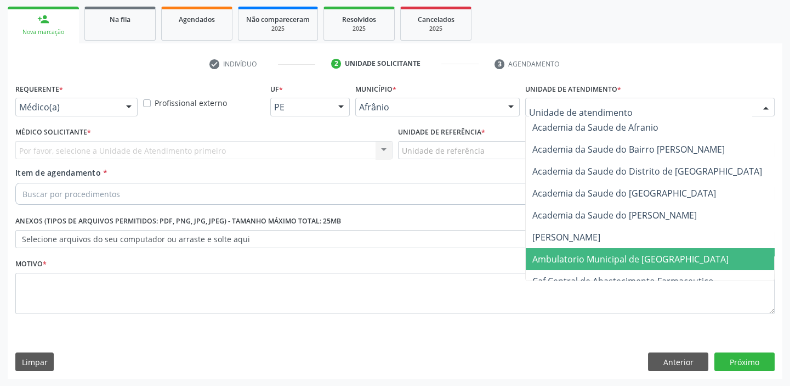
click at [581, 263] on span "Ambulatorio Municipal de [GEOGRAPHIC_DATA]" at bounding box center [631, 259] width 196 height 12
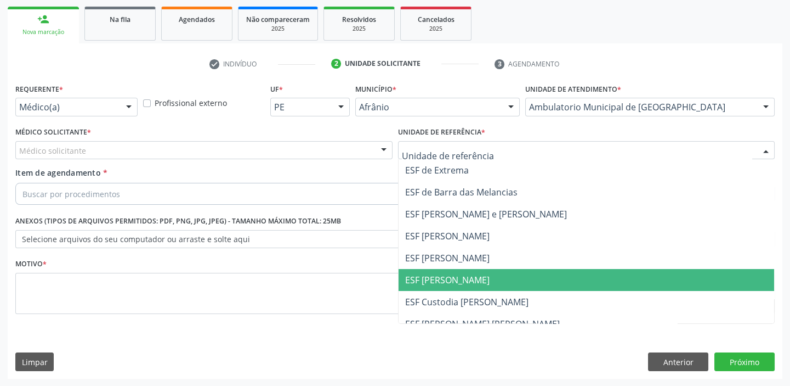
click at [433, 280] on span "ESF [PERSON_NAME]" at bounding box center [447, 280] width 84 height 12
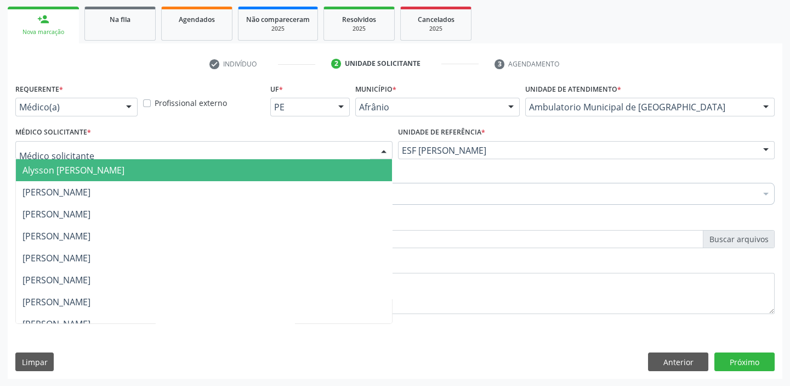
click at [65, 165] on span "Alysson [PERSON_NAME]" at bounding box center [73, 170] width 102 height 12
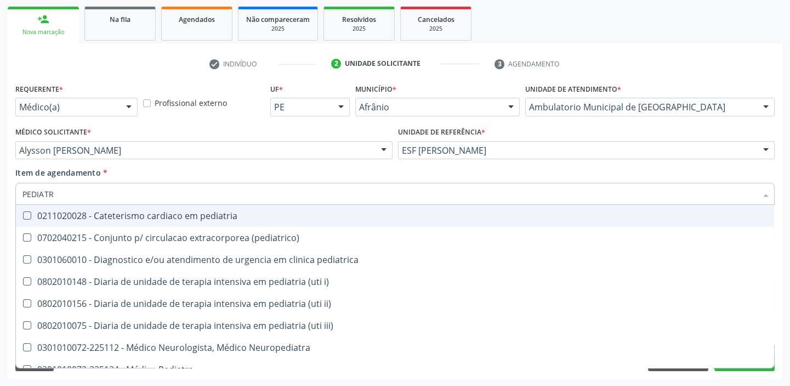
type input "PEDIATRA"
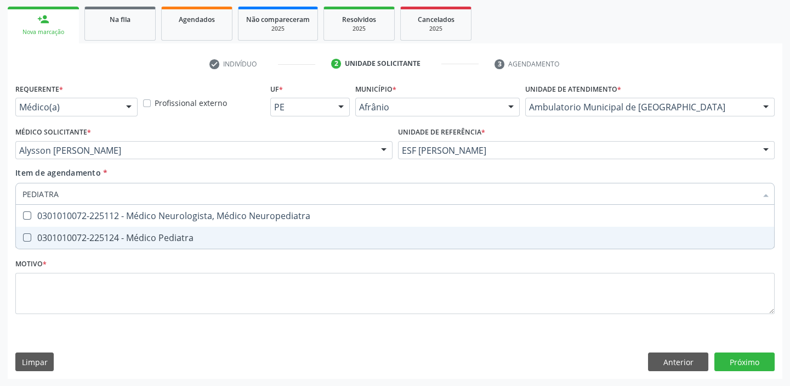
click at [115, 244] on span "0301010072-225124 - Médico Pediatra" at bounding box center [395, 238] width 758 height 22
checkbox Pediatra "true"
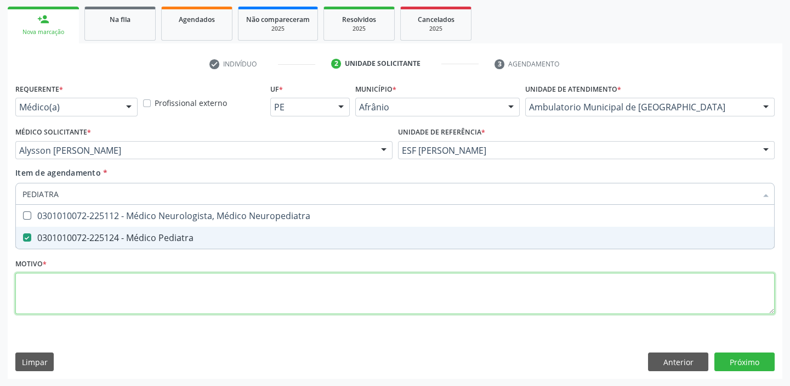
click at [49, 289] on div "Requerente * Médico(a) Médico(a) Enfermeiro(a) Paciente Nenhum resultado encont…" at bounding box center [395, 205] width 760 height 248
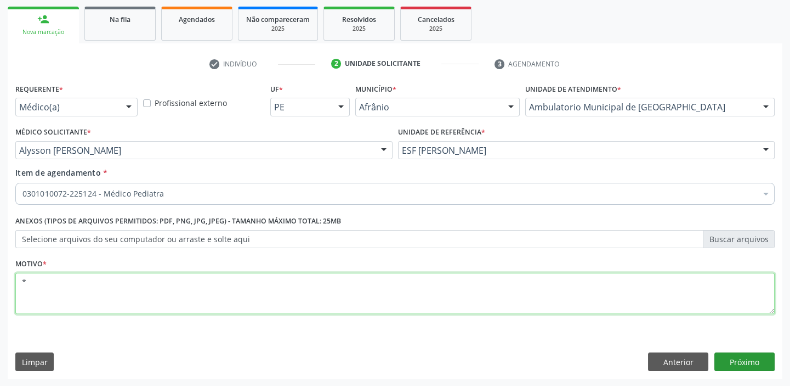
type textarea "*"
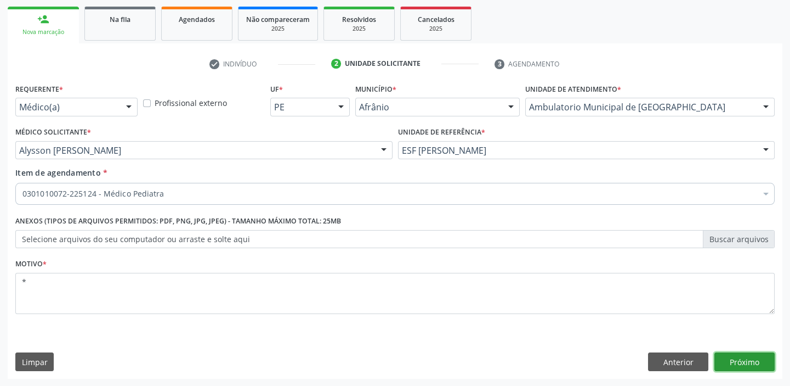
click at [727, 356] on button "Próximo" at bounding box center [745, 361] width 60 height 19
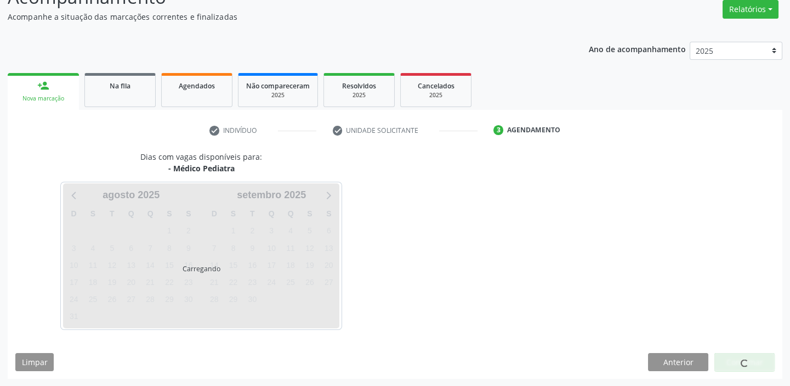
scroll to position [123, 0]
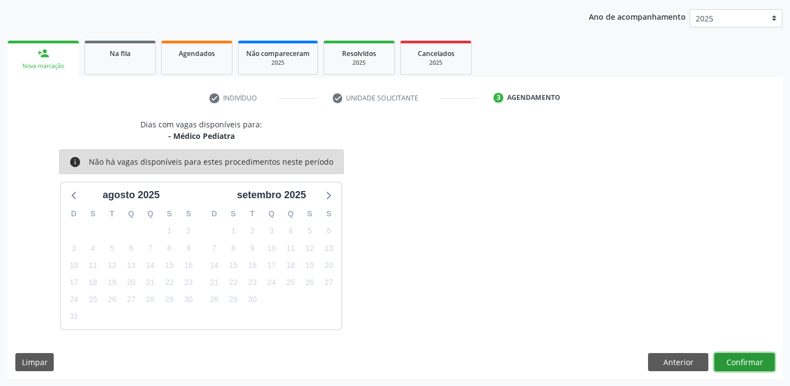
click at [733, 362] on button "Confirmar" at bounding box center [745, 362] width 60 height 19
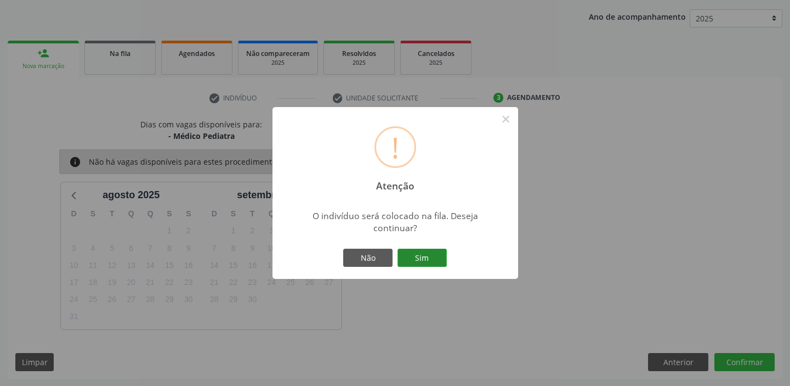
click at [435, 259] on button "Sim" at bounding box center [422, 257] width 49 height 19
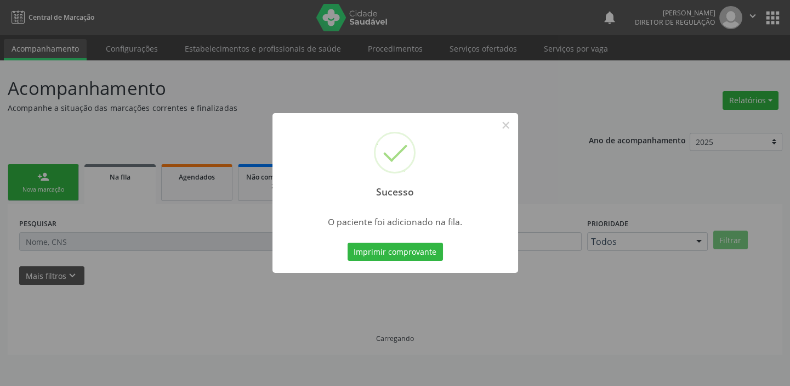
scroll to position [0, 0]
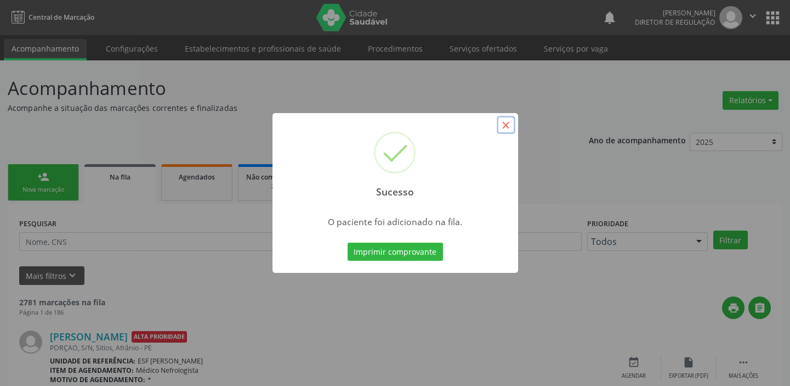
click at [506, 126] on button "×" at bounding box center [506, 125] width 19 height 19
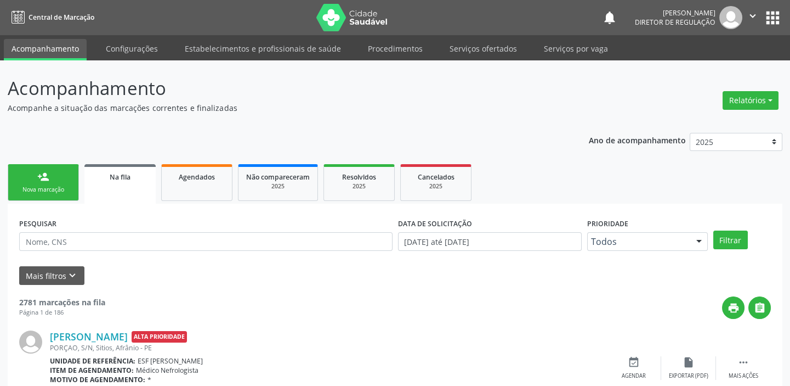
click at [43, 181] on div "person_add" at bounding box center [43, 177] width 12 height 12
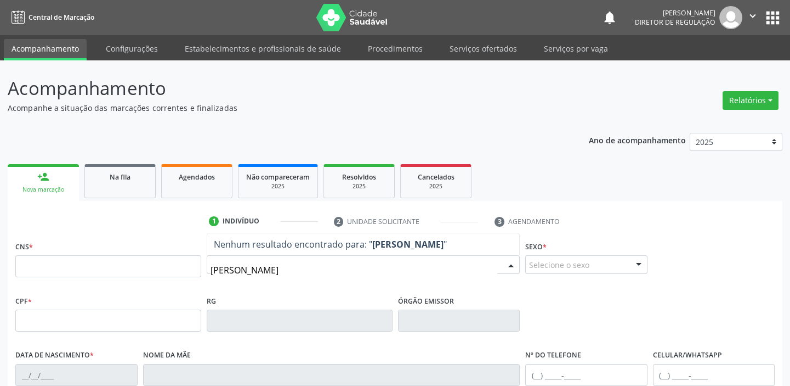
type input "[PERSON_NAME]"
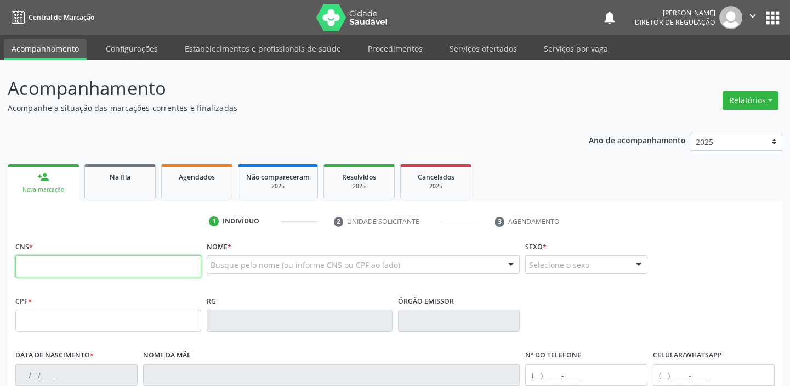
drag, startPoint x: 44, startPoint y: 258, endPoint x: 52, endPoint y: 265, distance: 10.9
click at [45, 260] on input "text" at bounding box center [108, 266] width 186 height 22
type input "706 9071 3929 0933"
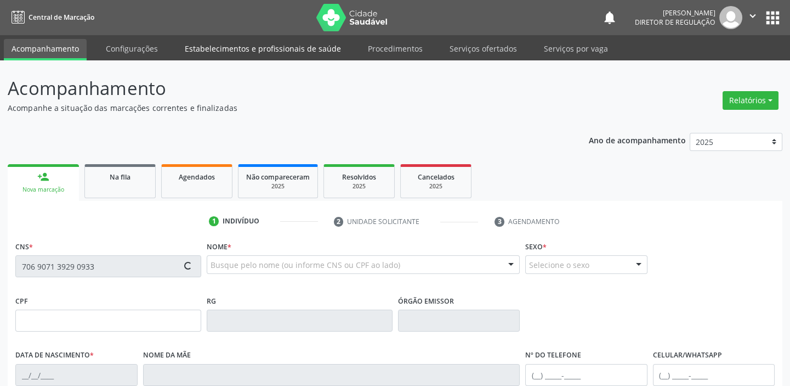
type input "747.905.604-49"
type input "[DATE]"
type input "[PERSON_NAME]"
type input "[PHONE_NUMBER]"
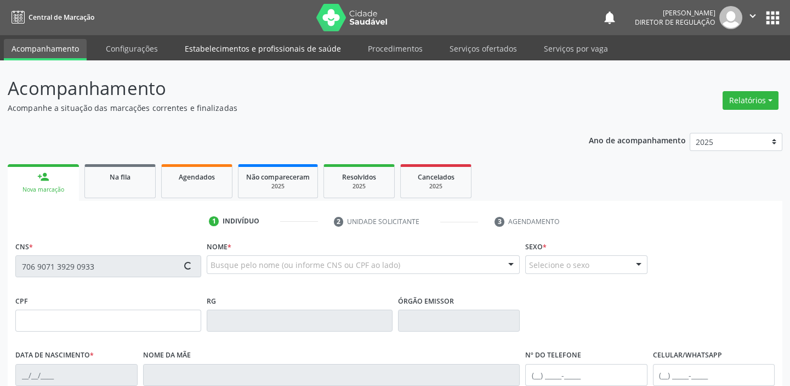
type input "032.846.604-29"
type input "135"
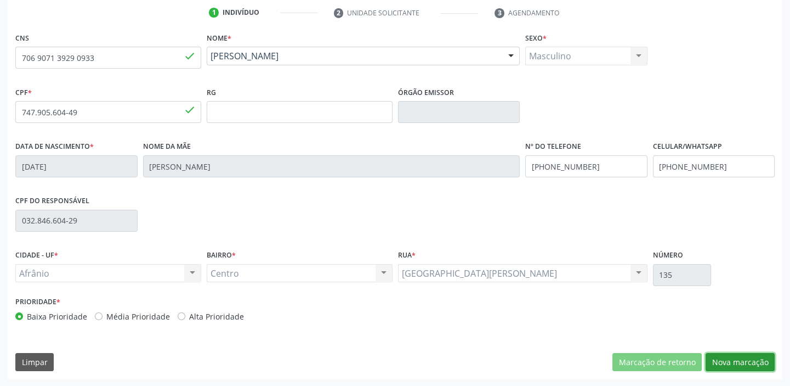
click at [721, 365] on button "Nova marcação" at bounding box center [740, 362] width 69 height 19
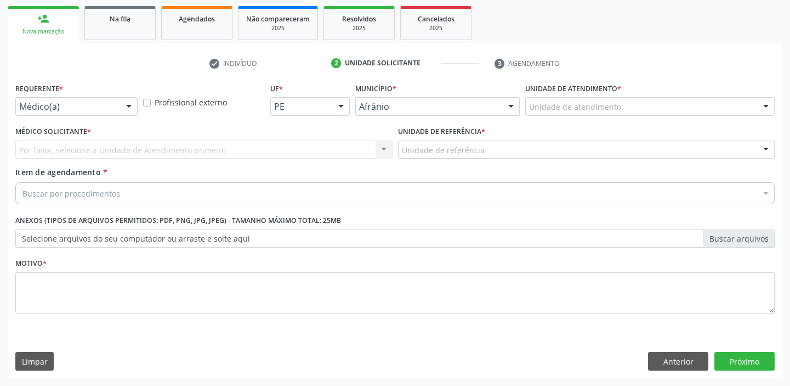
scroll to position [157, 0]
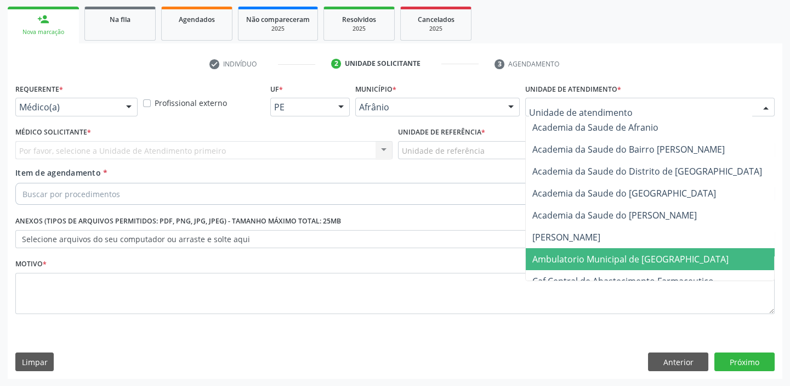
click at [560, 259] on span "Ambulatorio Municipal de [GEOGRAPHIC_DATA]" at bounding box center [631, 259] width 196 height 12
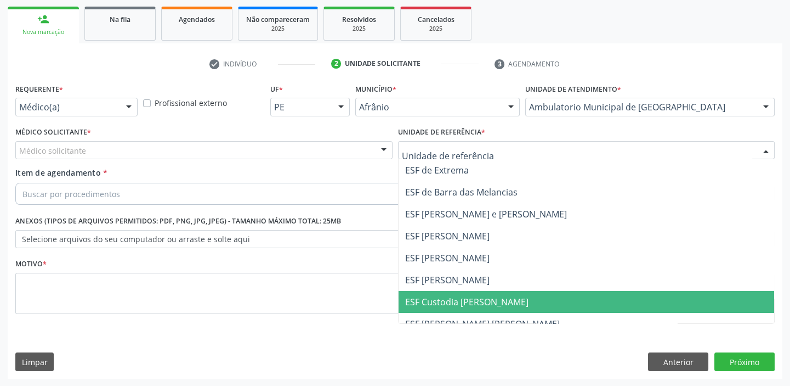
click at [420, 293] on span "ESF Custodia [PERSON_NAME]" at bounding box center [587, 302] width 376 height 22
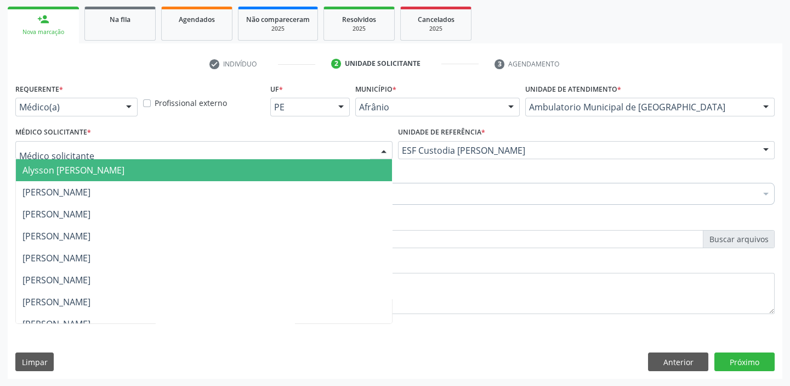
click at [18, 148] on div at bounding box center [203, 150] width 377 height 19
click at [35, 169] on span "Alysson [PERSON_NAME]" at bounding box center [73, 170] width 102 height 12
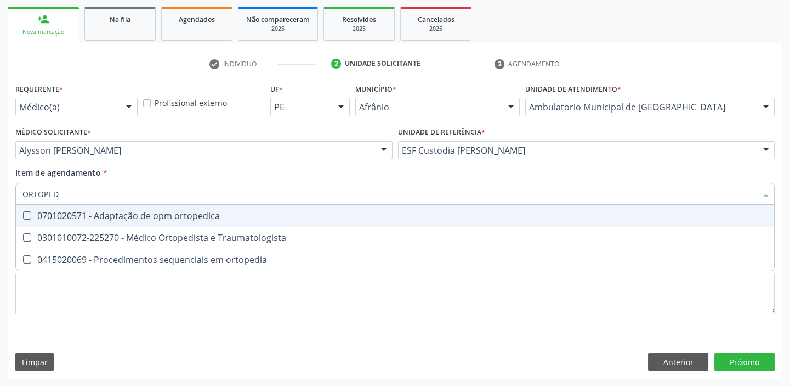
type input "ORTOPEDI"
click at [83, 222] on span "0701020571 - Adaptação de opm ortopedica" at bounding box center [395, 216] width 758 height 22
checkbox ortopedica "false"
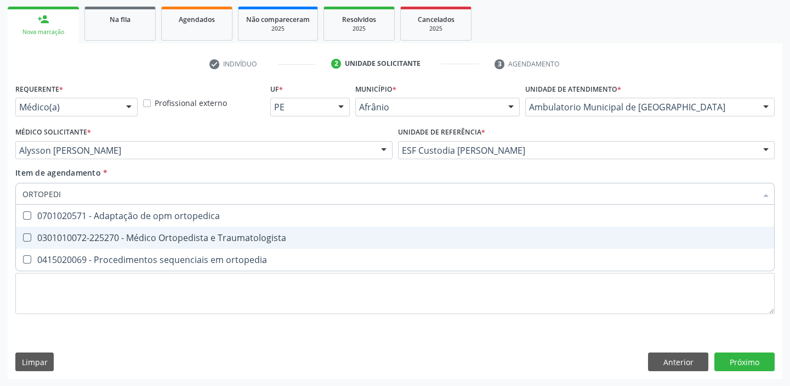
drag, startPoint x: 71, startPoint y: 245, endPoint x: 65, endPoint y: 251, distance: 8.5
click at [71, 245] on span "0301010072-225270 - Médico Ortopedista e Traumatologista" at bounding box center [395, 238] width 758 height 22
checkbox Traumatologista "true"
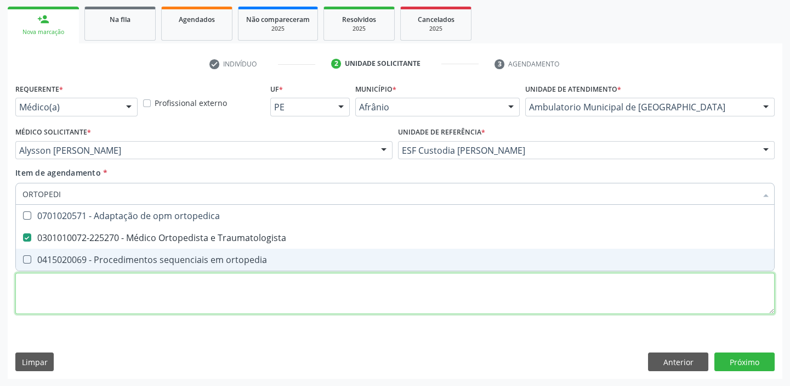
click at [60, 297] on div "Requerente * Médico(a) Médico(a) Enfermeiro(a) Paciente Nenhum resultado encont…" at bounding box center [395, 205] width 760 height 248
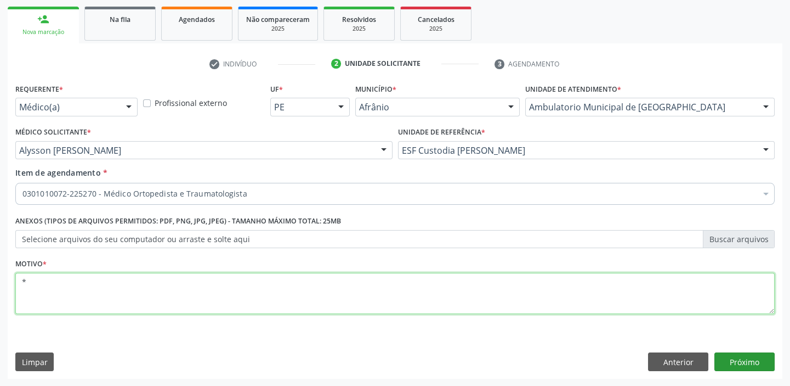
type textarea "*"
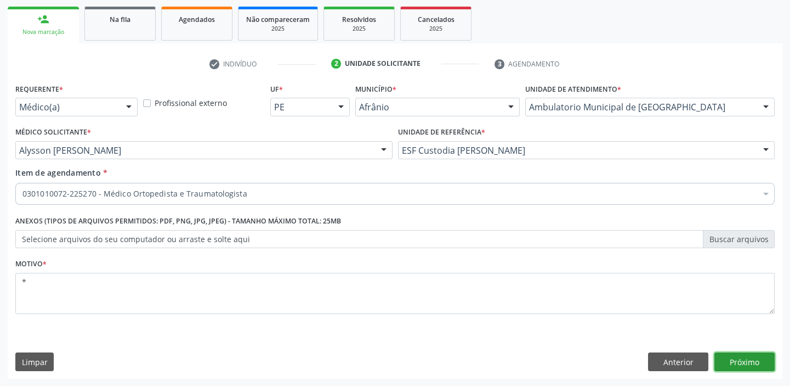
click at [750, 356] on button "Próximo" at bounding box center [745, 361] width 60 height 19
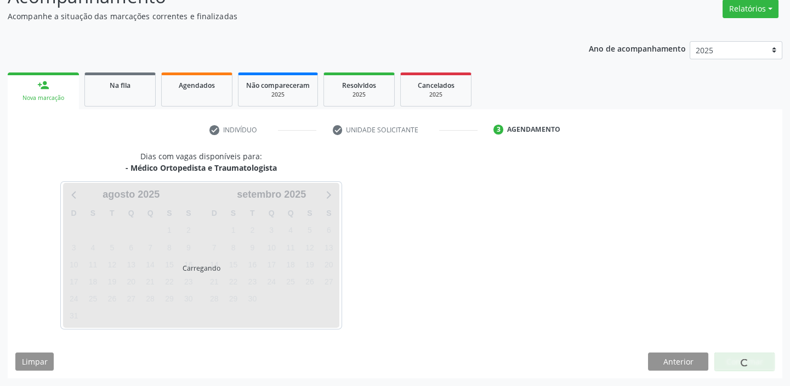
scroll to position [91, 0]
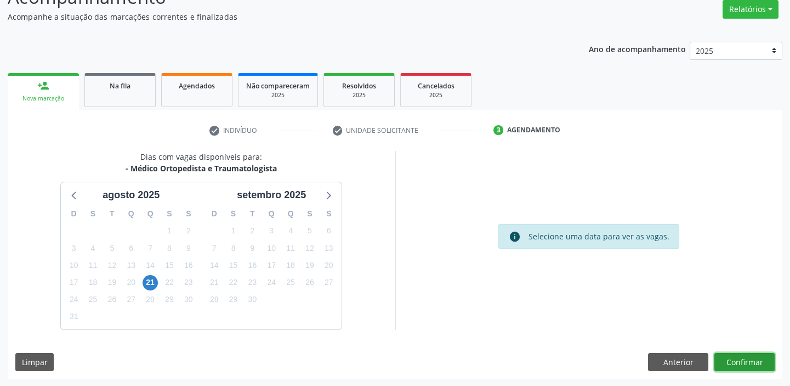
click at [742, 362] on button "Confirmar" at bounding box center [745, 362] width 60 height 19
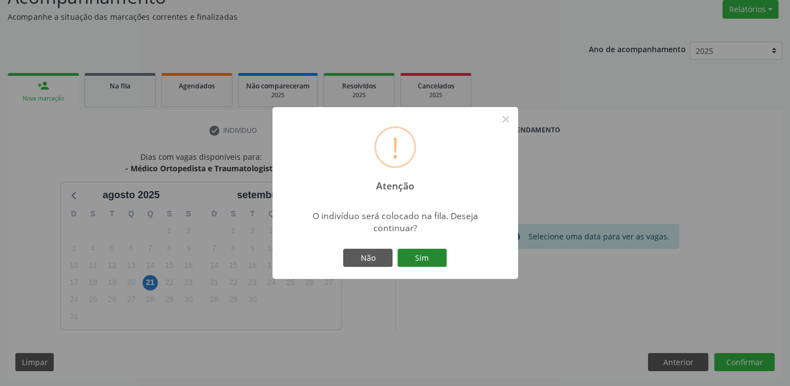
click at [428, 256] on button "Sim" at bounding box center [422, 257] width 49 height 19
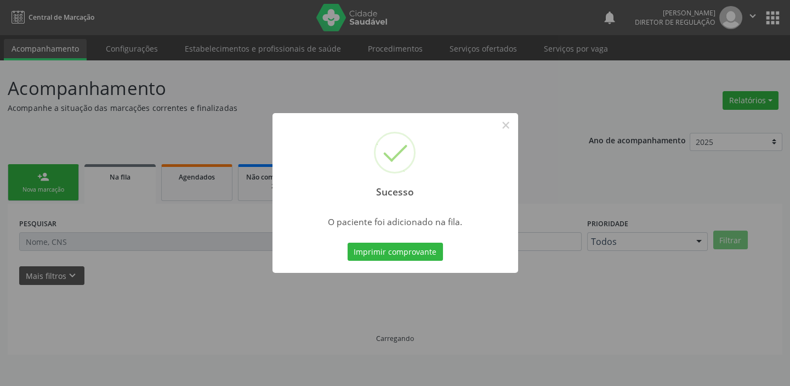
scroll to position [0, 0]
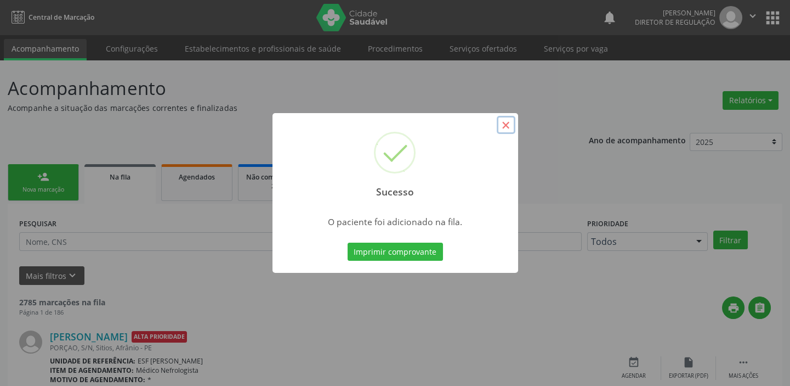
click at [509, 120] on button "×" at bounding box center [506, 125] width 19 height 19
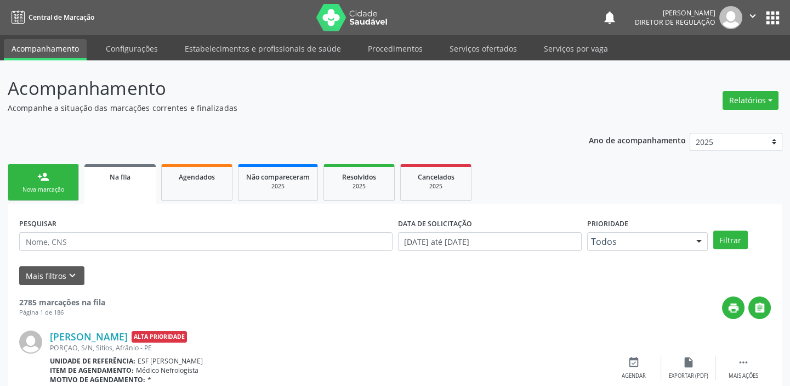
click at [50, 173] on link "person_add Nova marcação" at bounding box center [43, 182] width 71 height 37
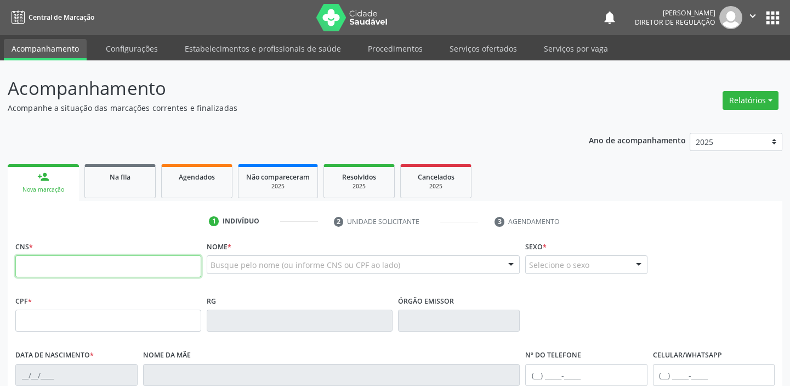
click at [58, 259] on input "text" at bounding box center [108, 266] width 186 height 22
type input "704 1086 7957 4550"
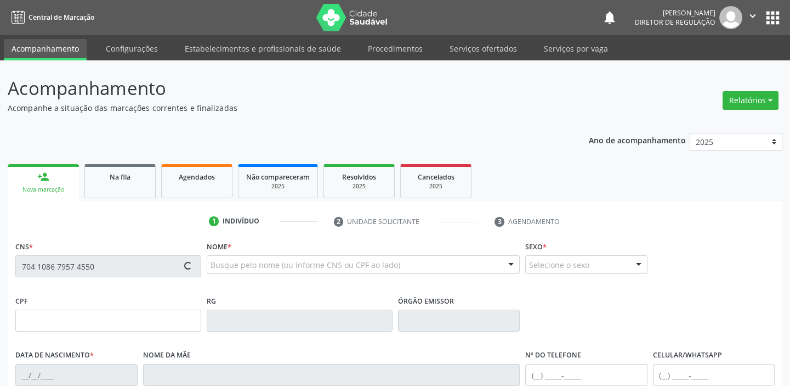
type input "043.534.324-60"
type input "[DATE]"
type input "Benedita [PERSON_NAME]"
type input "[PHONE_NUMBER]"
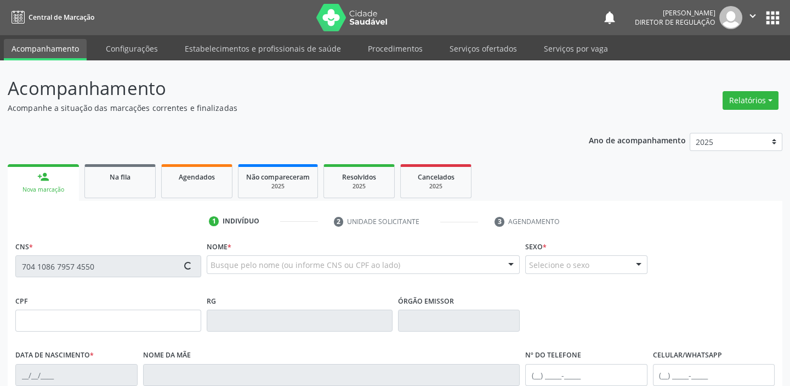
type input "023.162.294-50"
type input "S/N"
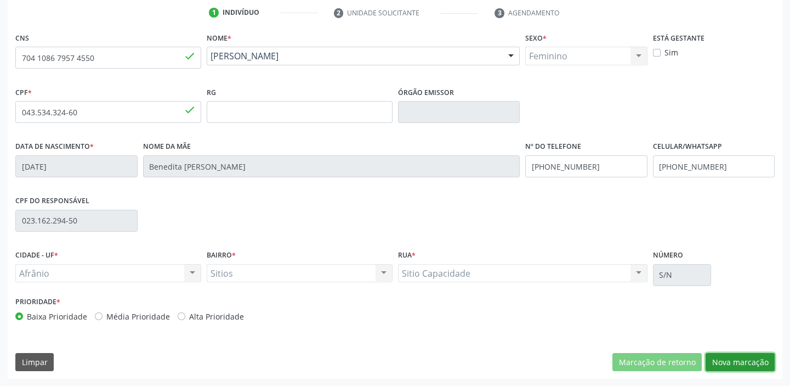
click at [735, 361] on button "Nova marcação" at bounding box center [740, 362] width 69 height 19
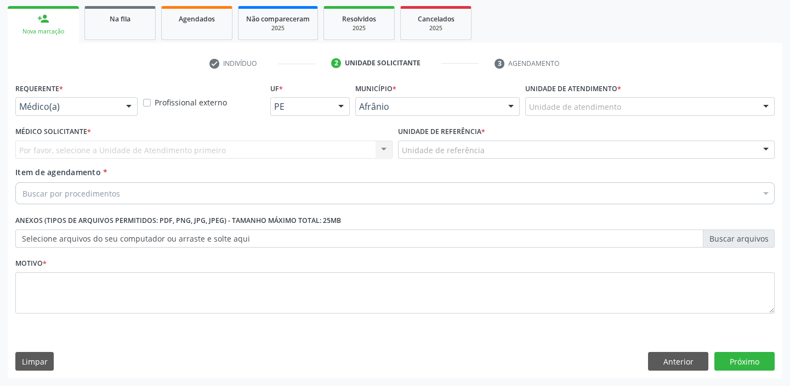
scroll to position [157, 0]
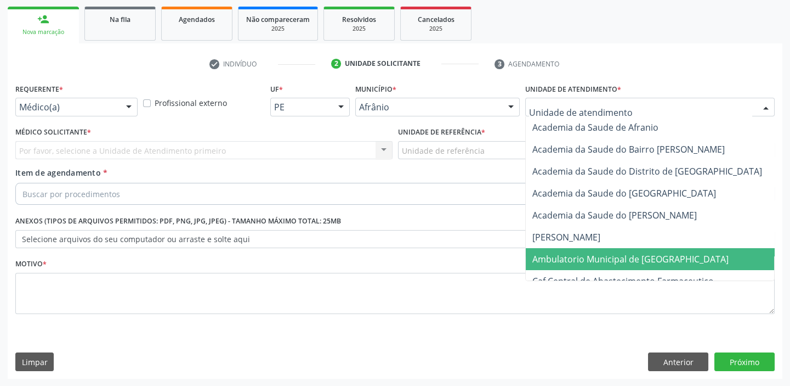
click at [552, 259] on span "Ambulatorio Municipal de [GEOGRAPHIC_DATA]" at bounding box center [631, 259] width 196 height 12
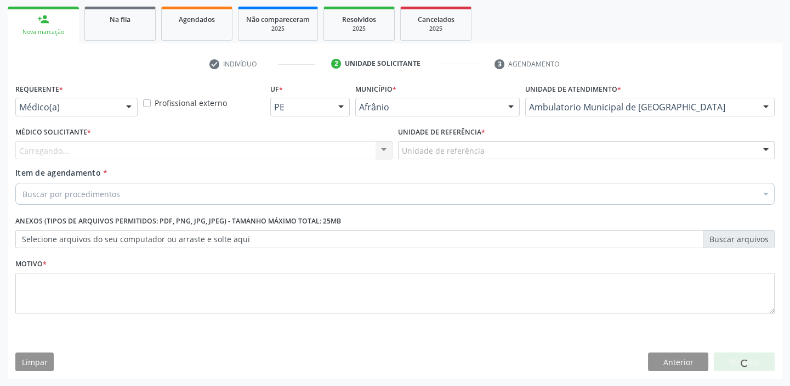
drag, startPoint x: 431, startPoint y: 148, endPoint x: 429, endPoint y: 154, distance: 5.7
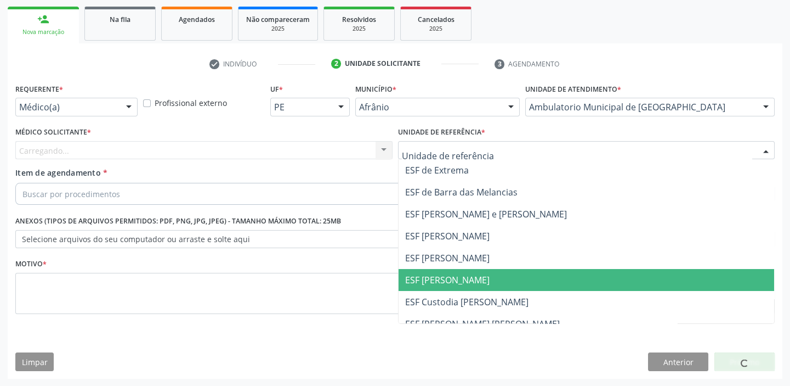
click at [423, 280] on span "ESF [PERSON_NAME]" at bounding box center [447, 280] width 84 height 12
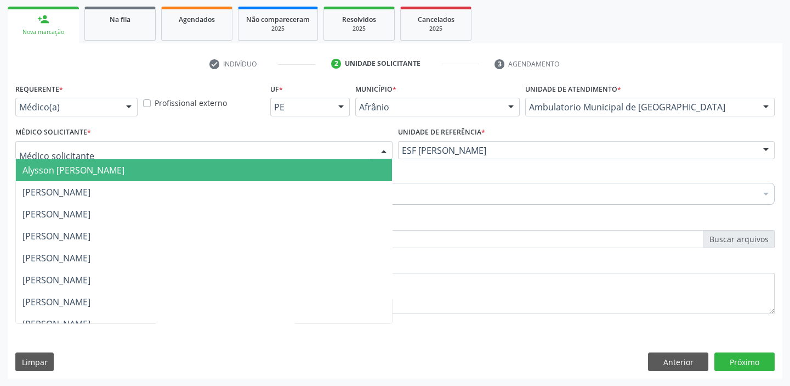
click at [81, 156] on div at bounding box center [203, 150] width 377 height 19
click at [77, 176] on span "Alysson [PERSON_NAME]" at bounding box center [204, 170] width 376 height 22
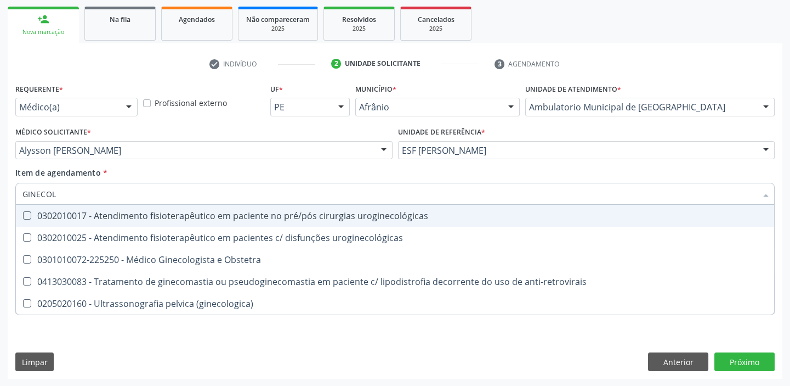
type input "GINECOLO"
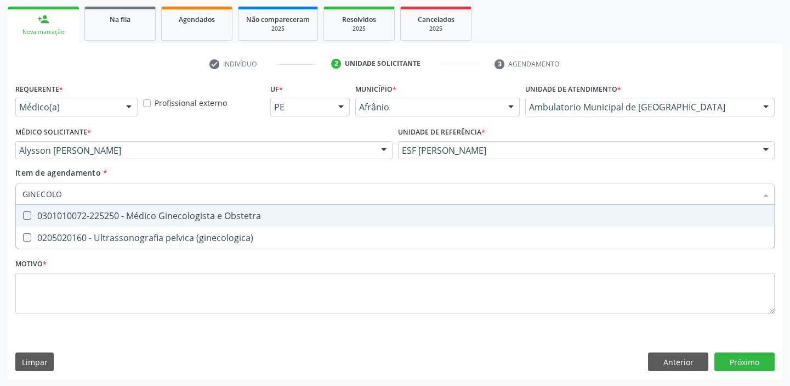
drag, startPoint x: 89, startPoint y: 217, endPoint x: 76, endPoint y: 220, distance: 13.0
click at [89, 214] on div "0301010072-225250 - Médico Ginecologista e Obstetra" at bounding box center [394, 215] width 745 height 9
checkbox Obstetra "true"
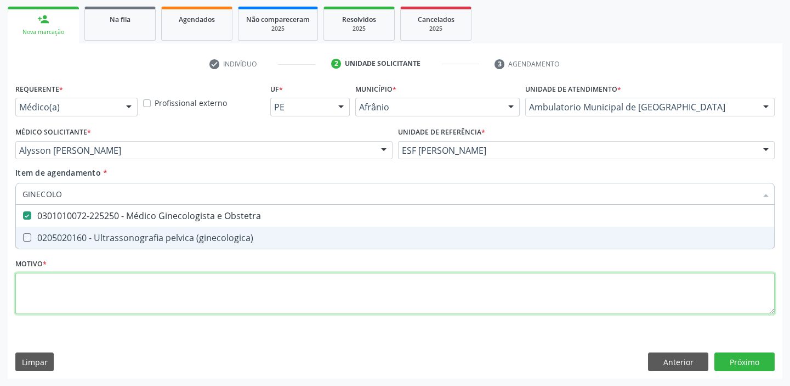
click at [32, 299] on div "Requerente * Médico(a) Médico(a) Enfermeiro(a) Paciente Nenhum resultado encont…" at bounding box center [395, 205] width 760 height 248
checkbox \(ginecologica\) "true"
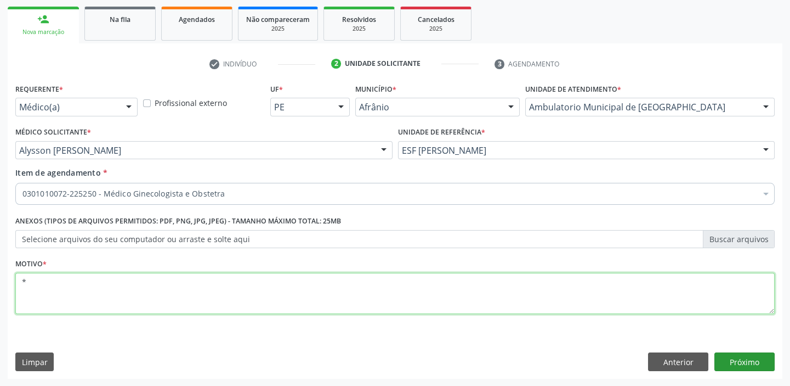
type textarea "*"
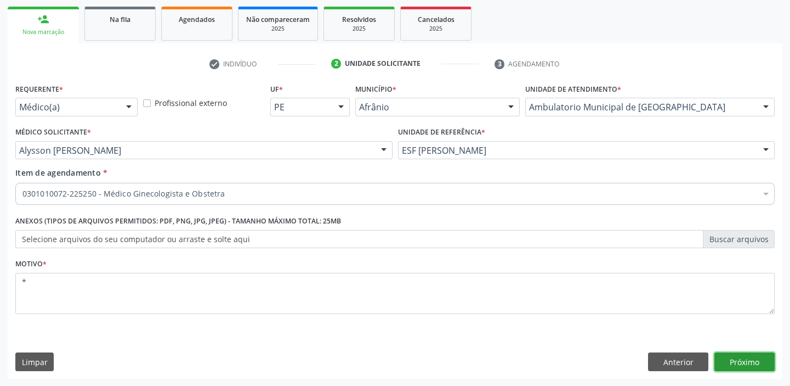
click at [748, 359] on button "Próximo" at bounding box center [745, 361] width 60 height 19
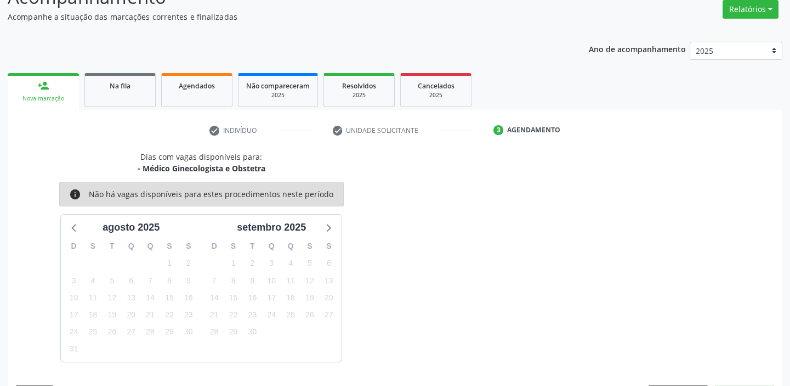
scroll to position [123, 0]
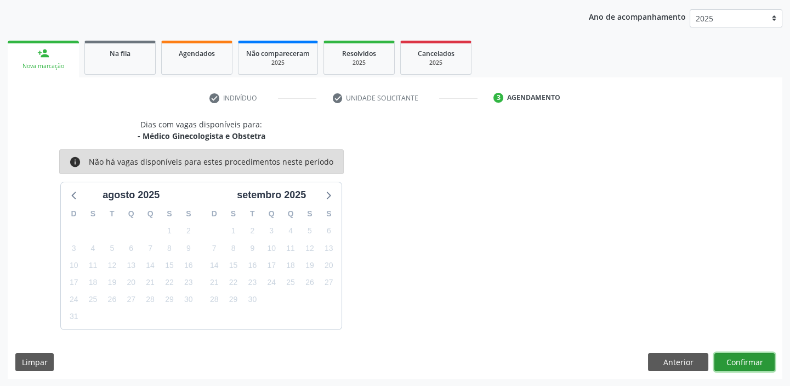
click at [749, 364] on button "Confirmar" at bounding box center [745, 362] width 60 height 19
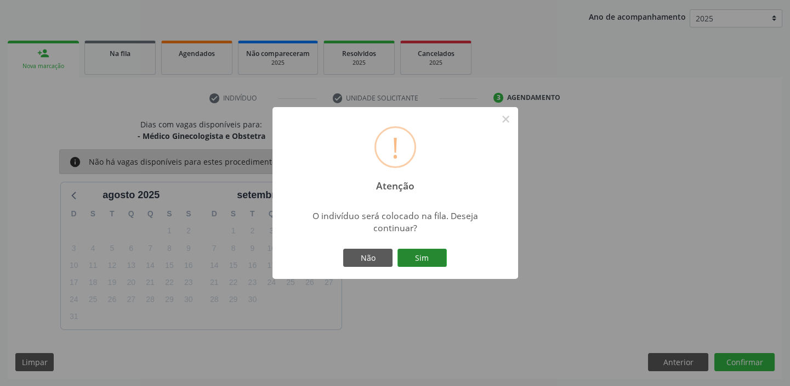
click at [434, 254] on button "Sim" at bounding box center [422, 257] width 49 height 19
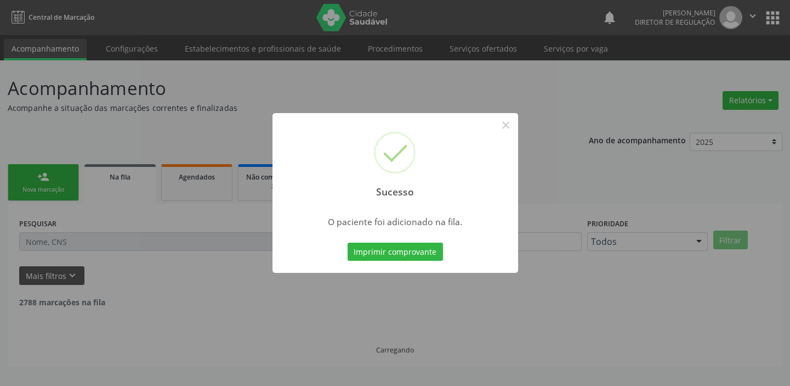
scroll to position [0, 0]
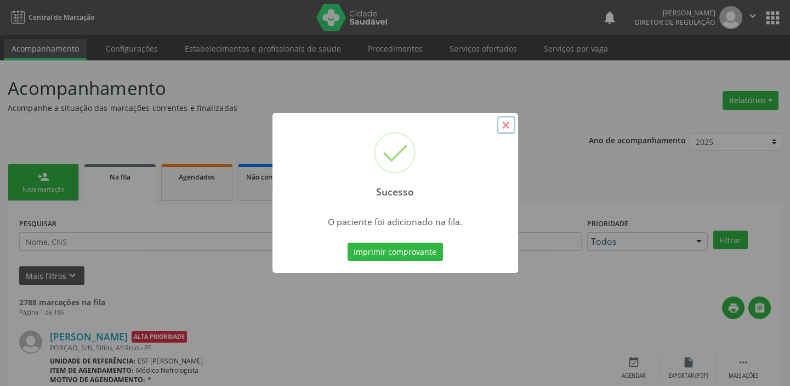
drag, startPoint x: 506, startPoint y: 126, endPoint x: 155, endPoint y: 166, distance: 353.9
click at [506, 125] on button "×" at bounding box center [506, 125] width 19 height 19
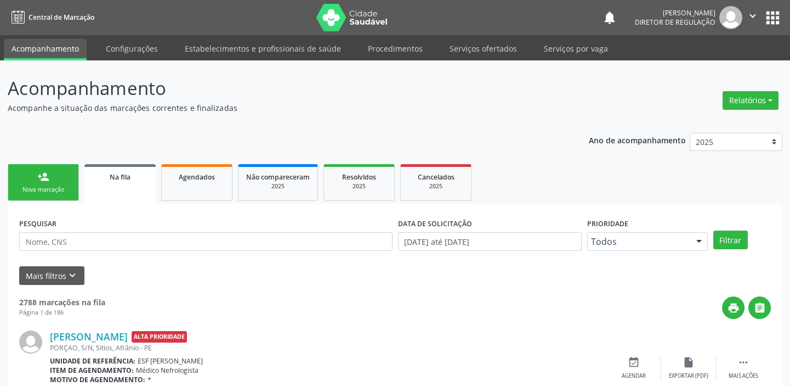
click at [49, 184] on link "person_add Nova marcação" at bounding box center [43, 182] width 71 height 37
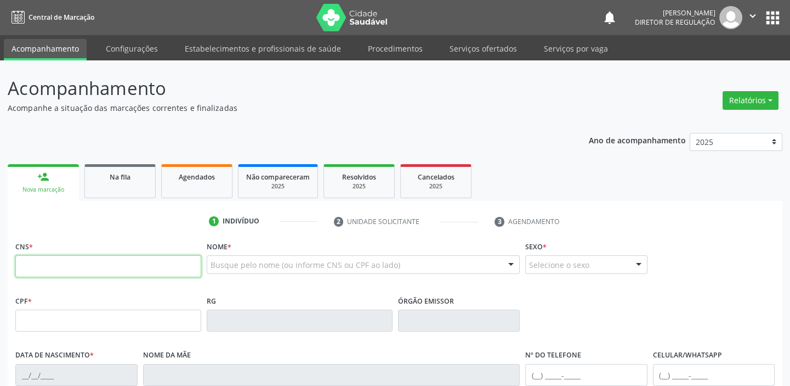
click at [46, 272] on input "text" at bounding box center [108, 266] width 186 height 22
click at [46, 267] on input "text" at bounding box center [108, 266] width 186 height 22
type input "708 0018 3134 7423"
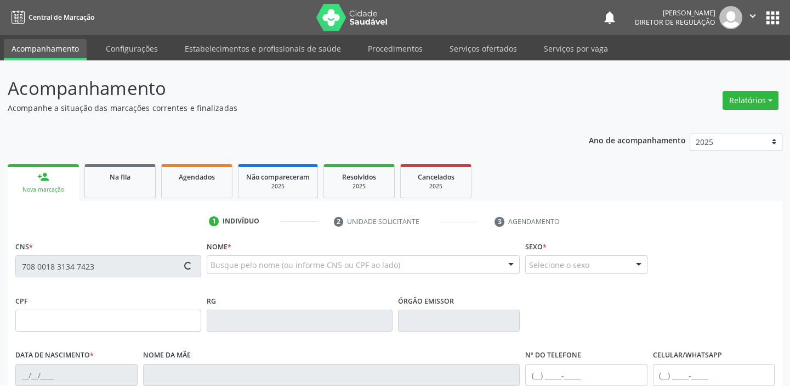
type input "021.025.084-47"
type input "23/02/1948"
type input "Angelina Erotildes da Conceicao"
type input "(87) 99912-8175"
type input "100.534.764-68"
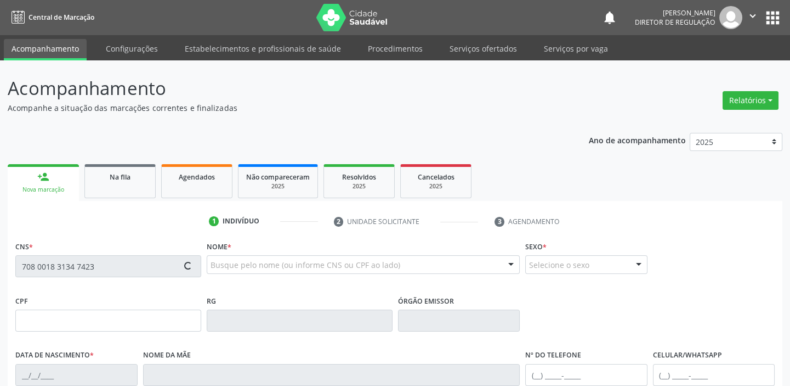
type input "S/N"
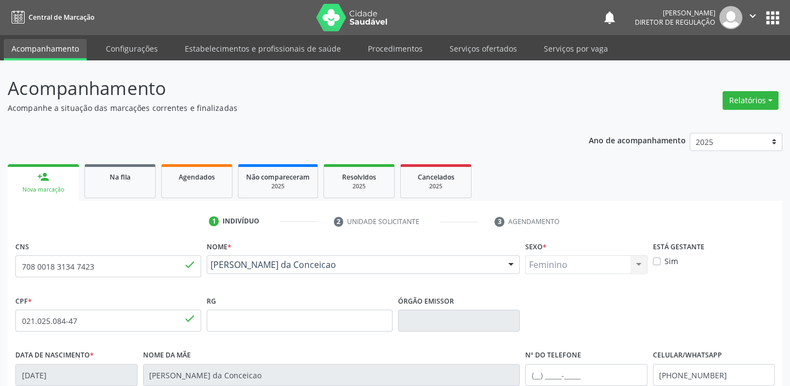
scroll to position [208, 0]
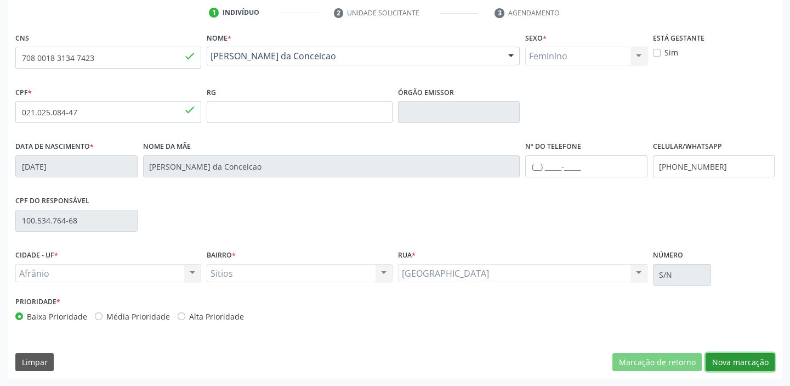
click at [724, 355] on button "Nova marcação" at bounding box center [740, 362] width 69 height 19
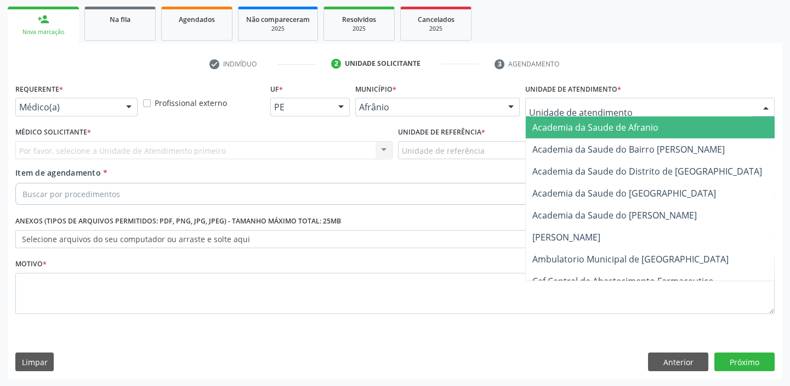
drag, startPoint x: 542, startPoint y: 106, endPoint x: 542, endPoint y: 178, distance: 71.3
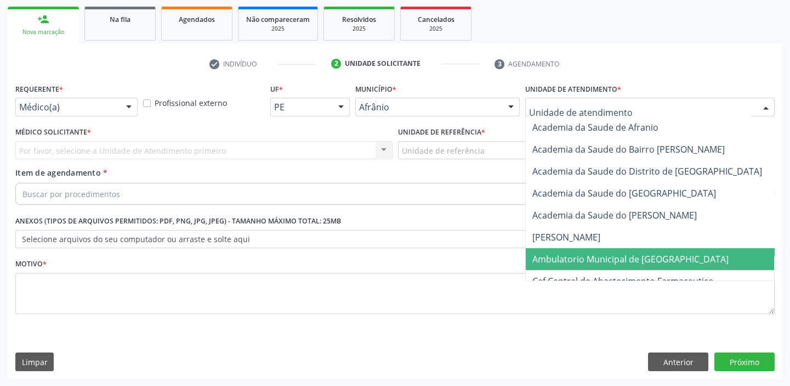
click at [553, 253] on span "Ambulatorio Municipal de [GEOGRAPHIC_DATA]" at bounding box center [631, 259] width 196 height 12
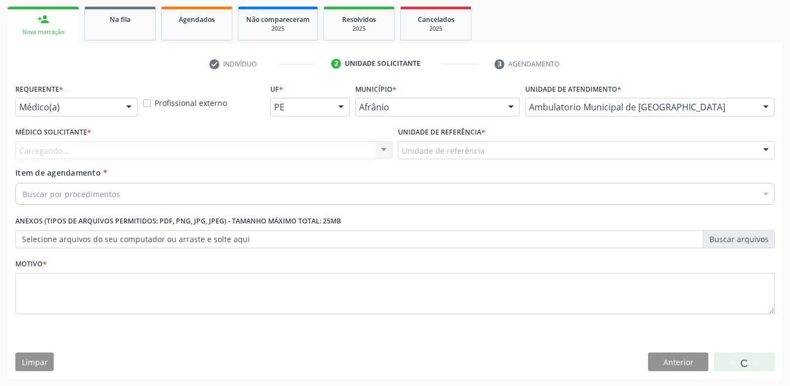
drag, startPoint x: 433, startPoint y: 152, endPoint x: 439, endPoint y: 192, distance: 40.5
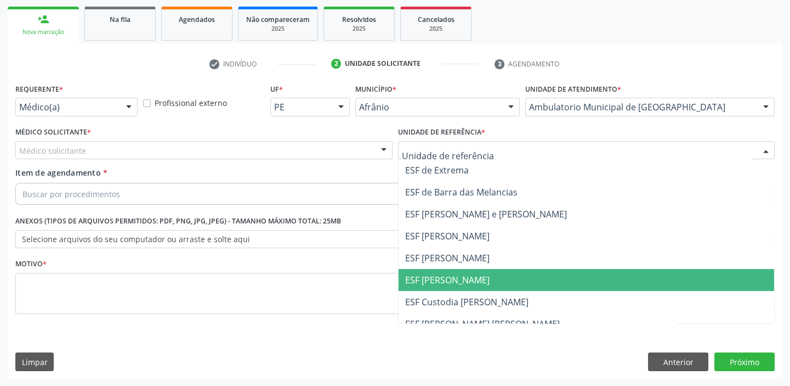
click at [454, 269] on span "ESF [PERSON_NAME]" at bounding box center [587, 280] width 376 height 22
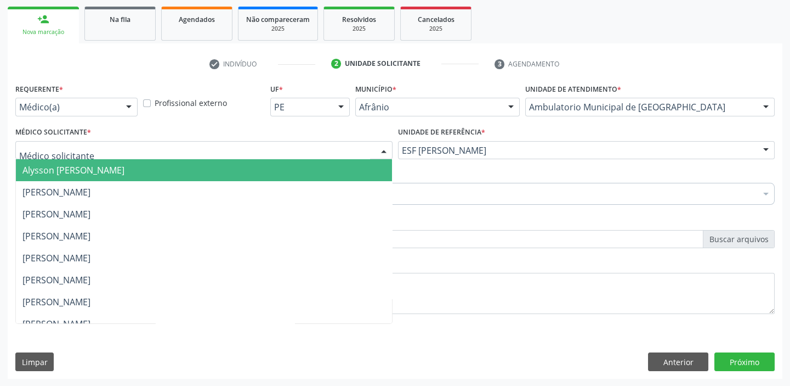
drag, startPoint x: 64, startPoint y: 151, endPoint x: 64, endPoint y: 171, distance: 20.3
drag, startPoint x: 64, startPoint y: 171, endPoint x: 61, endPoint y: 189, distance: 17.8
click at [65, 174] on span "Alysson [PERSON_NAME]" at bounding box center [73, 170] width 102 height 12
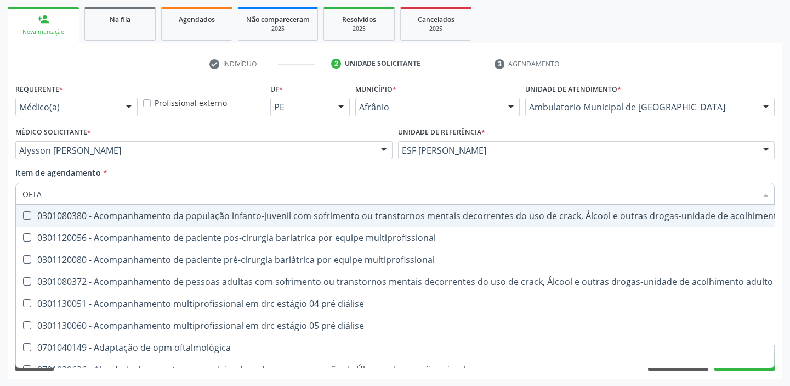
type input "OFTAL"
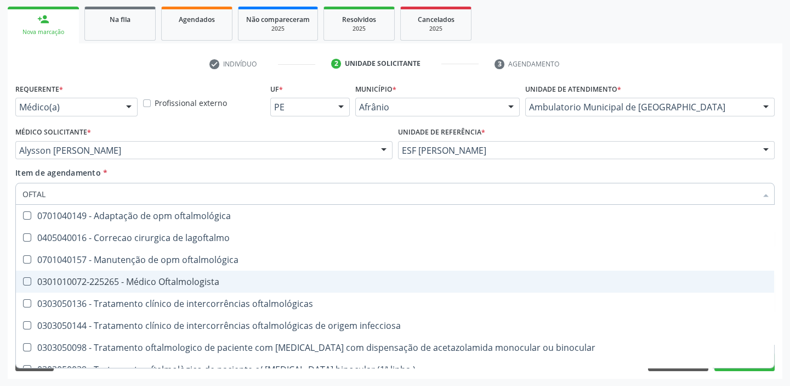
click at [117, 274] on span "0301010072-225265 - Médico Oftalmologista" at bounding box center [395, 281] width 758 height 22
checkbox Oftalmologista "true"
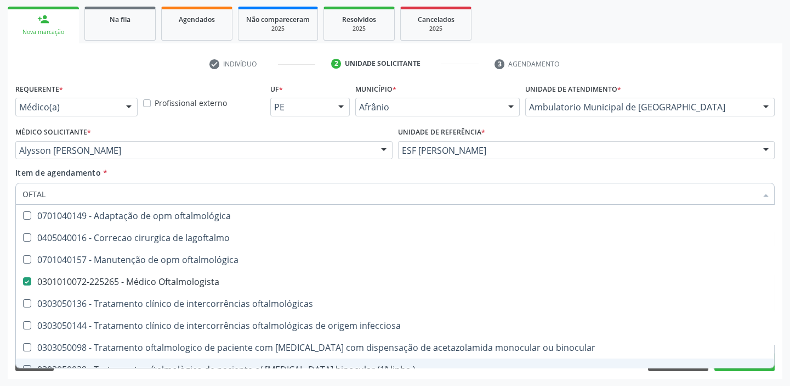
click at [69, 373] on div "Requerente * Médico(a) Médico(a) Enfermeiro(a) Paciente Nenhum resultado encont…" at bounding box center [395, 230] width 775 height 298
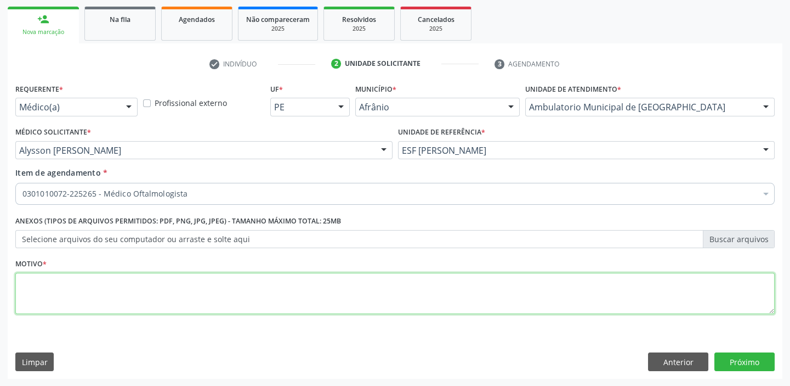
click at [53, 291] on textarea at bounding box center [395, 294] width 760 height 42
type textarea "PERDA VISUAL"
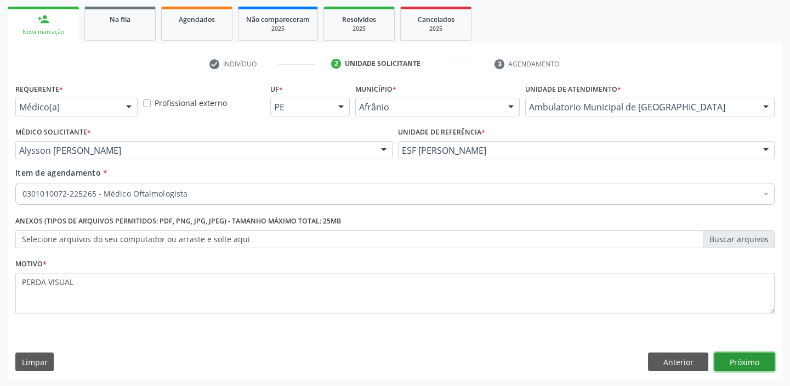
click at [735, 358] on button "Próximo" at bounding box center [745, 361] width 60 height 19
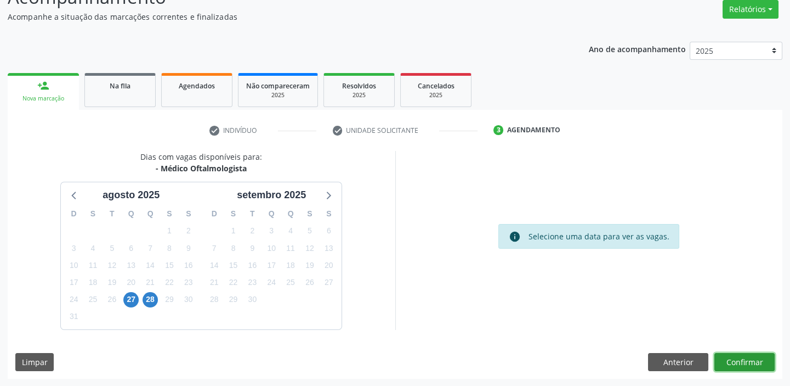
click at [729, 360] on button "Confirmar" at bounding box center [745, 362] width 60 height 19
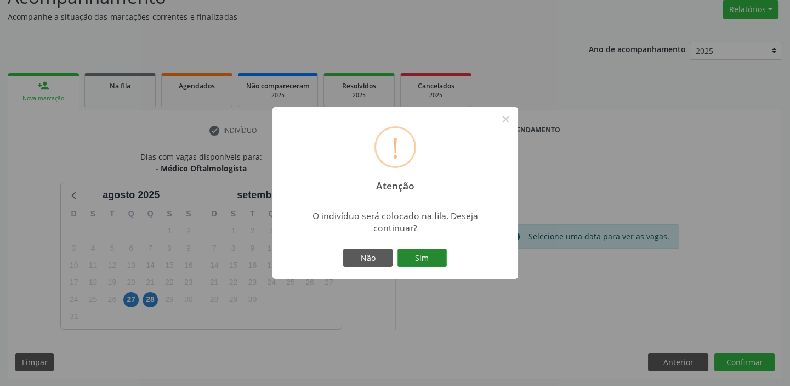
click at [427, 257] on button "Sim" at bounding box center [422, 257] width 49 height 19
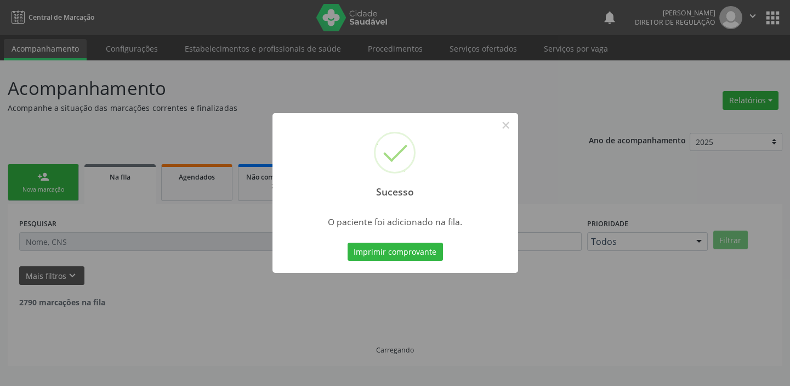
scroll to position [0, 0]
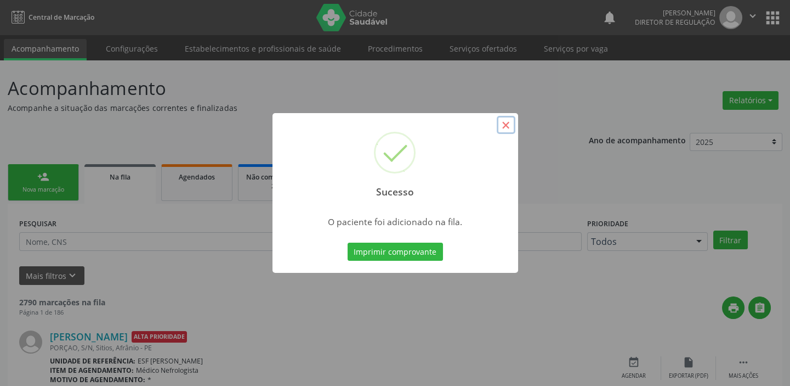
click at [506, 128] on button "×" at bounding box center [506, 125] width 19 height 19
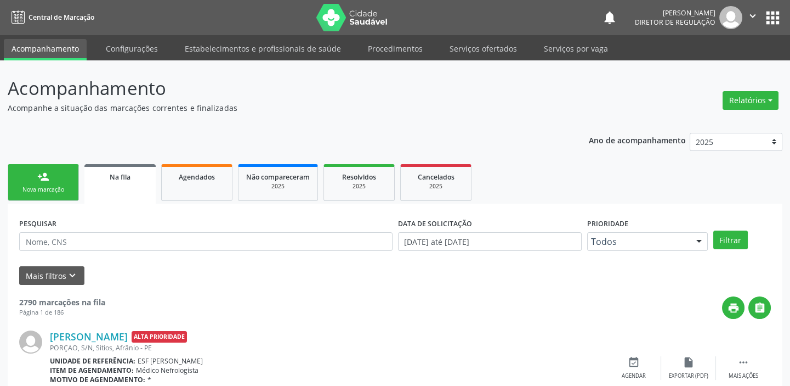
click at [43, 179] on div "person_add" at bounding box center [43, 177] width 12 height 12
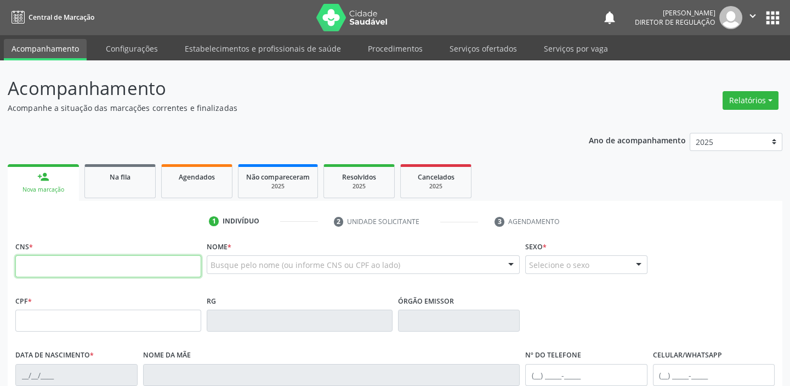
click at [60, 262] on input "text" at bounding box center [108, 266] width 186 height 22
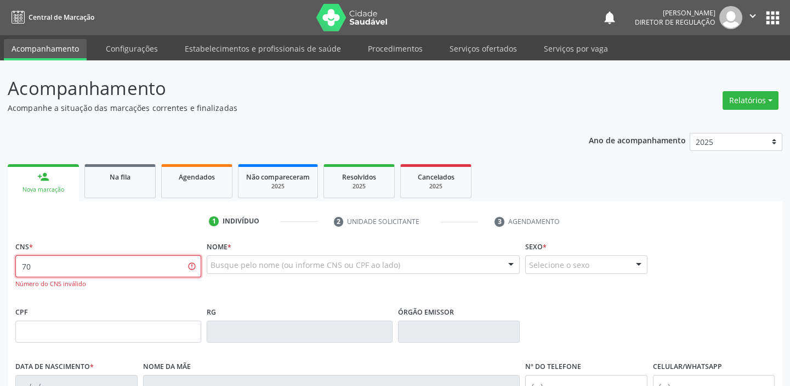
type input "7"
type input "700 0030 8026 9408"
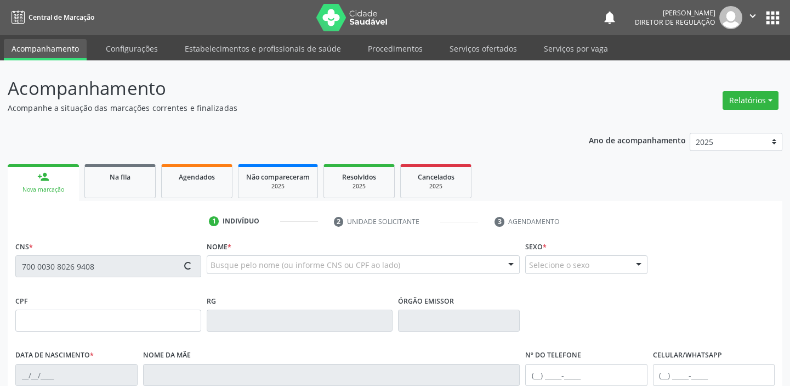
type input "30/11/1981"
type input "Expedita Purificação Luz"
type input "(87) 98876-3059"
type input "37"
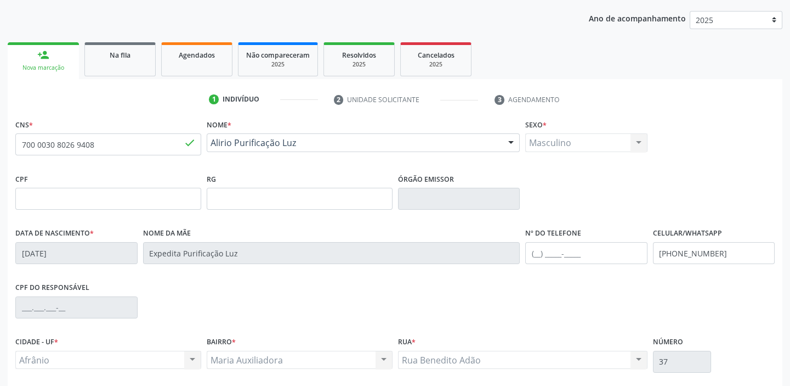
scroll to position [208, 0]
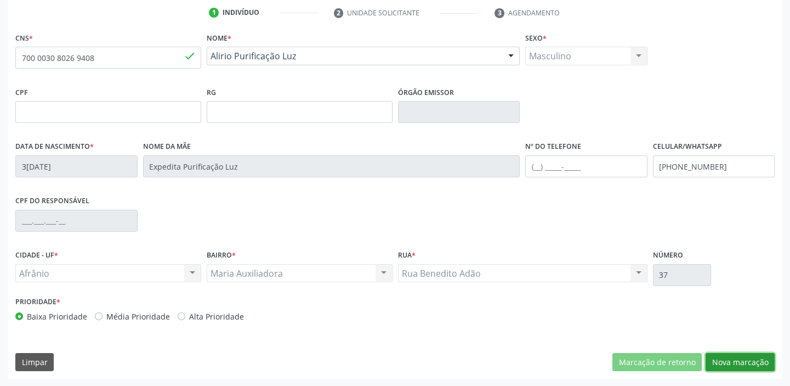
click at [754, 360] on button "Nova marcação" at bounding box center [740, 362] width 69 height 19
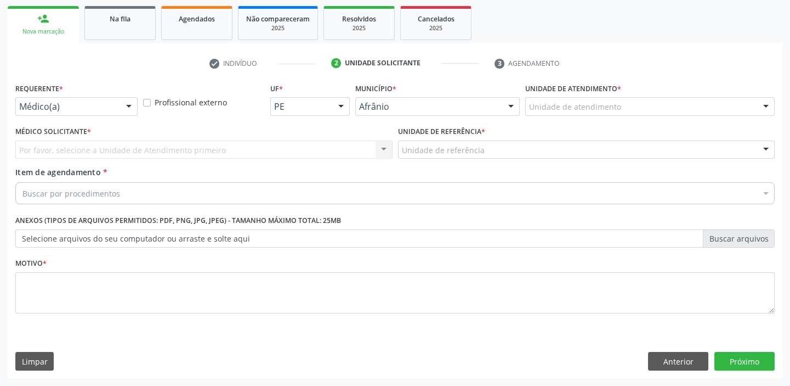
scroll to position [157, 0]
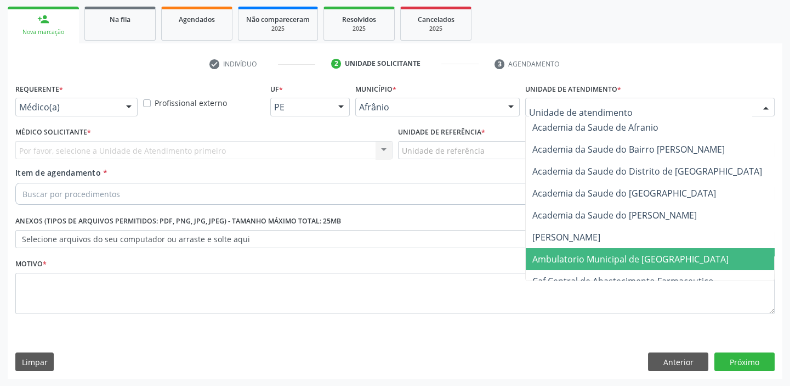
click at [558, 259] on span "Ambulatorio Municipal de [GEOGRAPHIC_DATA]" at bounding box center [631, 259] width 196 height 12
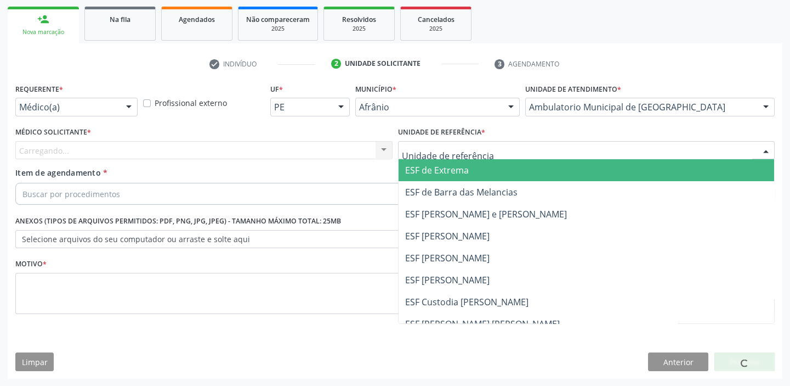
drag, startPoint x: 433, startPoint y: 141, endPoint x: 432, endPoint y: 184, distance: 42.8
click at [432, 141] on div at bounding box center [586, 150] width 377 height 19
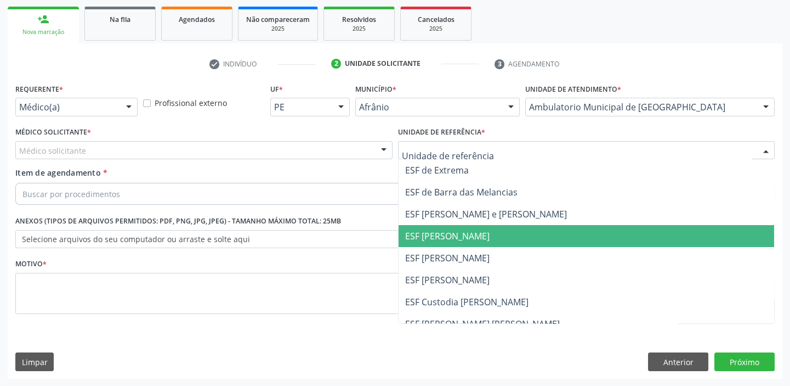
drag, startPoint x: 439, startPoint y: 236, endPoint x: 347, endPoint y: 213, distance: 94.4
click at [439, 235] on span "ESF [PERSON_NAME]" at bounding box center [447, 236] width 84 height 12
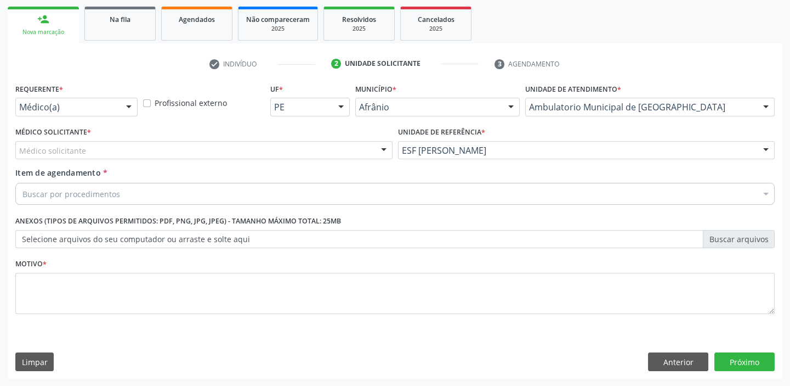
drag, startPoint x: 38, startPoint y: 148, endPoint x: 40, endPoint y: 162, distance: 13.9
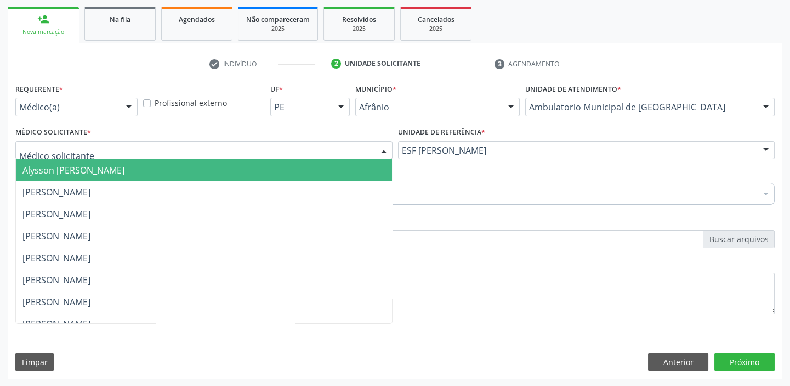
drag, startPoint x: 42, startPoint y: 167, endPoint x: 45, endPoint y: 177, distance: 10.8
click at [43, 167] on span "Alysson [PERSON_NAME]" at bounding box center [73, 170] width 102 height 12
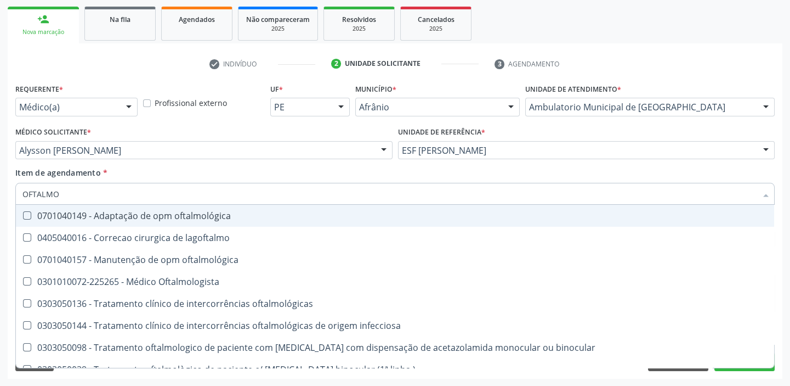
type input "OFTALMOL"
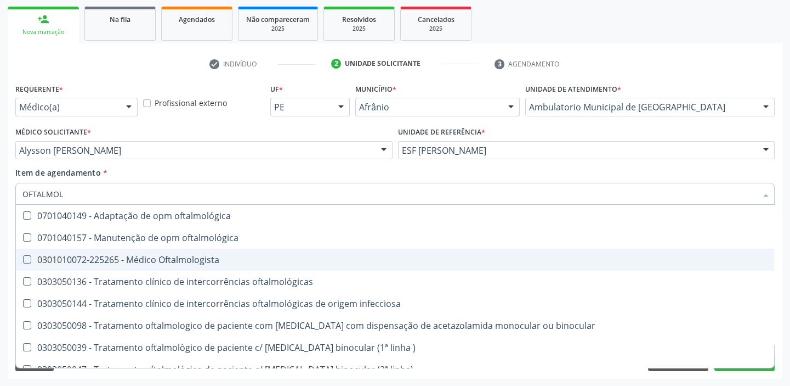
click at [44, 258] on div "0301010072-225265 - Médico Oftalmologista" at bounding box center [394, 259] width 745 height 9
checkbox Oftalmologista "true"
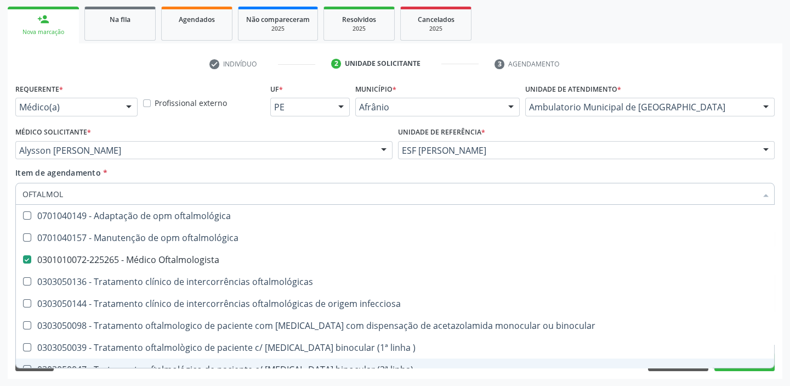
click at [51, 377] on div "Requerente * Médico(a) Médico(a) Enfermeiro(a) Paciente Nenhum resultado encont…" at bounding box center [395, 230] width 775 height 298
checkbox oftalmológica "true"
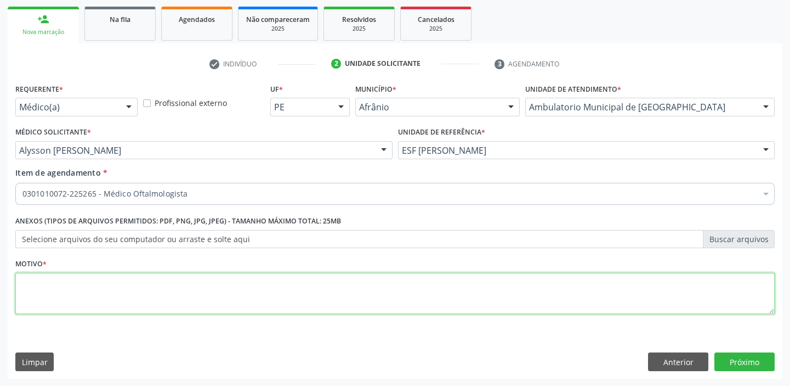
click at [38, 282] on textarea at bounding box center [395, 294] width 760 height 42
type textarea "PERDA VISUAL"
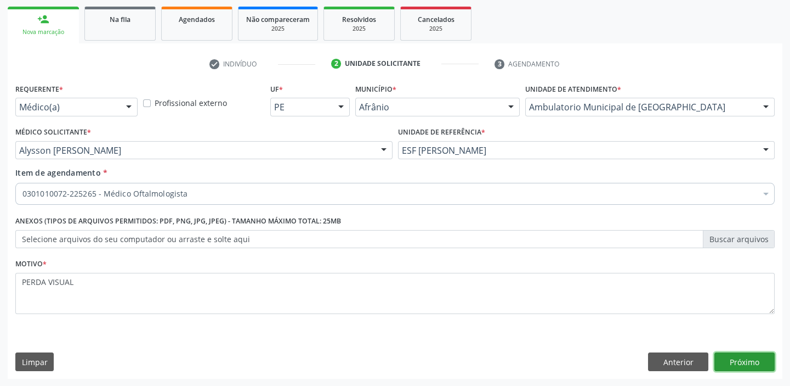
click at [738, 362] on button "Próximo" at bounding box center [745, 361] width 60 height 19
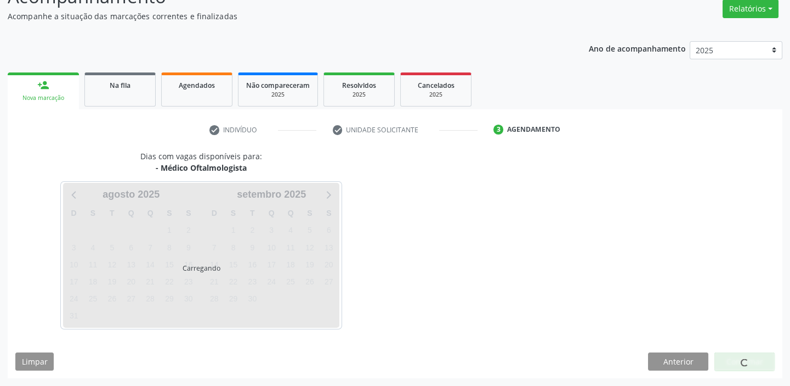
scroll to position [91, 0]
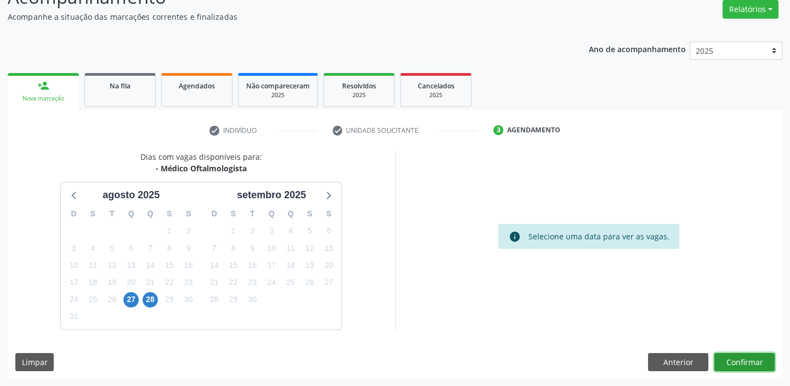
click at [726, 357] on button "Confirmar" at bounding box center [745, 362] width 60 height 19
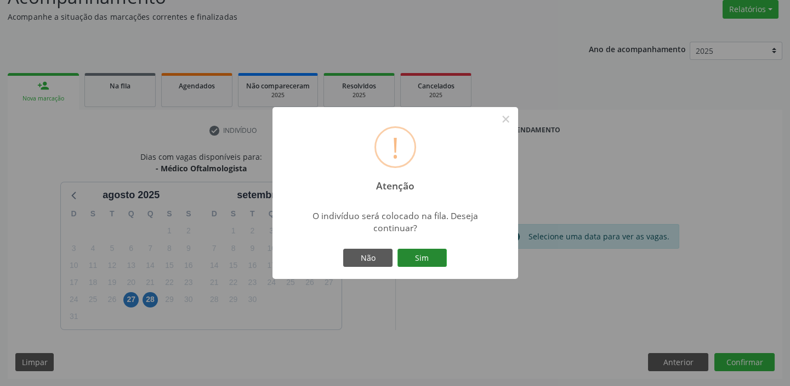
click at [434, 258] on button "Sim" at bounding box center [422, 257] width 49 height 19
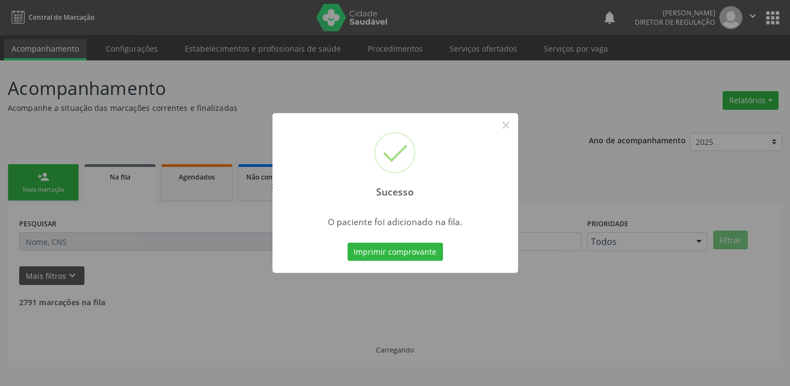
scroll to position [0, 0]
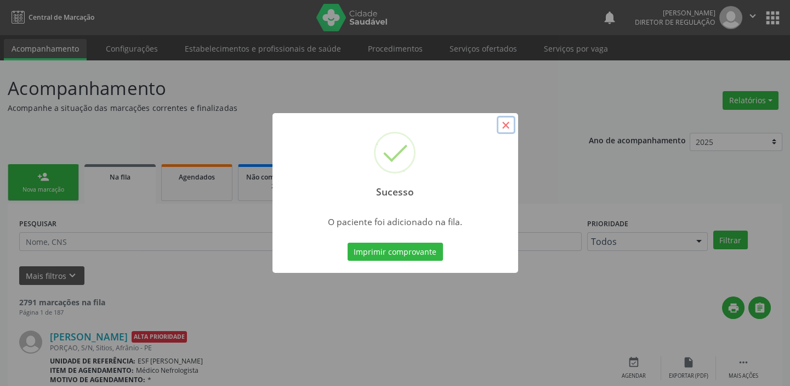
click at [502, 124] on button "×" at bounding box center [506, 125] width 19 height 19
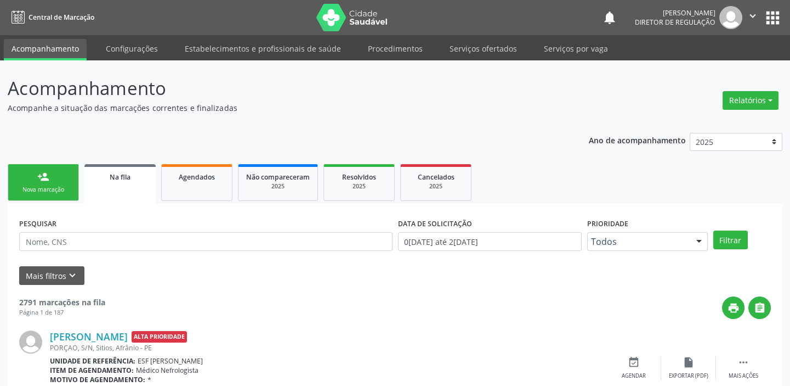
click at [27, 179] on link "person_add Nova marcação" at bounding box center [43, 182] width 71 height 37
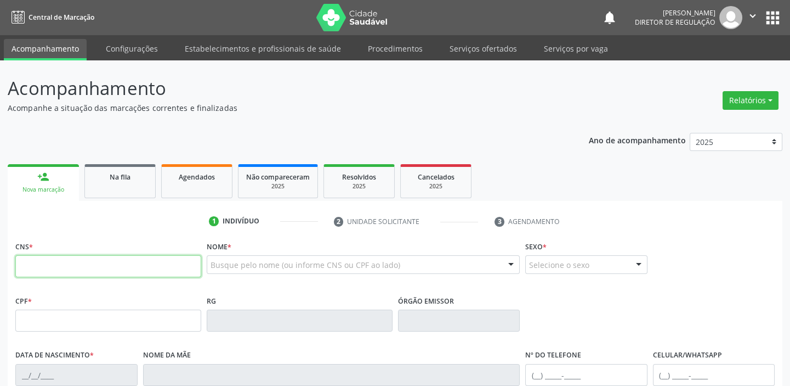
click at [66, 268] on input "text" at bounding box center [108, 266] width 186 height 22
type input "700 0030 8026 9408"
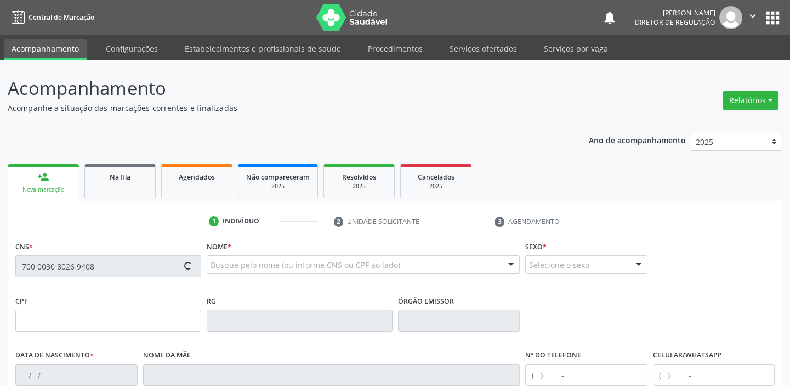
type input "30/11/1981"
type input "Expedita Purificação Luz"
type input "(87) 98876-3059"
type input "37"
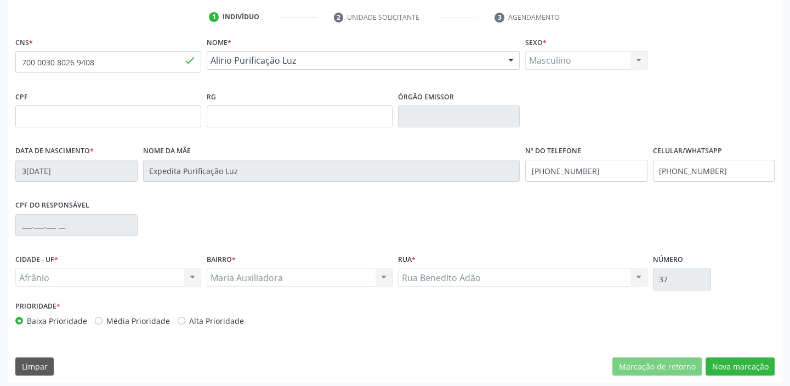
scroll to position [208, 0]
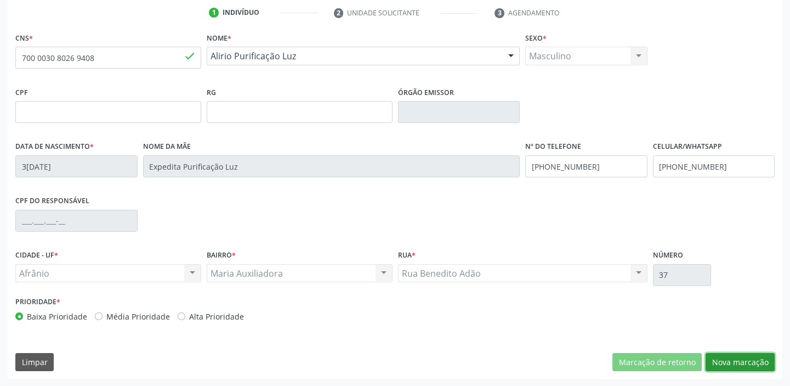
click at [734, 354] on button "Nova marcação" at bounding box center [740, 362] width 69 height 19
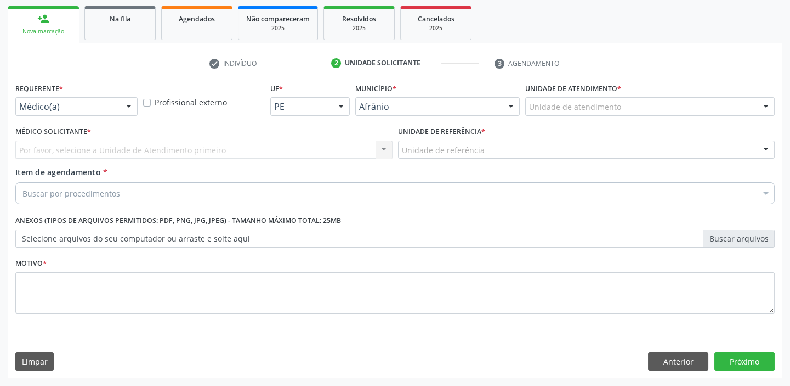
scroll to position [157, 0]
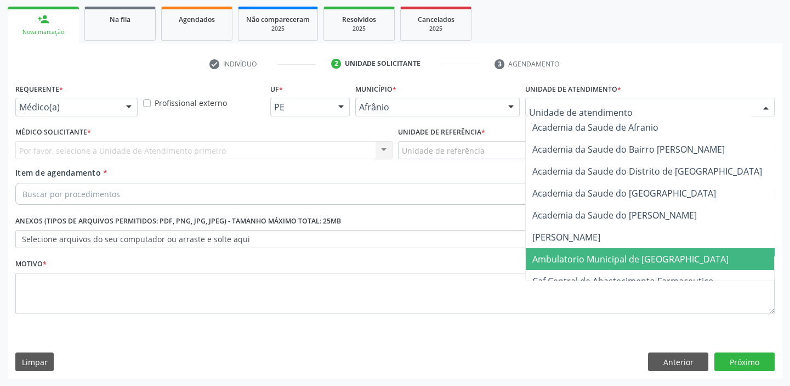
drag, startPoint x: 565, startPoint y: 257, endPoint x: 450, endPoint y: 148, distance: 159.1
click at [566, 256] on span "Ambulatorio Municipal de [GEOGRAPHIC_DATA]" at bounding box center [631, 259] width 196 height 12
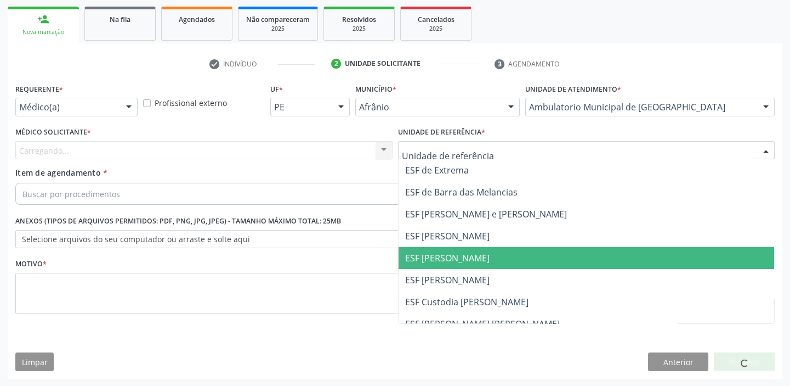
click at [461, 262] on span "ESF [PERSON_NAME]" at bounding box center [447, 258] width 84 height 12
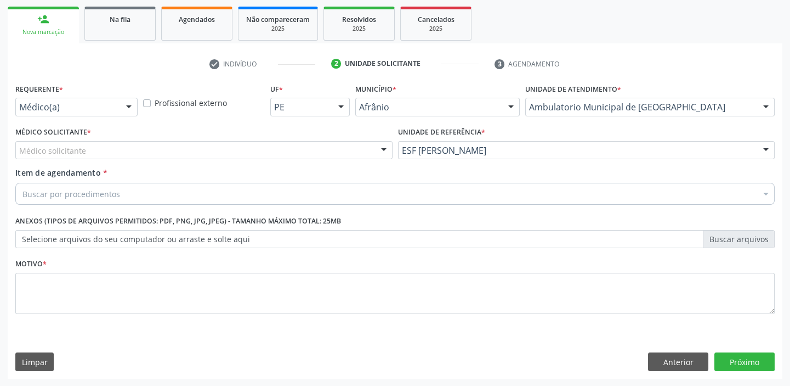
drag, startPoint x: 99, startPoint y: 138, endPoint x: 100, endPoint y: 156, distance: 17.6
click at [99, 143] on div "Médico Solicitante * Médico solicitante Alysson Rodrigo Ferreira Cavalcanti Bru…" at bounding box center [203, 141] width 377 height 35
click at [100, 156] on div "Médico solicitante" at bounding box center [203, 150] width 377 height 19
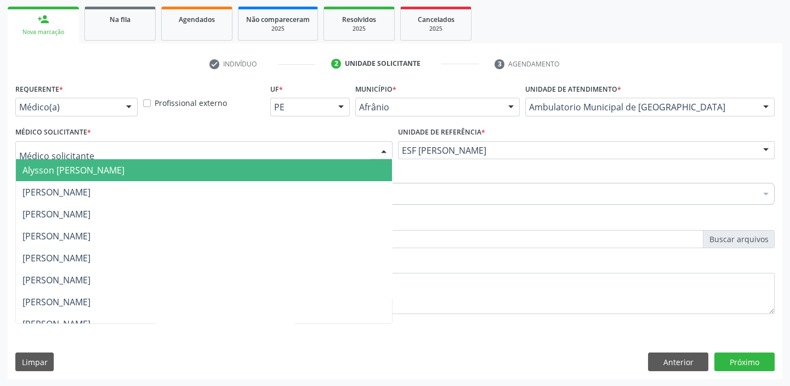
drag, startPoint x: 92, startPoint y: 166, endPoint x: 90, endPoint y: 175, distance: 9.5
click at [92, 166] on span "Alysson [PERSON_NAME]" at bounding box center [73, 170] width 102 height 12
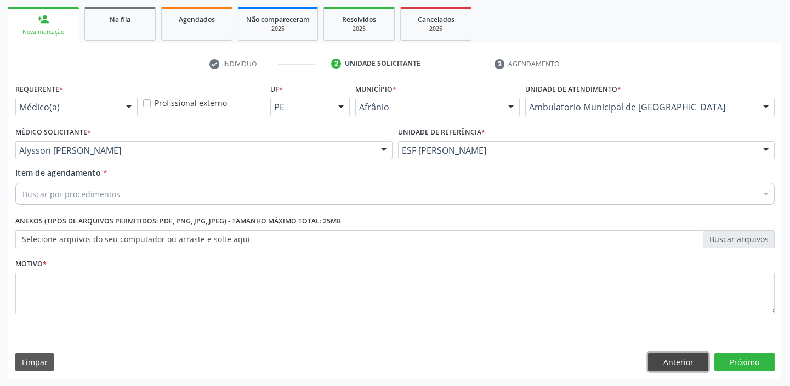
click at [660, 354] on button "Anterior" at bounding box center [678, 361] width 60 height 19
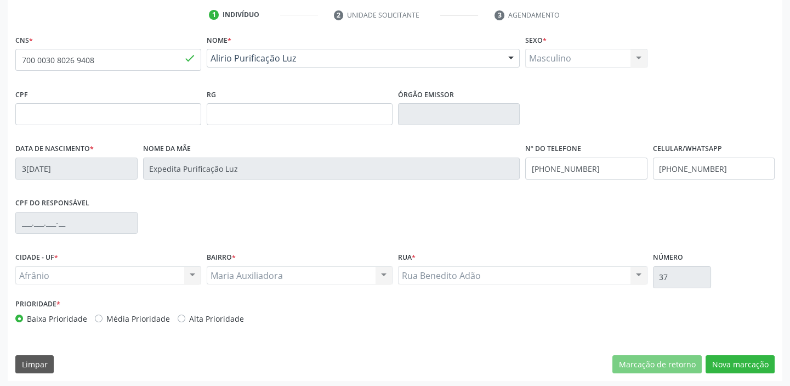
scroll to position [208, 0]
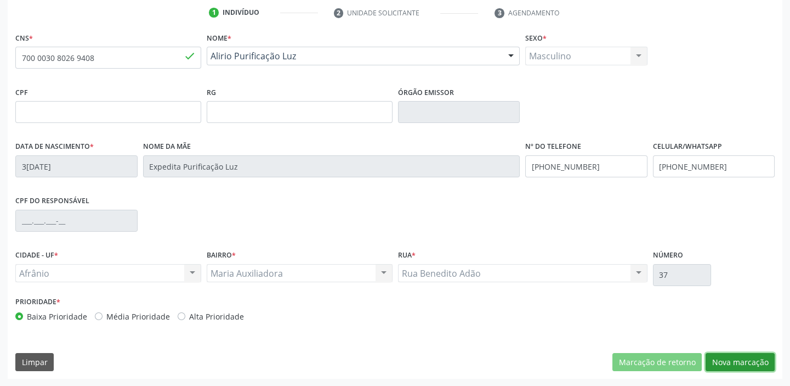
click at [722, 362] on button "Nova marcação" at bounding box center [740, 362] width 69 height 19
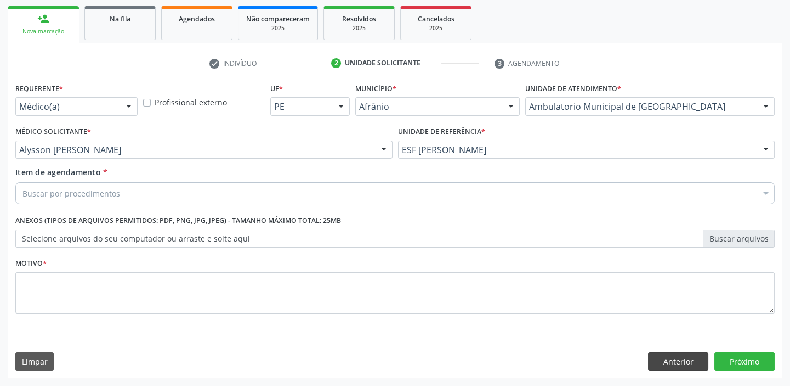
scroll to position [157, 0]
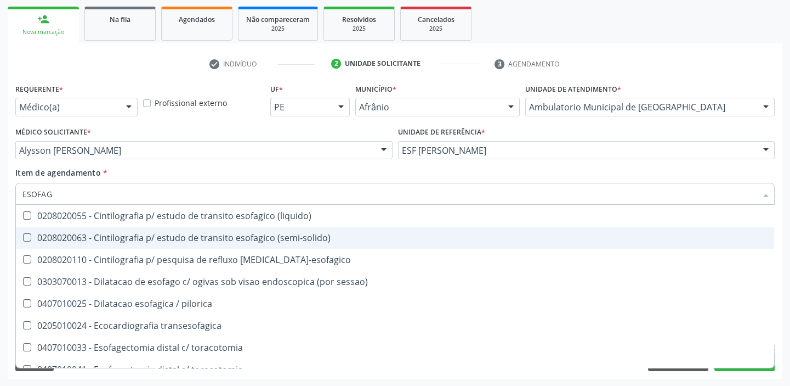
type input "ESOFA"
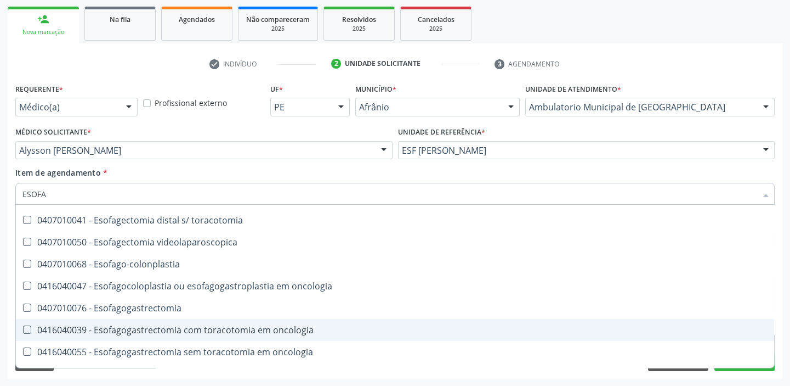
scroll to position [199, 0]
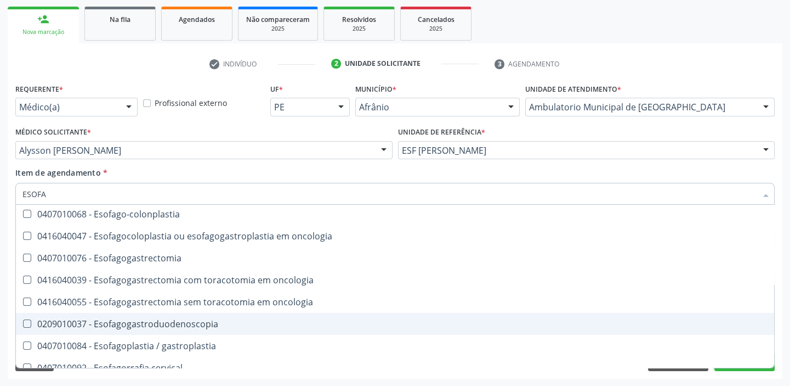
click at [137, 327] on div "0209010037 - Esofagogastroduodenoscopia" at bounding box center [394, 323] width 745 height 9
checkbox Esofagogastroduodenoscopia "true"
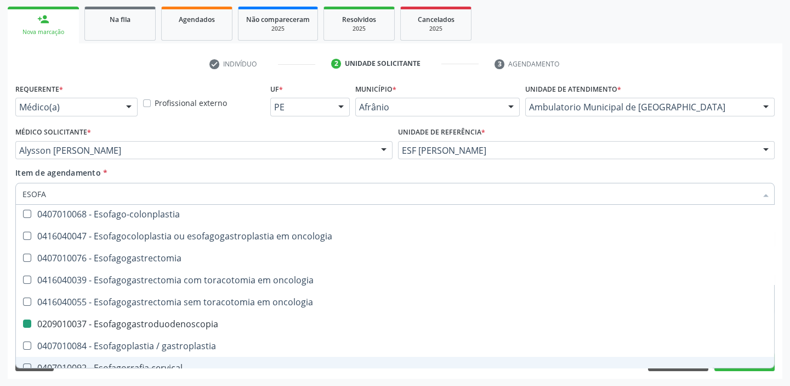
click at [96, 384] on div "Acompanhamento Acompanhe a situação das marcações correntes e finalizadas Relat…" at bounding box center [395, 144] width 790 height 483
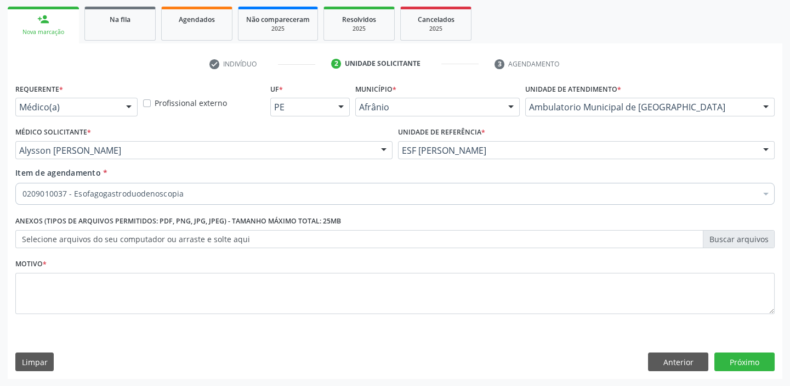
scroll to position [0, 0]
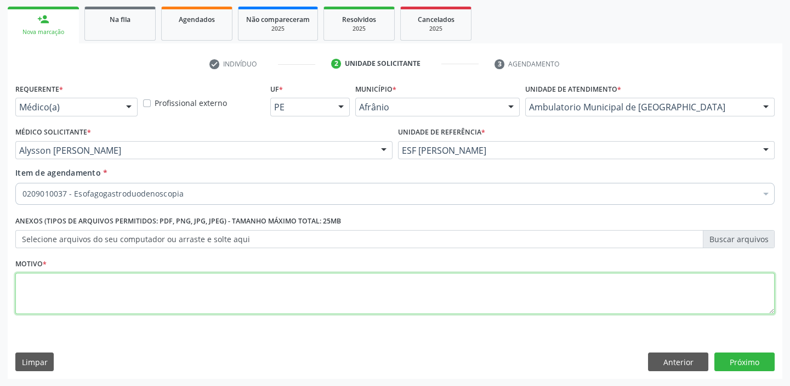
click at [48, 290] on textarea at bounding box center [395, 294] width 760 height 42
type textarea "GASTRITE"
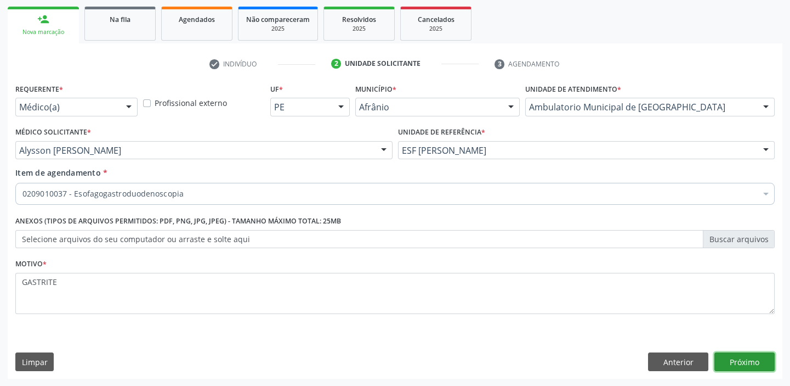
click at [737, 360] on button "Próximo" at bounding box center [745, 361] width 60 height 19
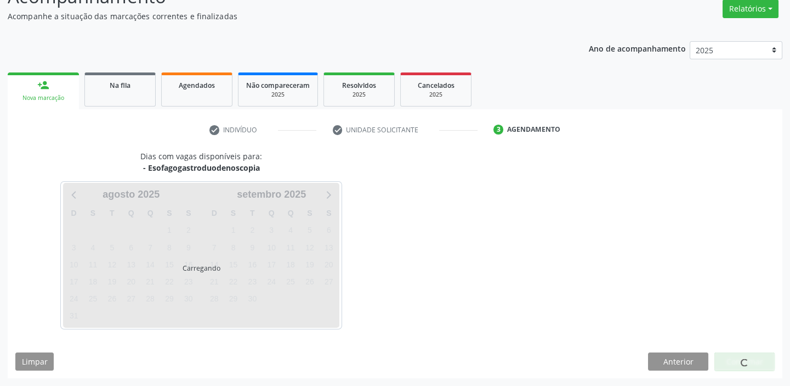
scroll to position [91, 0]
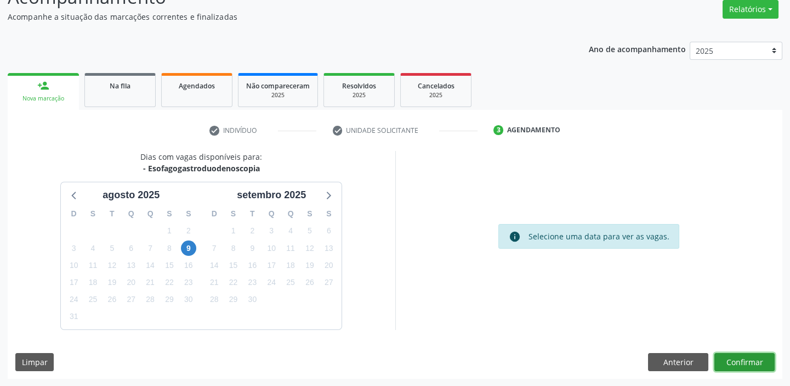
click at [737, 358] on button "Confirmar" at bounding box center [745, 362] width 60 height 19
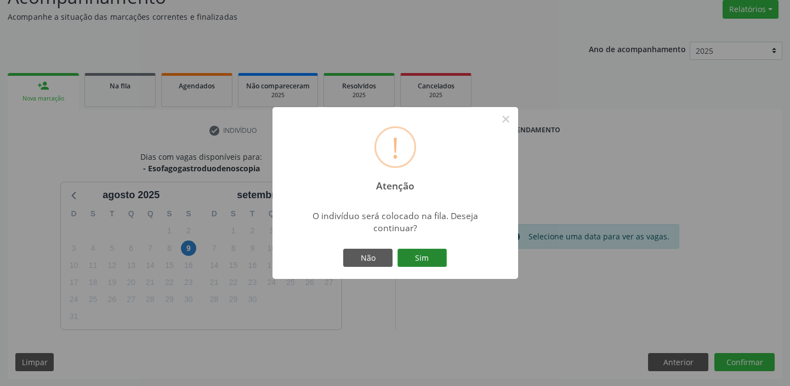
click at [439, 261] on button "Sim" at bounding box center [422, 257] width 49 height 19
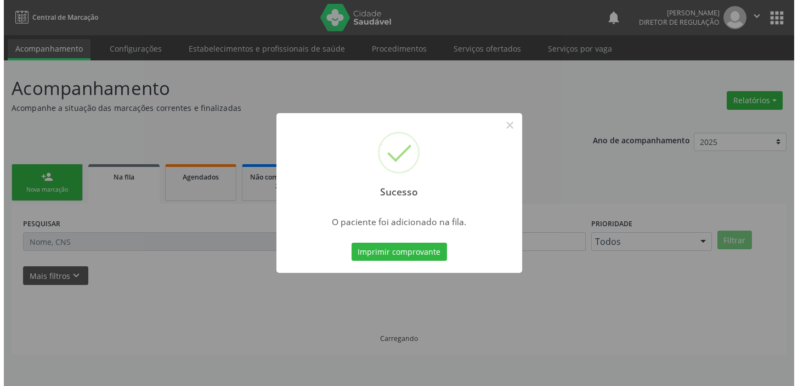
scroll to position [0, 0]
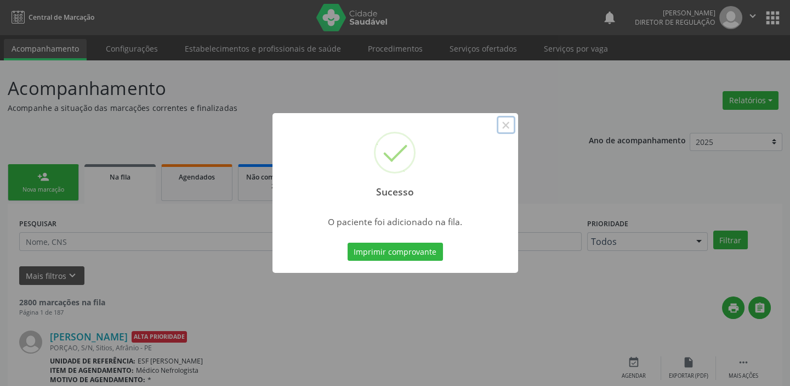
drag, startPoint x: 505, startPoint y: 128, endPoint x: 311, endPoint y: 130, distance: 194.2
click at [500, 128] on button "×" at bounding box center [506, 125] width 19 height 19
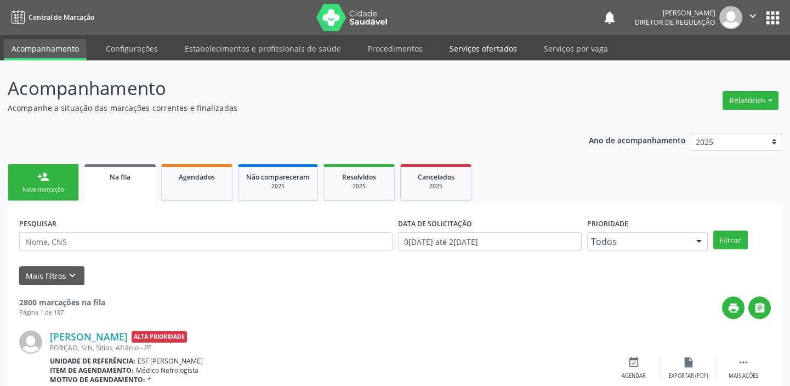
click at [464, 48] on link "Serviços ofertados" at bounding box center [483, 48] width 83 height 19
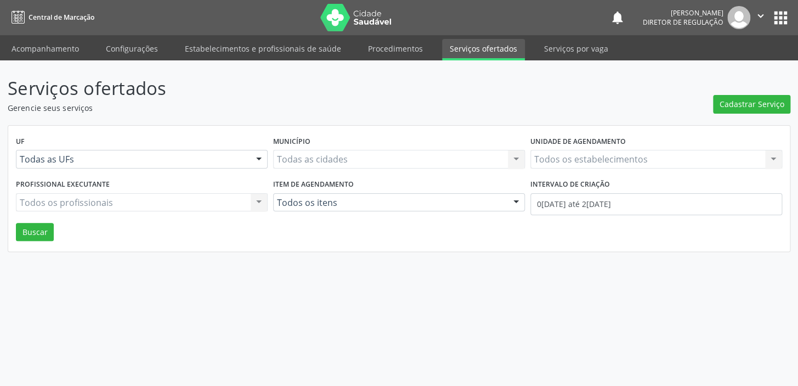
click at [464, 48] on link "Serviços ofertados" at bounding box center [483, 49] width 83 height 21
click at [742, 103] on span "Cadastrar Serviço" at bounding box center [752, 104] width 65 height 12
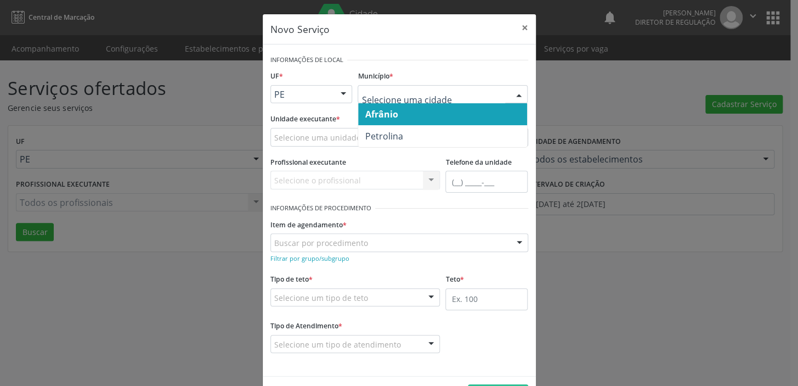
click at [393, 105] on span "Afrânio" at bounding box center [442, 114] width 169 height 22
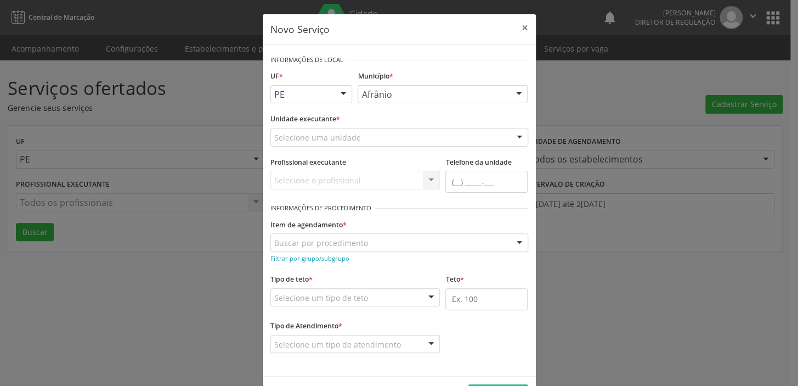
click at [312, 144] on div "Selecione uma unidade" at bounding box center [399, 137] width 258 height 19
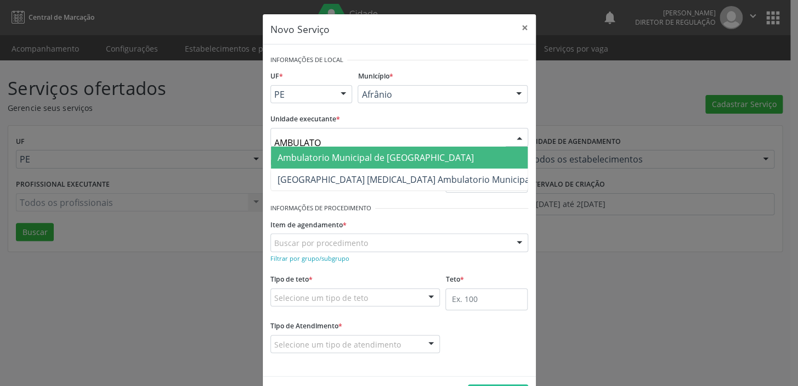
type input "AMBULATOR"
click at [339, 159] on span "Ambulatorio Municipal de [GEOGRAPHIC_DATA]" at bounding box center [376, 157] width 196 height 12
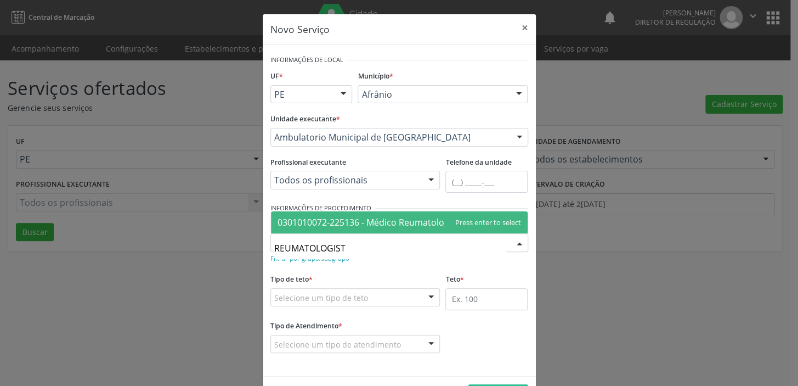
type input "REUMATOLOGISTA"
click at [320, 228] on span "0301010072-225136 - Médico Reumatologista" at bounding box center [399, 222] width 257 height 22
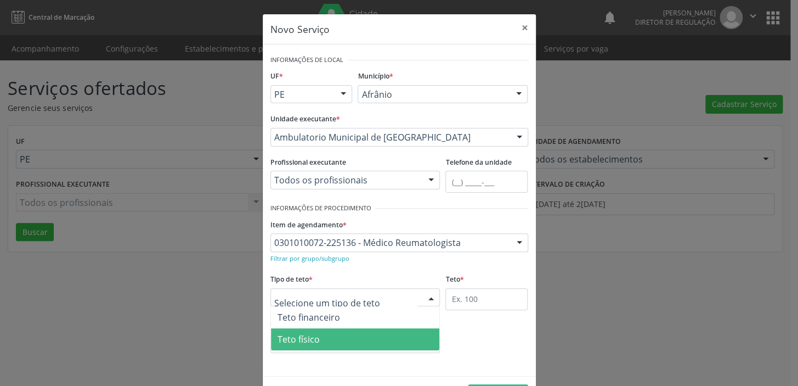
click at [312, 333] on span "Teto físico" at bounding box center [299, 339] width 42 height 12
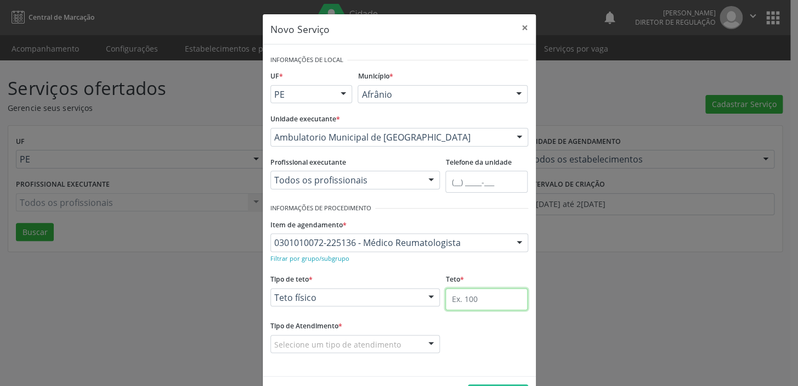
click at [445, 298] on input "text" at bounding box center [486, 299] width 82 height 22
type input "1"
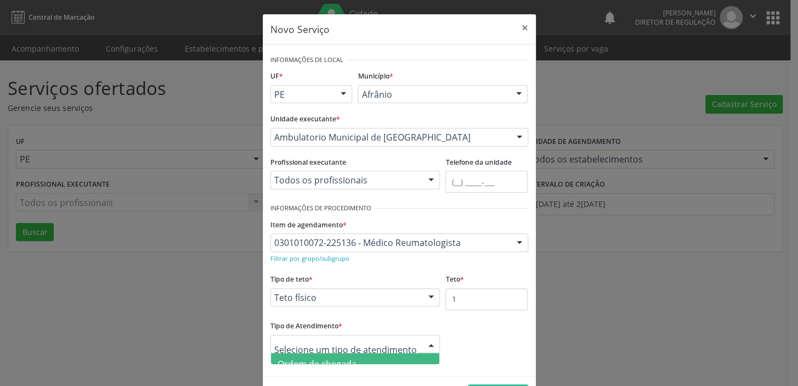
click at [308, 359] on span "Ordem de chegada" at bounding box center [317, 364] width 79 height 12
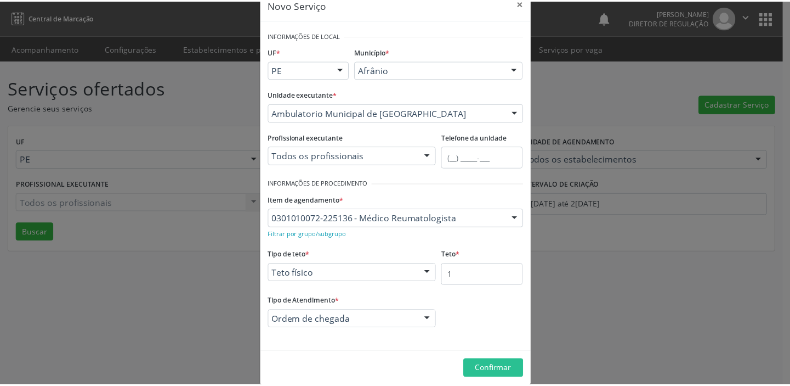
scroll to position [38, 0]
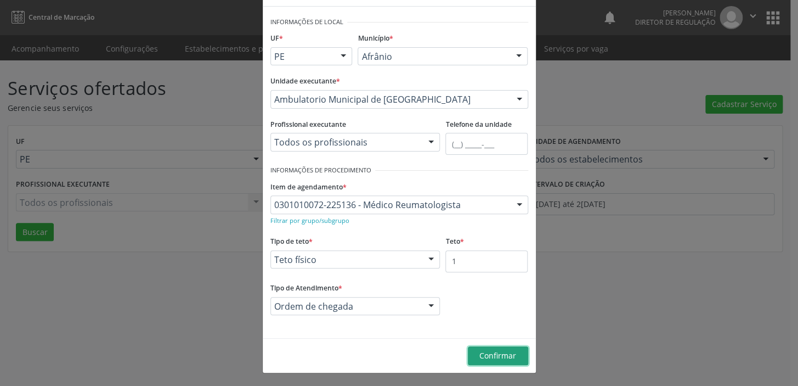
click at [479, 355] on span "Confirmar" at bounding box center [497, 355] width 37 height 10
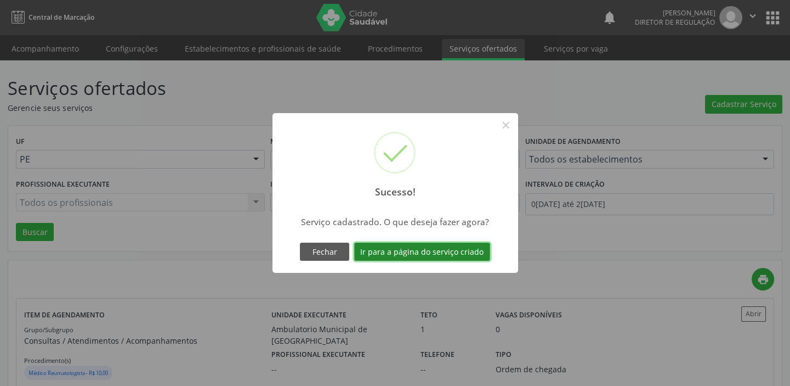
click at [400, 253] on button "Ir para a página do serviço criado" at bounding box center [422, 251] width 136 height 19
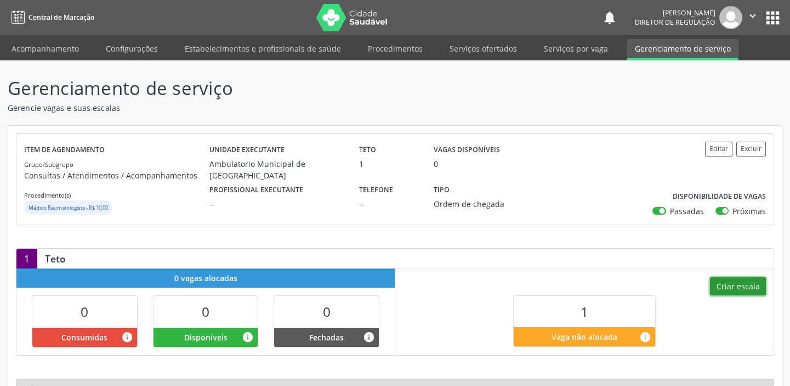
click at [722, 286] on button "Criar escala" at bounding box center [738, 286] width 56 height 19
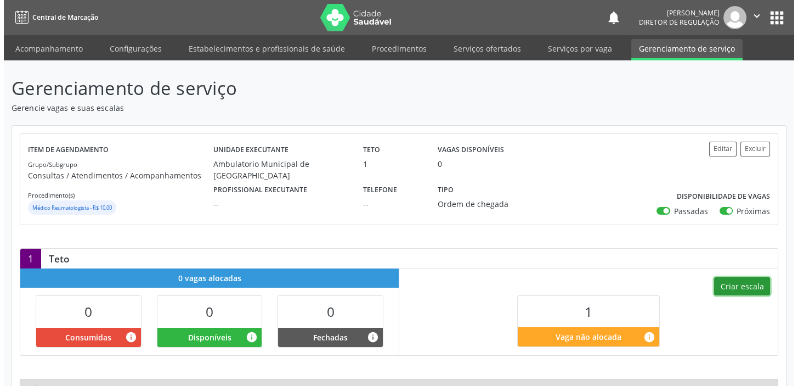
select select "7"
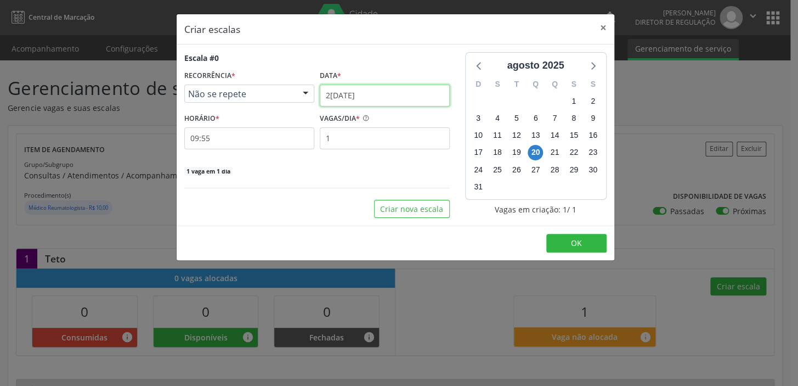
click at [328, 93] on input "[DATE]" at bounding box center [385, 95] width 130 height 22
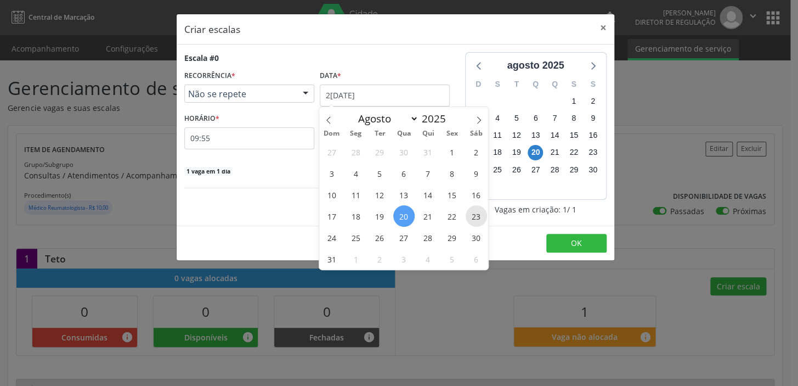
click at [472, 217] on span "23" at bounding box center [476, 215] width 21 height 21
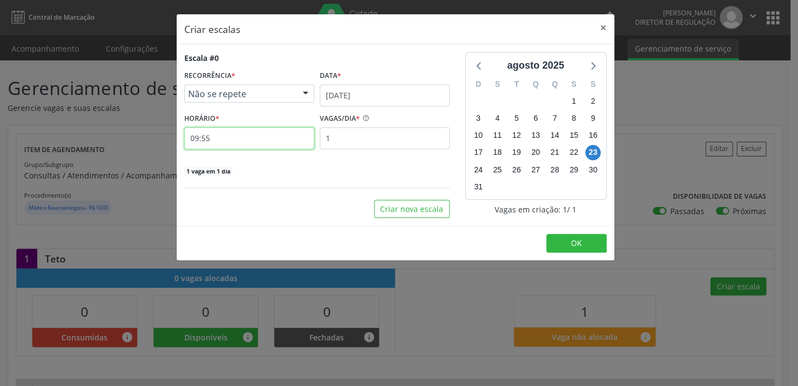
click at [227, 140] on input "09:55" at bounding box center [249, 138] width 130 height 22
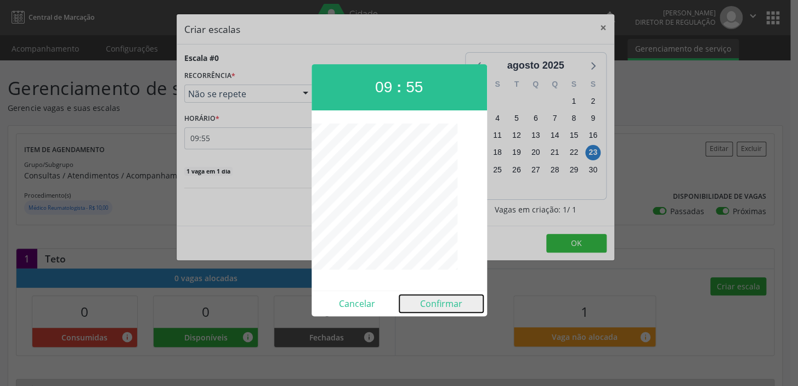
click at [431, 302] on button "Confirmar" at bounding box center [441, 304] width 84 height 18
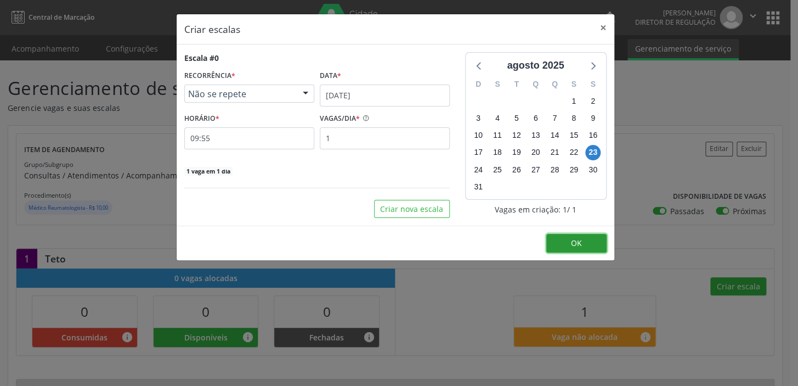
click at [585, 240] on button "OK" at bounding box center [576, 243] width 60 height 19
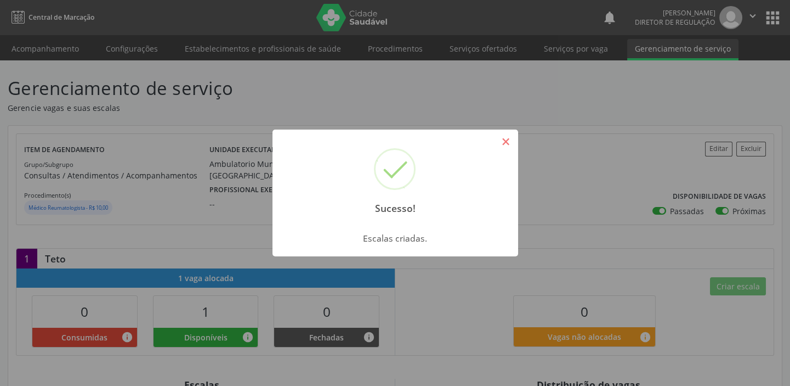
click at [508, 140] on button "×" at bounding box center [506, 141] width 19 height 19
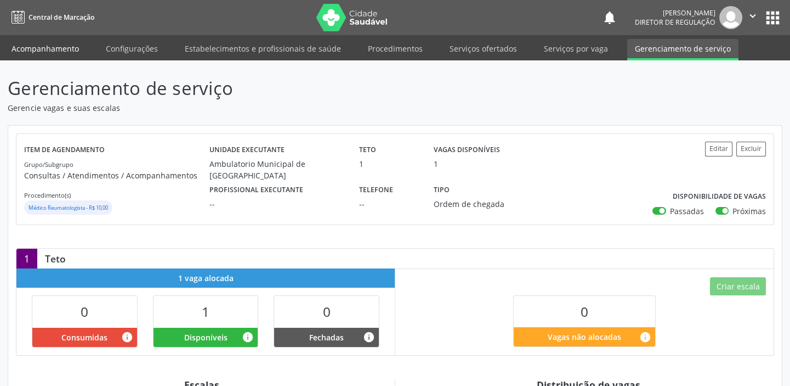
click at [52, 52] on link "Acompanhamento" at bounding box center [45, 48] width 83 height 19
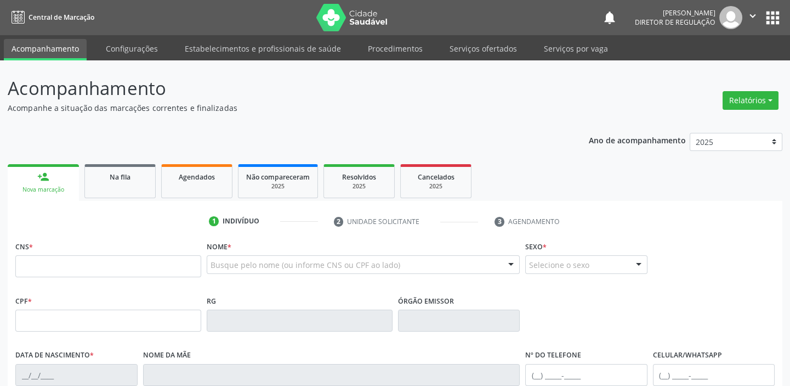
click at [77, 289] on div "CNS *" at bounding box center [108, 265] width 191 height 54
click at [80, 268] on input "text" at bounding box center [108, 266] width 186 height 22
drag, startPoint x: 83, startPoint y: 264, endPoint x: 108, endPoint y: 265, distance: 25.3
click at [83, 264] on input "text" at bounding box center [108, 266] width 186 height 22
click at [110, 265] on input "text" at bounding box center [108, 266] width 186 height 22
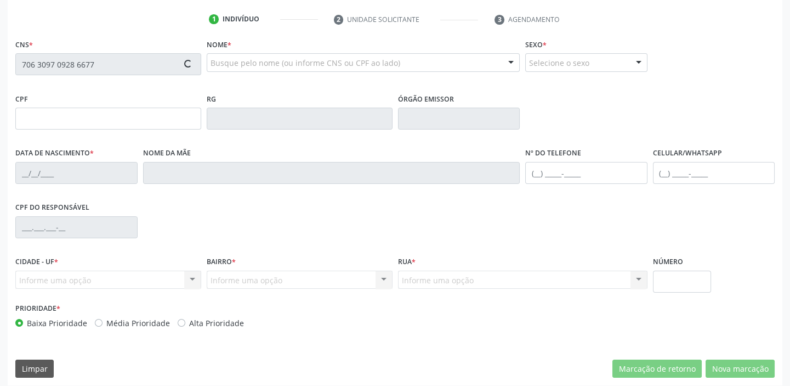
scroll to position [208, 0]
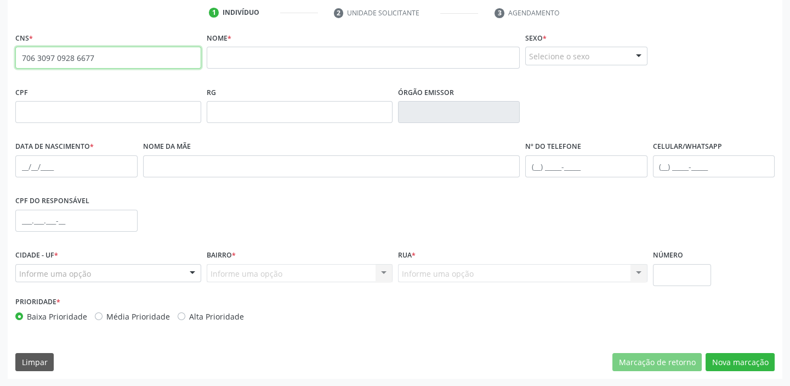
click at [145, 56] on input "706 3097 0928 6677" at bounding box center [108, 58] width 186 height 22
type input "7"
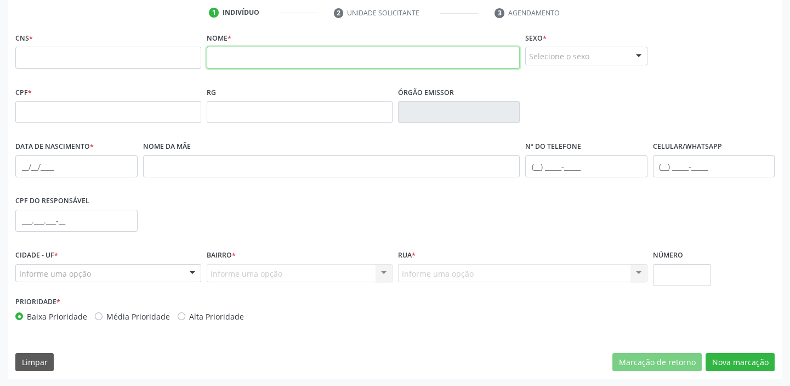
click at [222, 54] on input "text" at bounding box center [363, 58] width 313 height 22
type input "EDVALDO J"
